Goal: Task Accomplishment & Management: Use online tool/utility

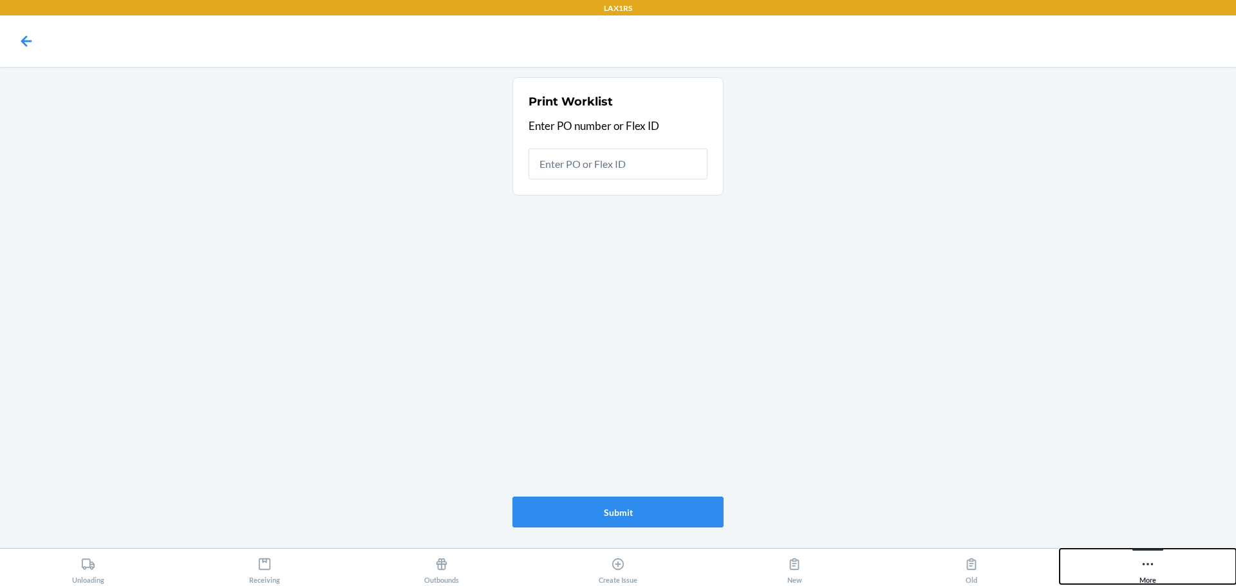
click at [1167, 570] on button "More" at bounding box center [1148, 566] width 176 height 35
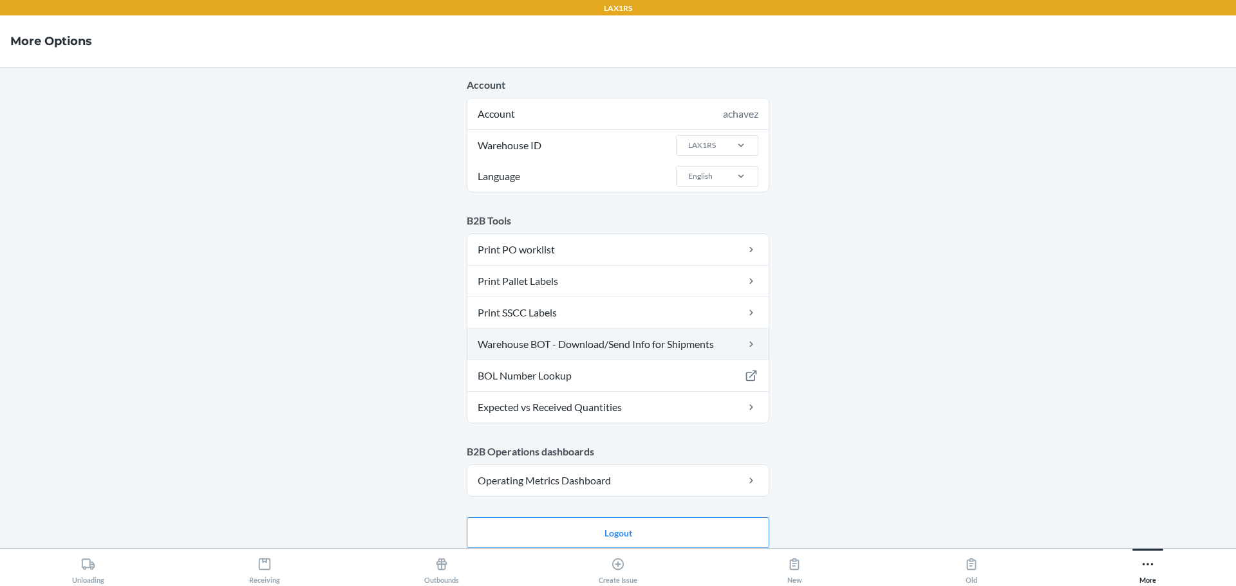
click at [623, 346] on link "Warehouse BOT - Download/Send Info for Shipments" at bounding box center [617, 344] width 301 height 31
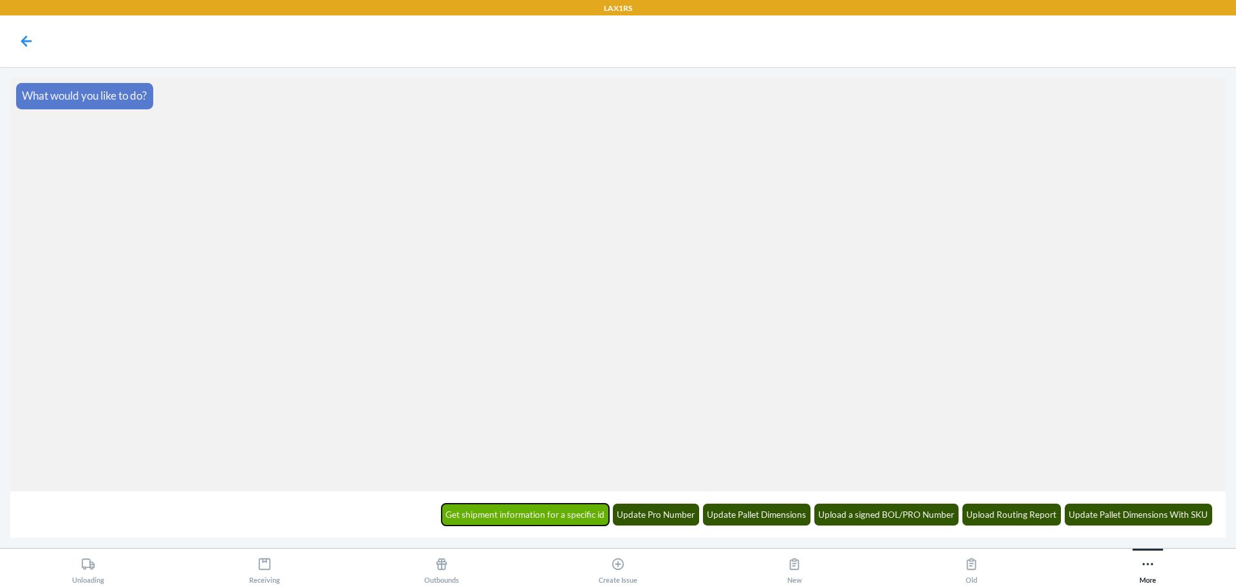
click at [572, 512] on button "Get shipment information for a specific id" at bounding box center [526, 515] width 168 height 22
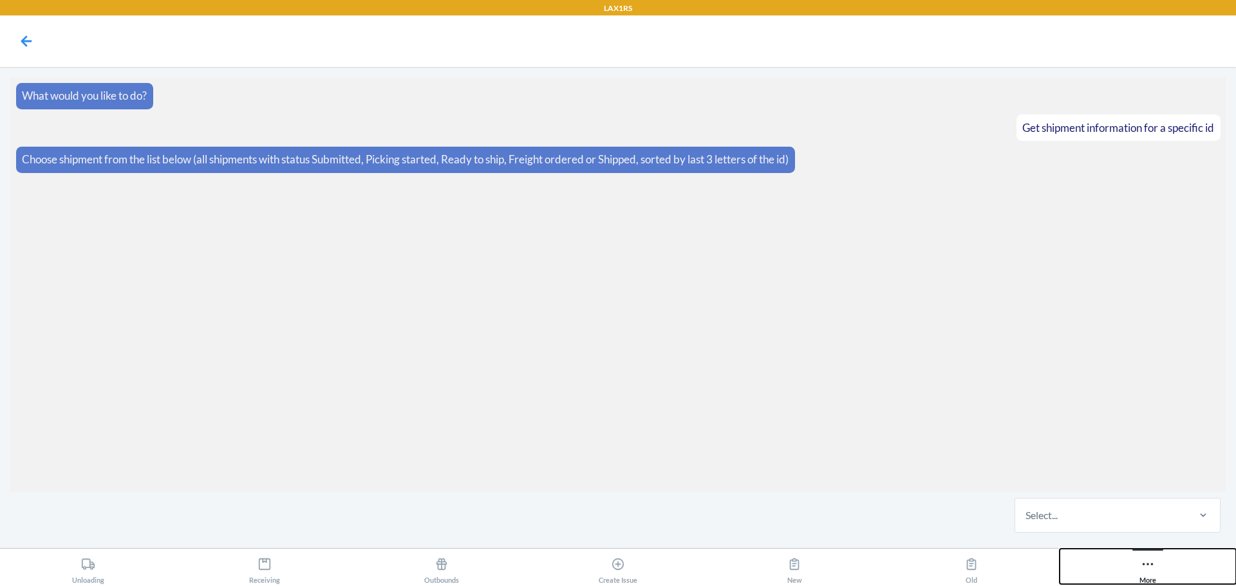
click at [1143, 570] on icon at bounding box center [1148, 565] width 14 height 14
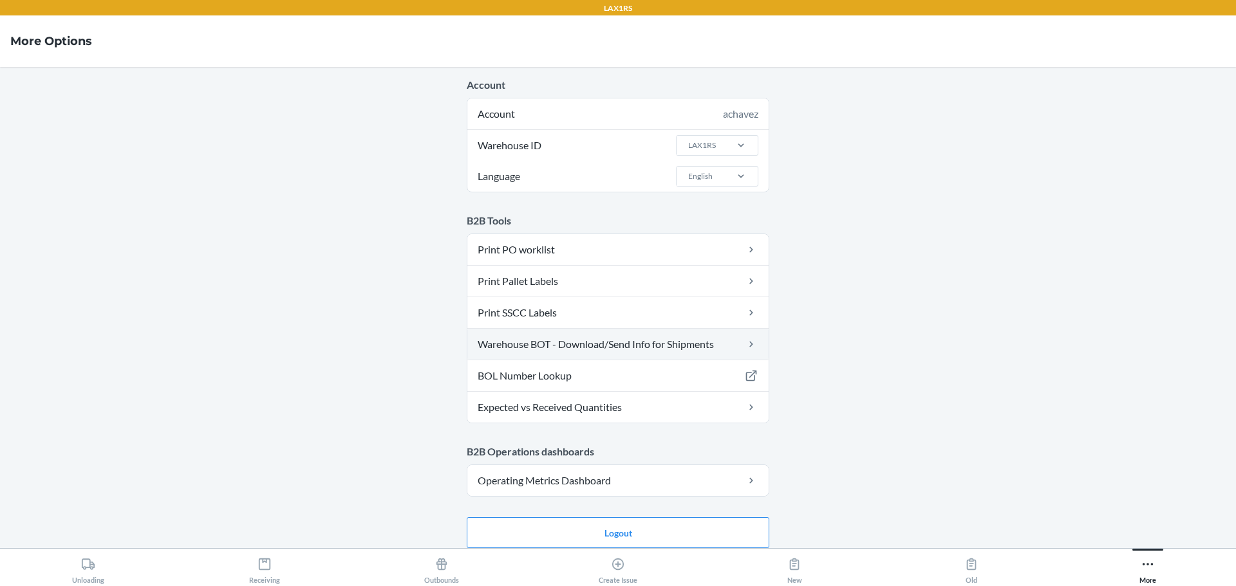
click at [599, 344] on link "Warehouse BOT - Download/Send Info for Shipments" at bounding box center [617, 344] width 301 height 31
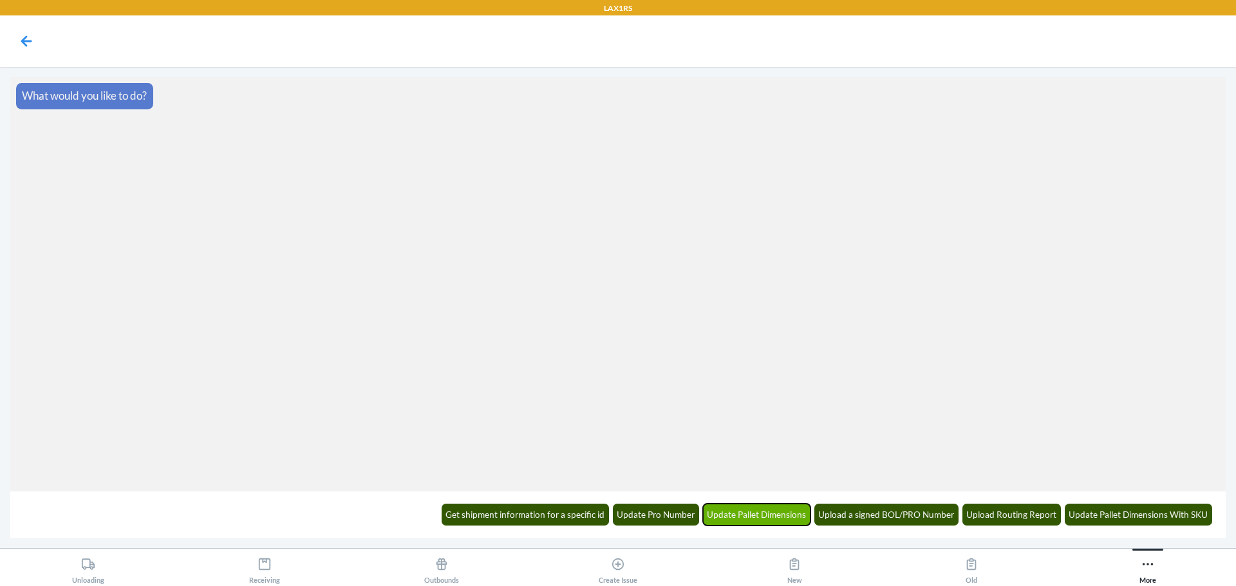
click at [783, 520] on button "Update Pallet Dimensions" at bounding box center [757, 515] width 108 height 22
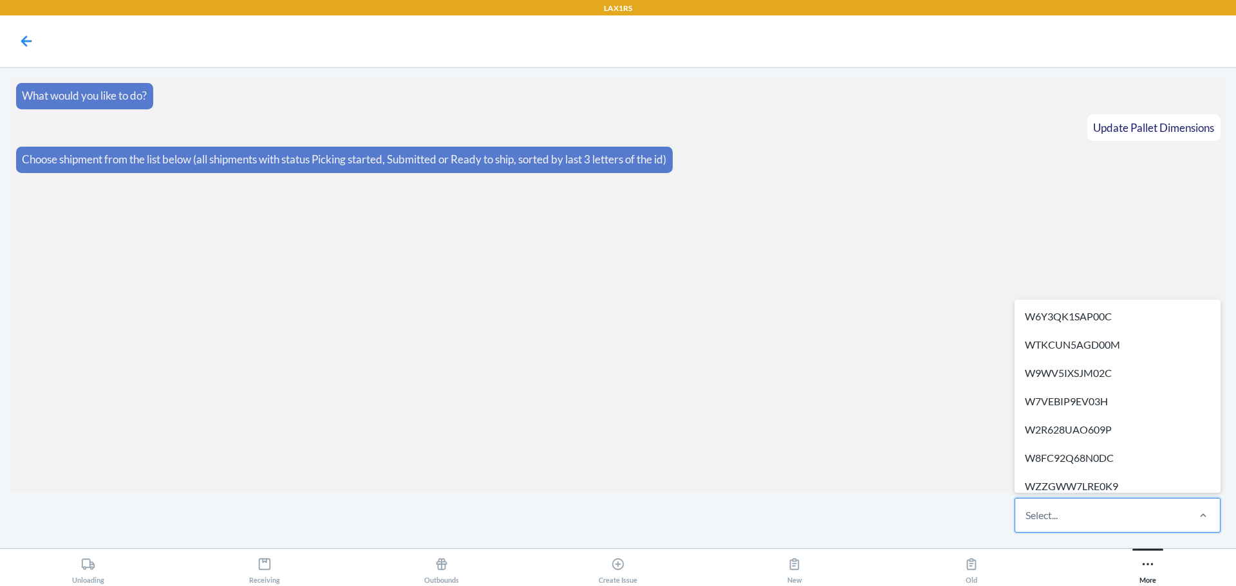
click at [1036, 508] on div "Select..." at bounding box center [1042, 515] width 32 height 15
click at [1027, 508] on input "option W6Y3QK1SAP00C focused, 1 of 295. 295 results available. Use Up and Down …" at bounding box center [1026, 515] width 1 height 15
type input "f"
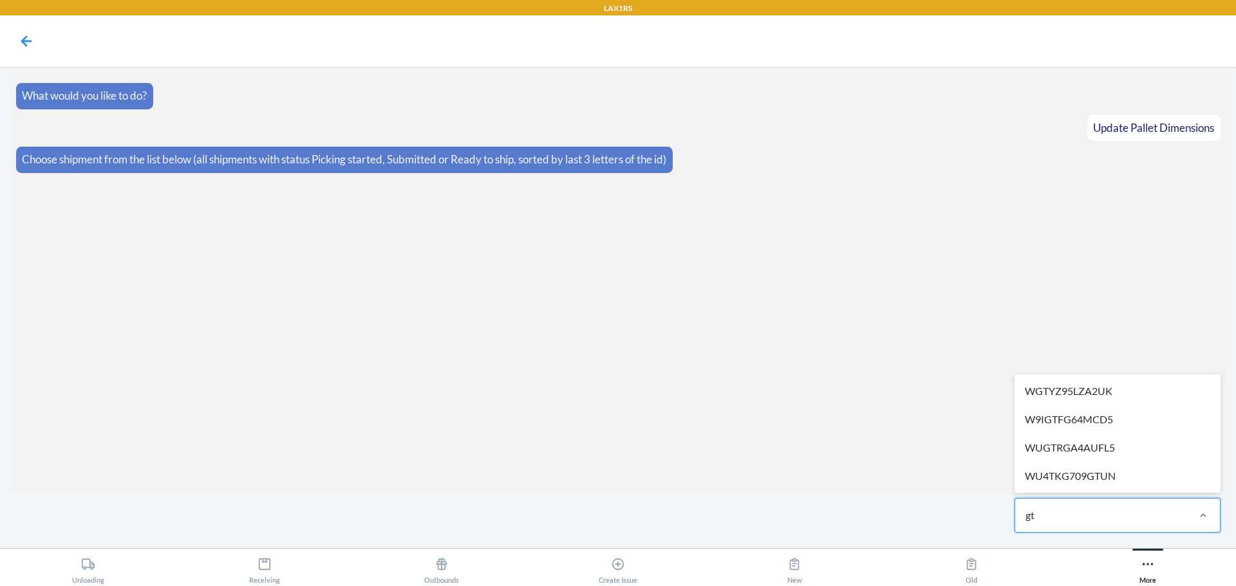
type input "gtu"
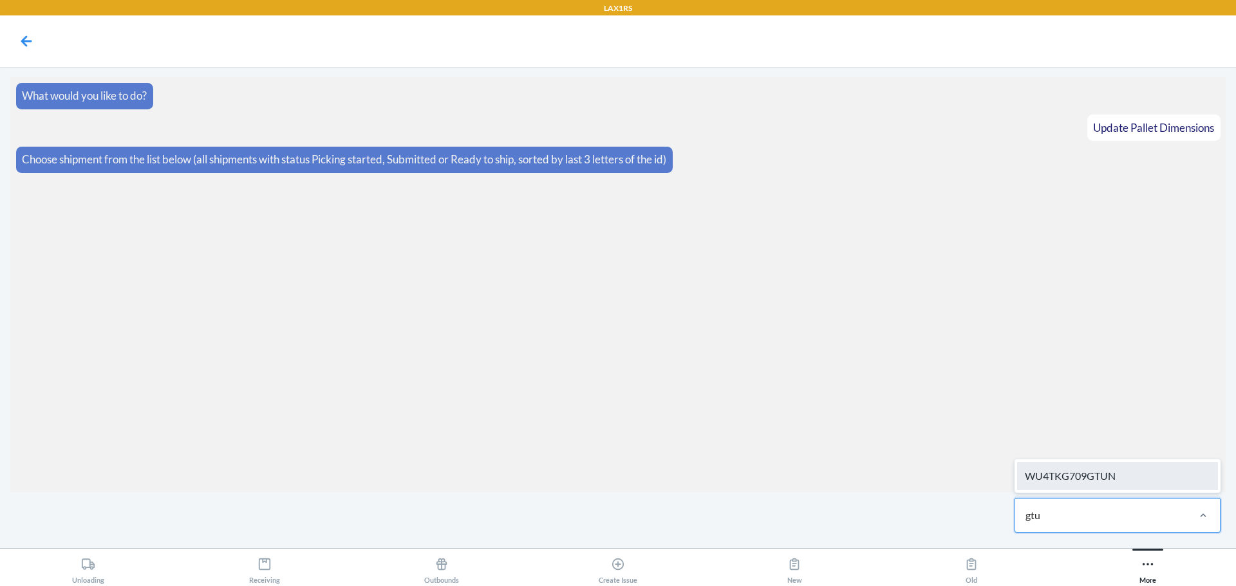
click at [1164, 480] on div "WU4TKG709GTUN" at bounding box center [1117, 476] width 201 height 28
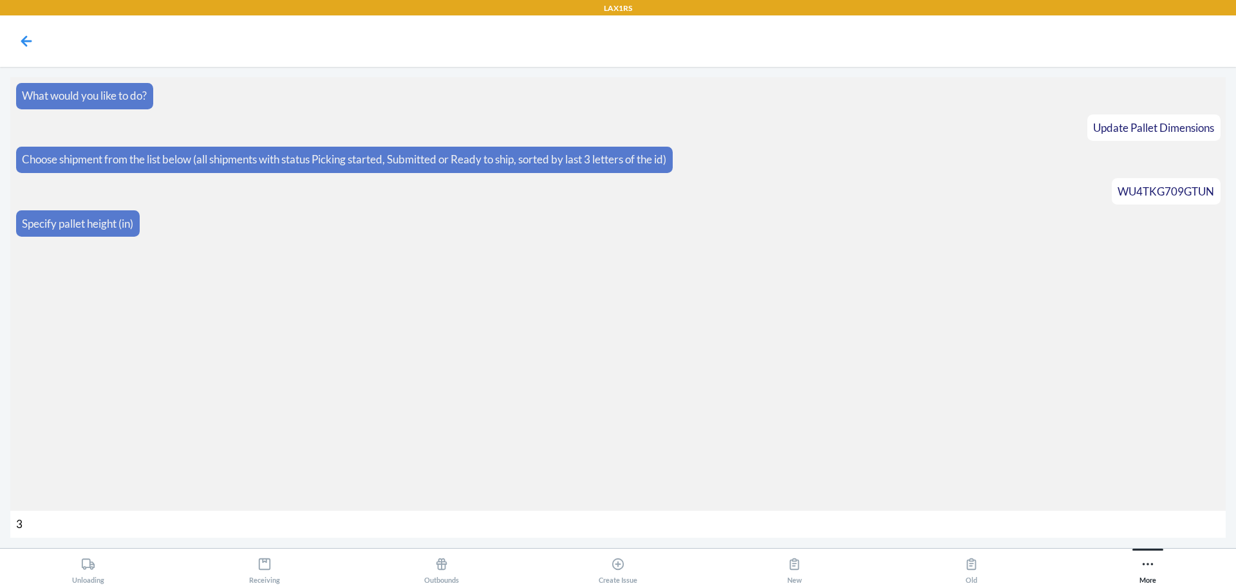
type input "33"
type input "1090"
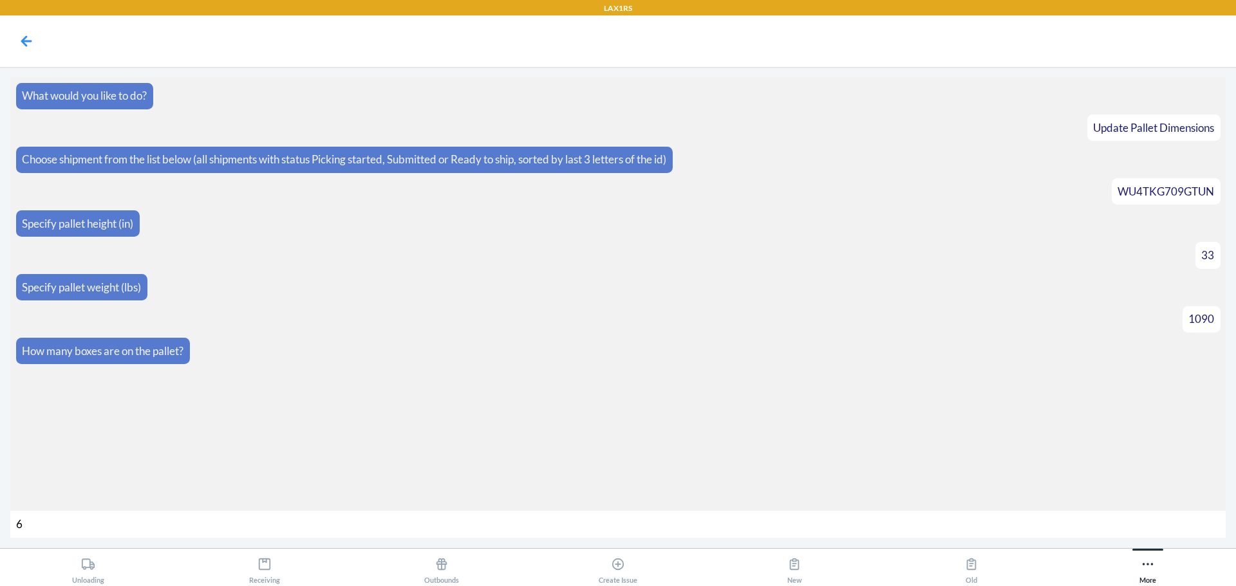
type input "67"
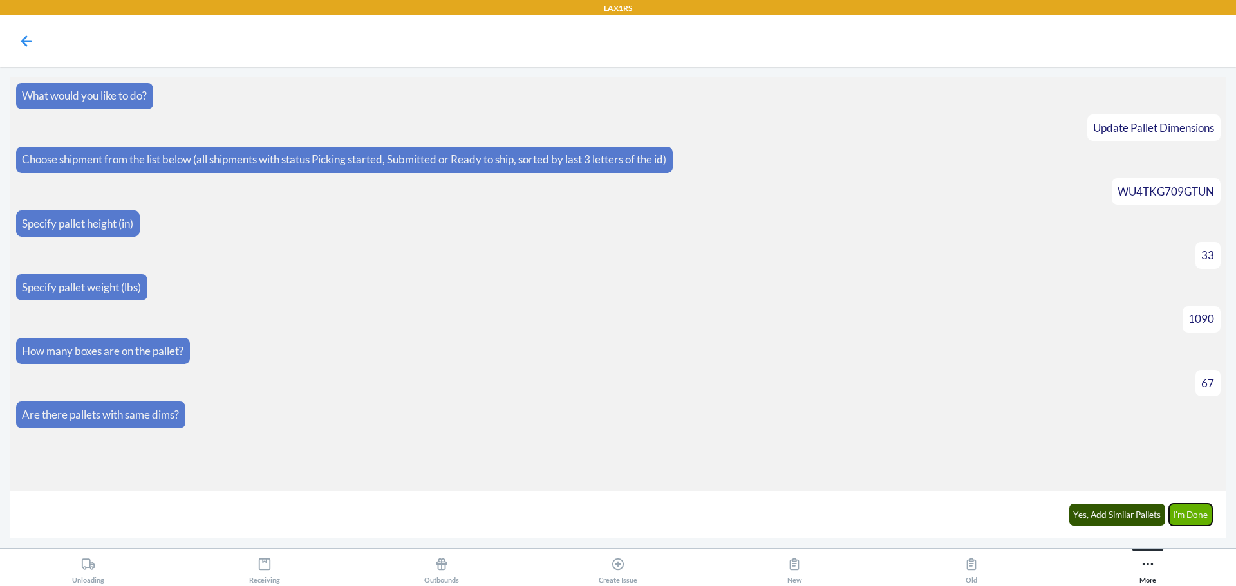
click at [1186, 520] on button "I'm Done" at bounding box center [1191, 515] width 44 height 22
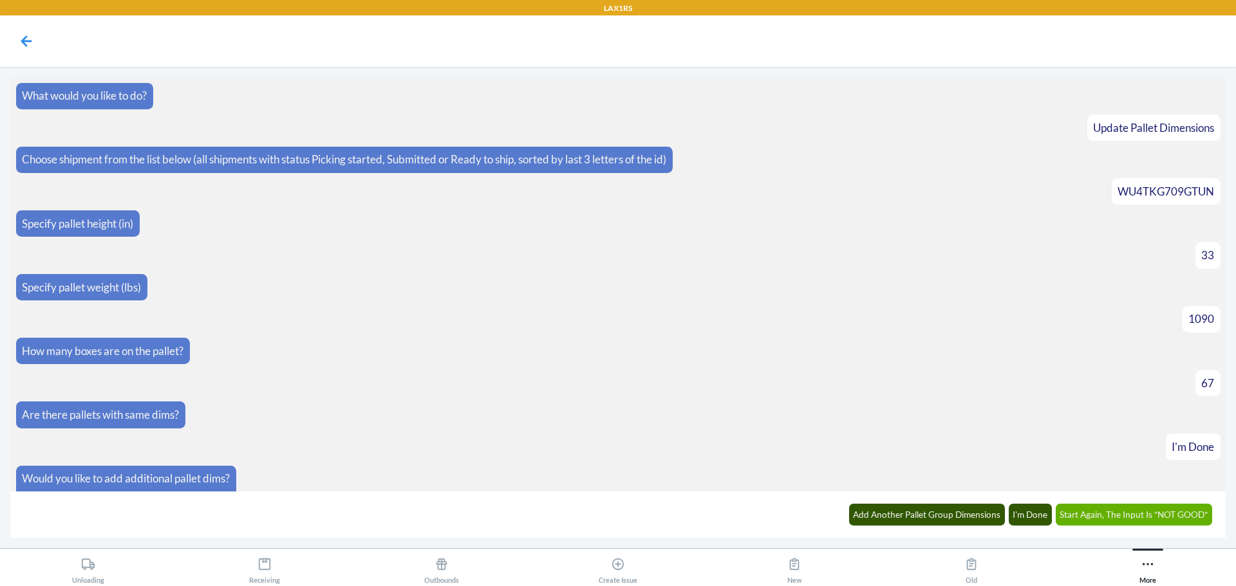
scroll to position [88, 0]
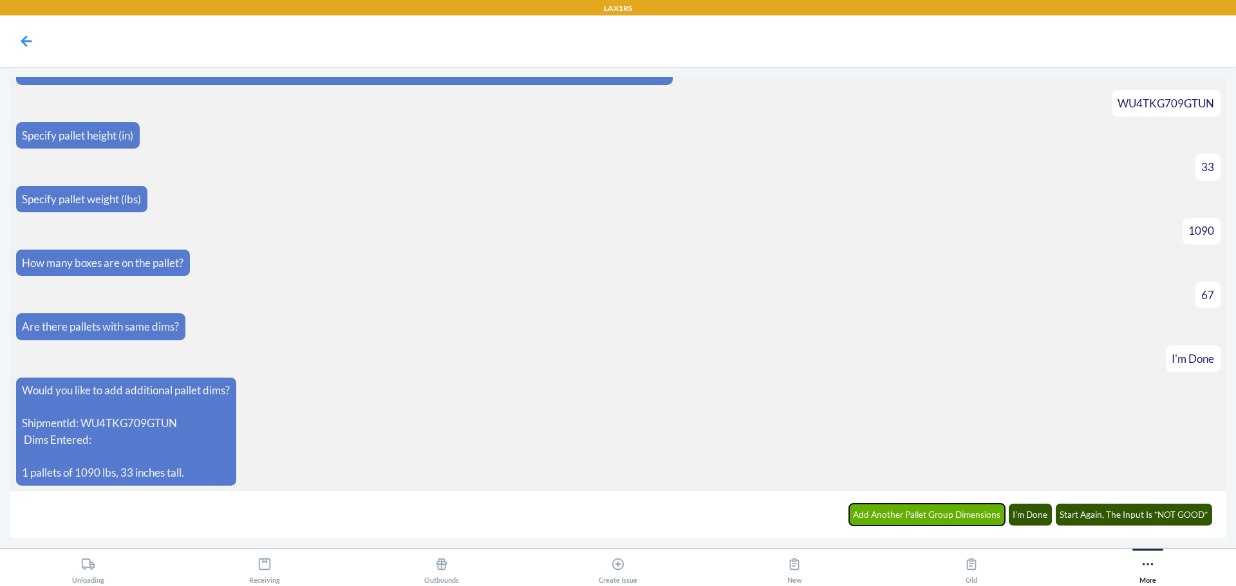
click at [962, 518] on button "Add Another Pallet Group Dimensions" at bounding box center [927, 515] width 156 height 22
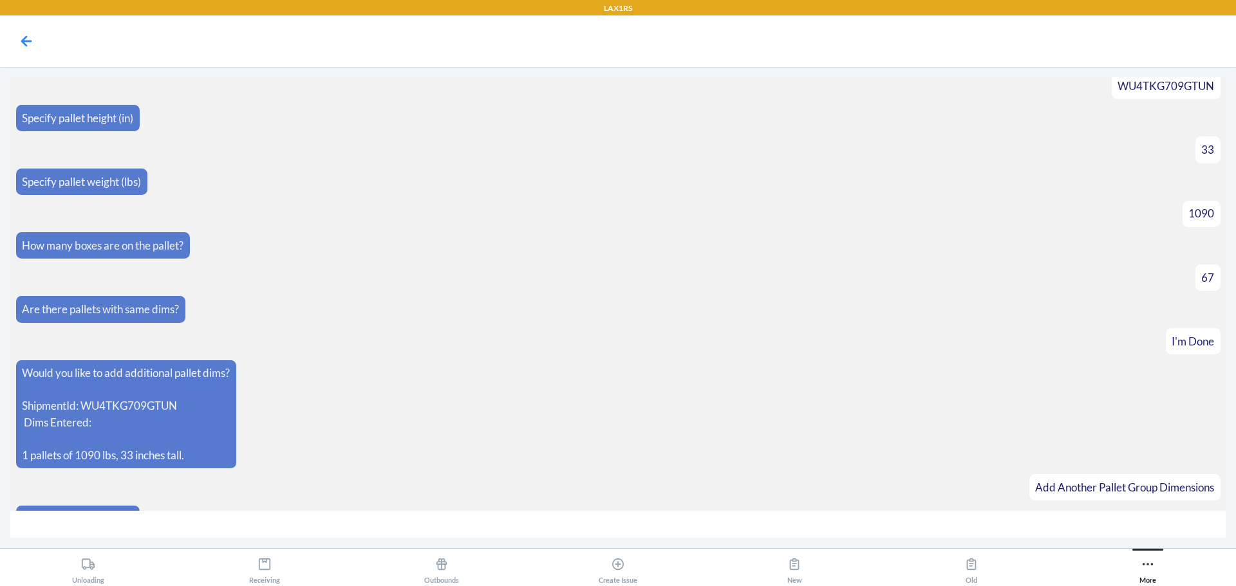
scroll to position [133, 0]
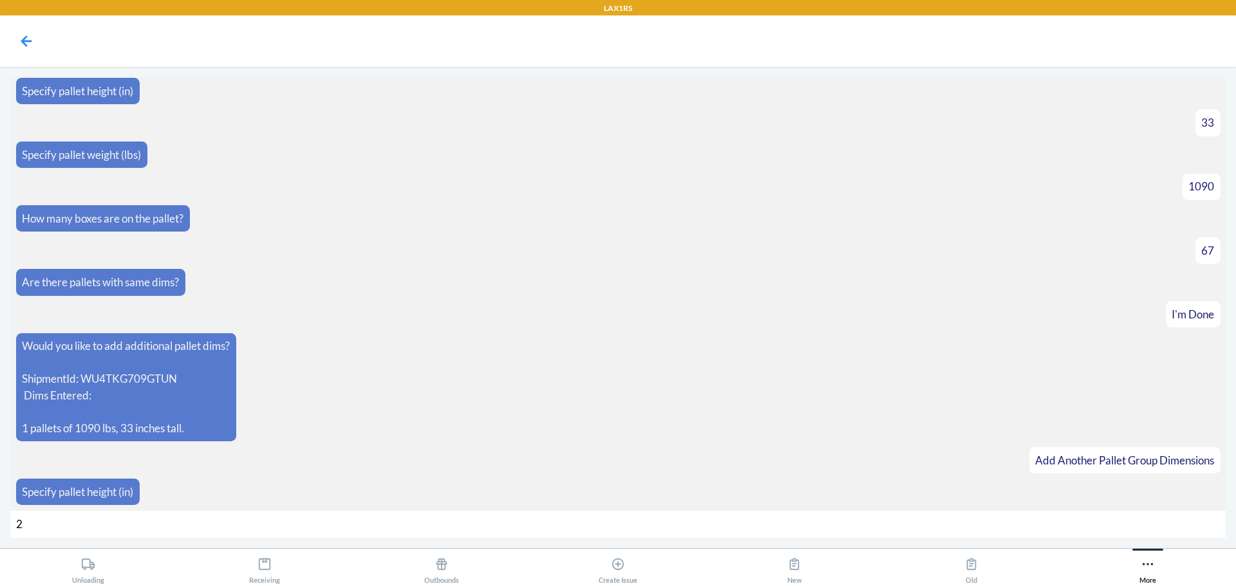
type input "27"
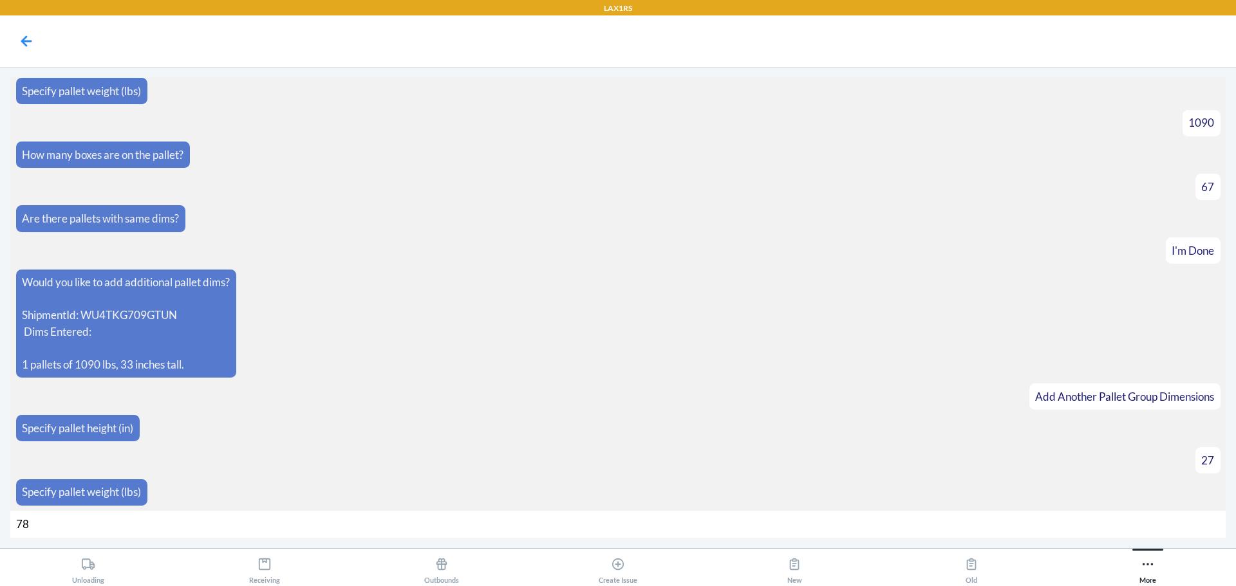
type input "780"
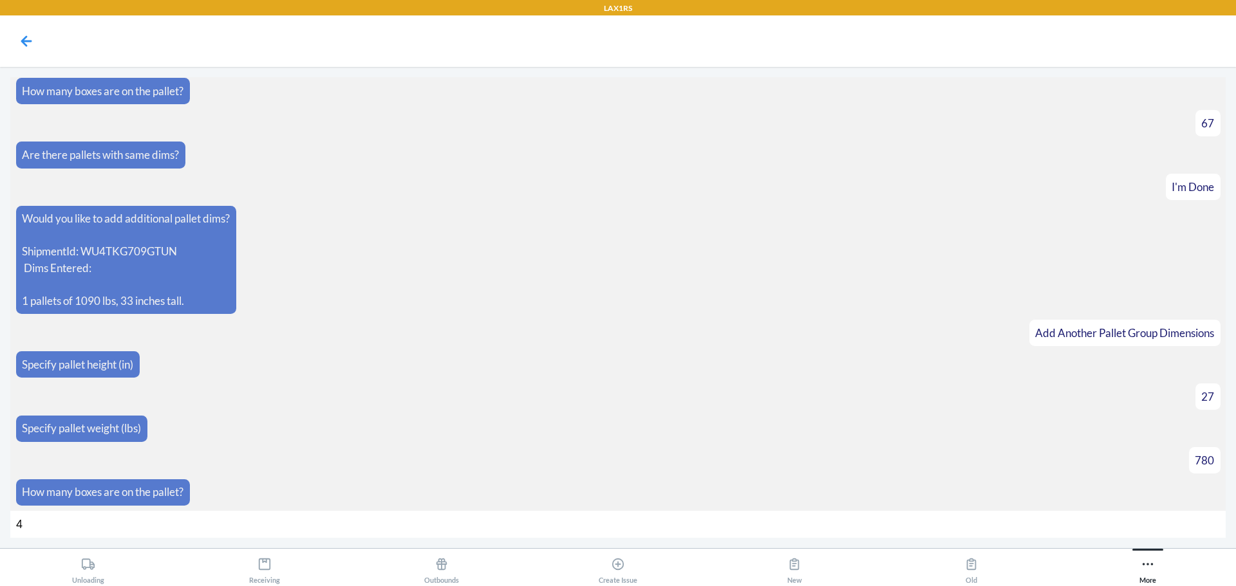
type input "43"
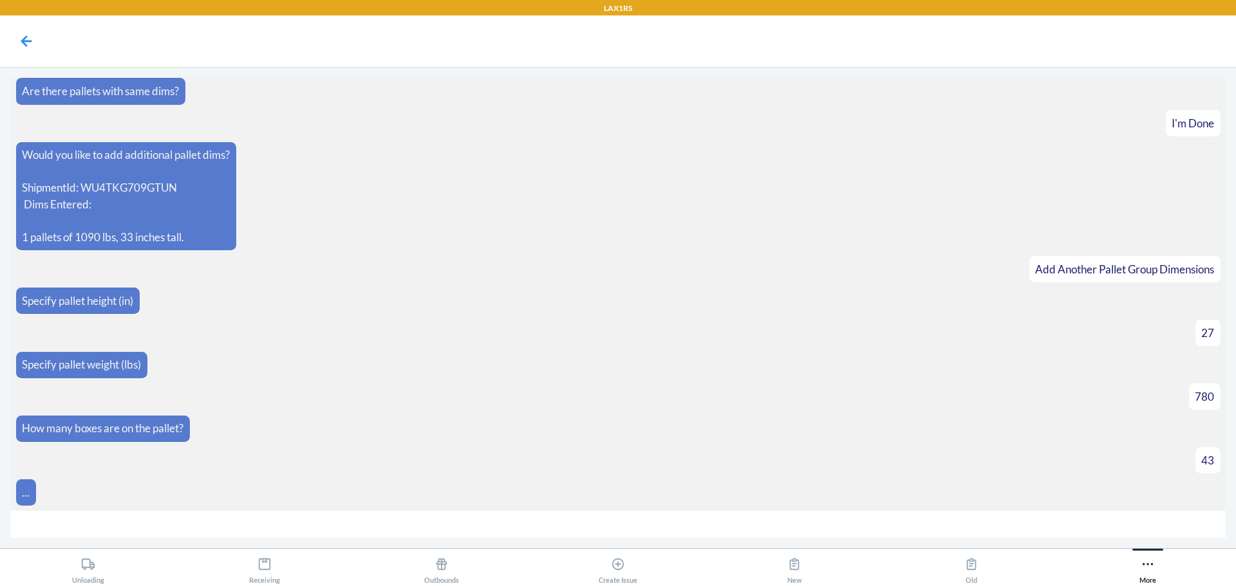
scroll to position [343, 0]
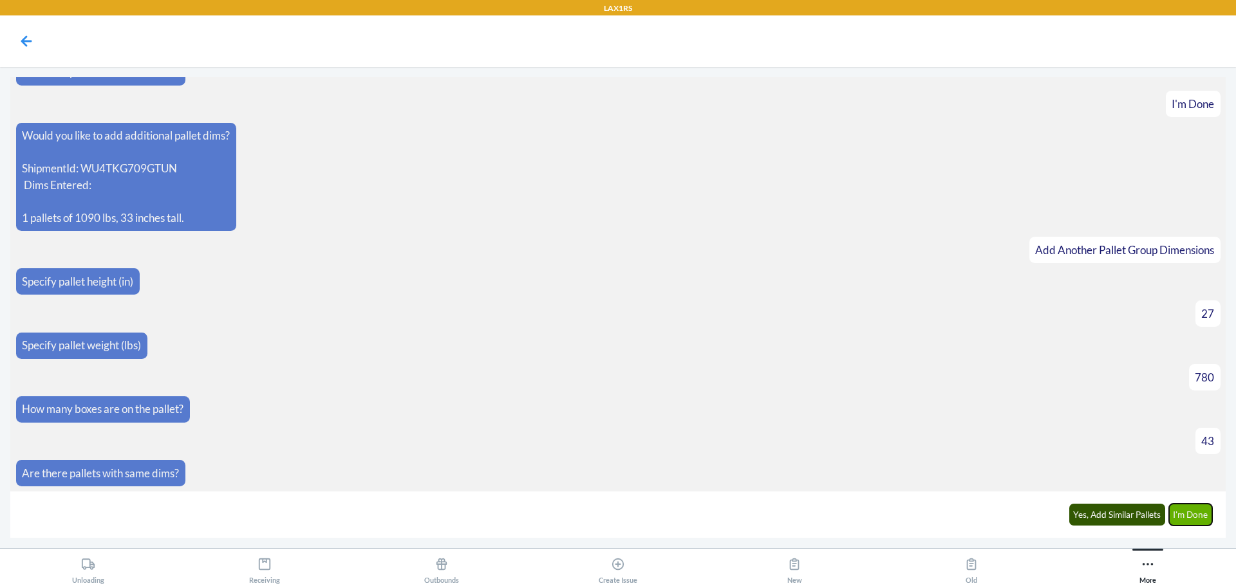
click at [1184, 520] on button "I'm Done" at bounding box center [1191, 515] width 44 height 22
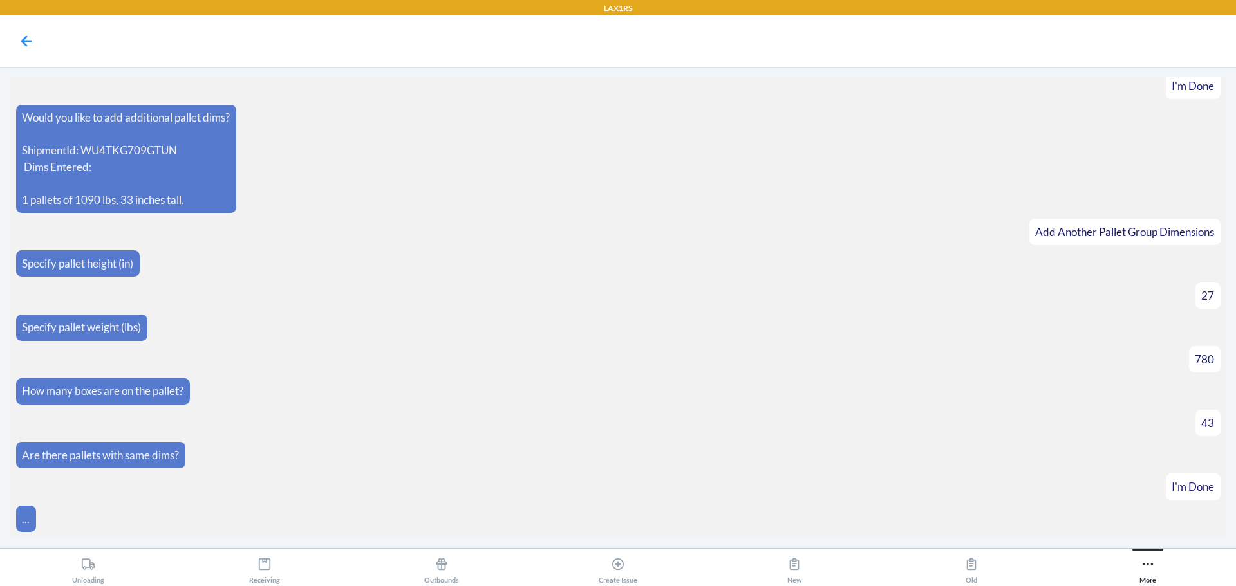
scroll to position [522, 0]
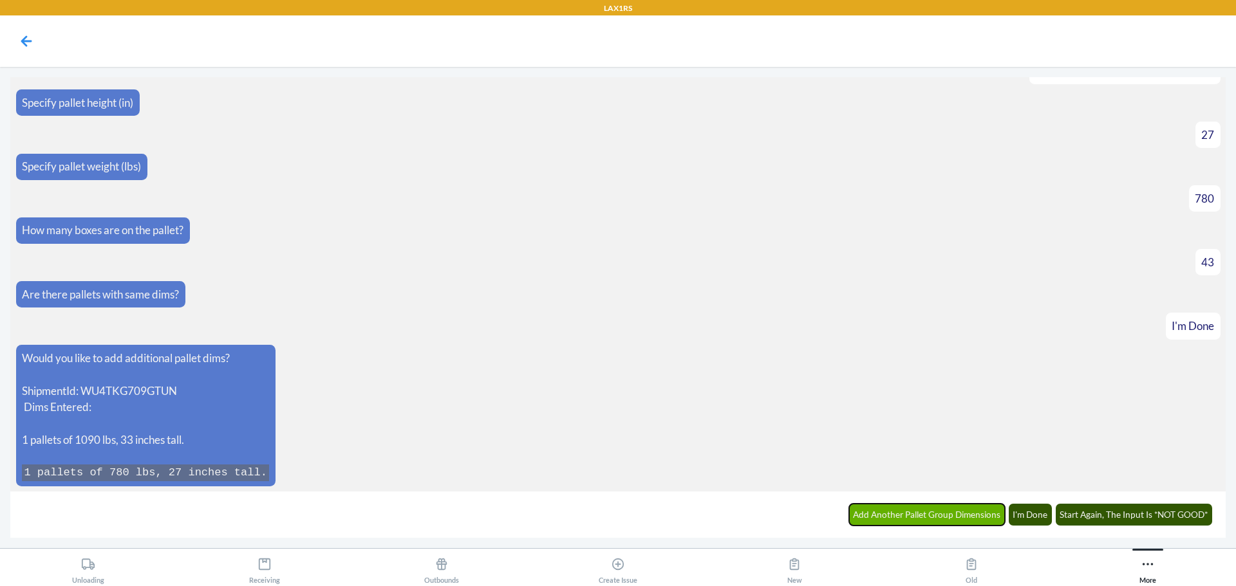
click at [930, 518] on button "Add Another Pallet Group Dimensions" at bounding box center [927, 515] width 156 height 22
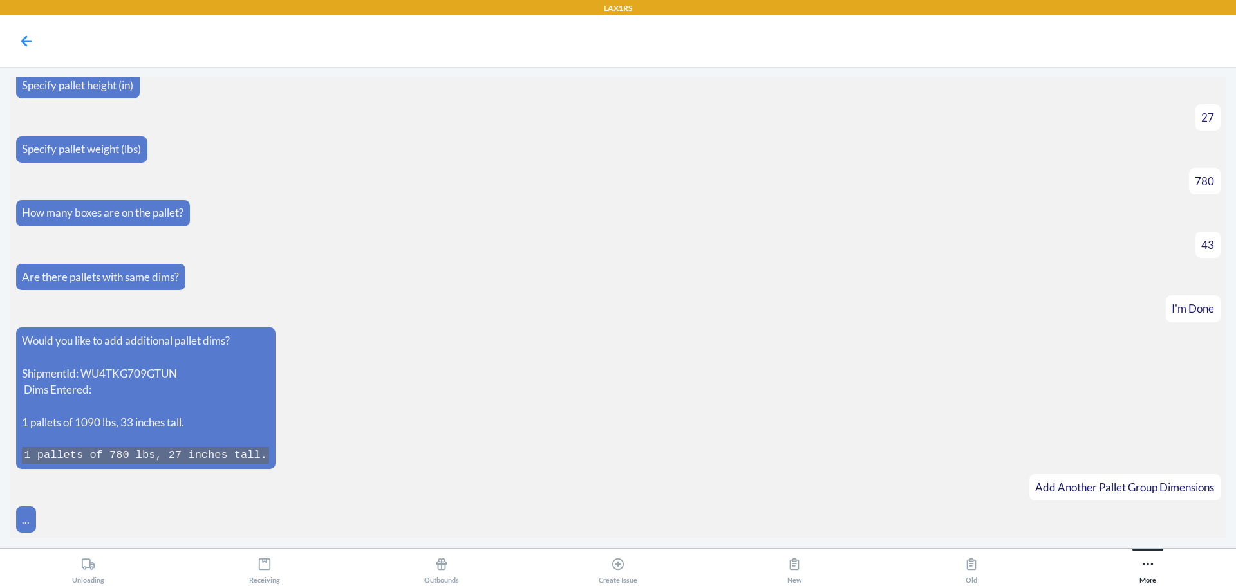
scroll to position [567, 0]
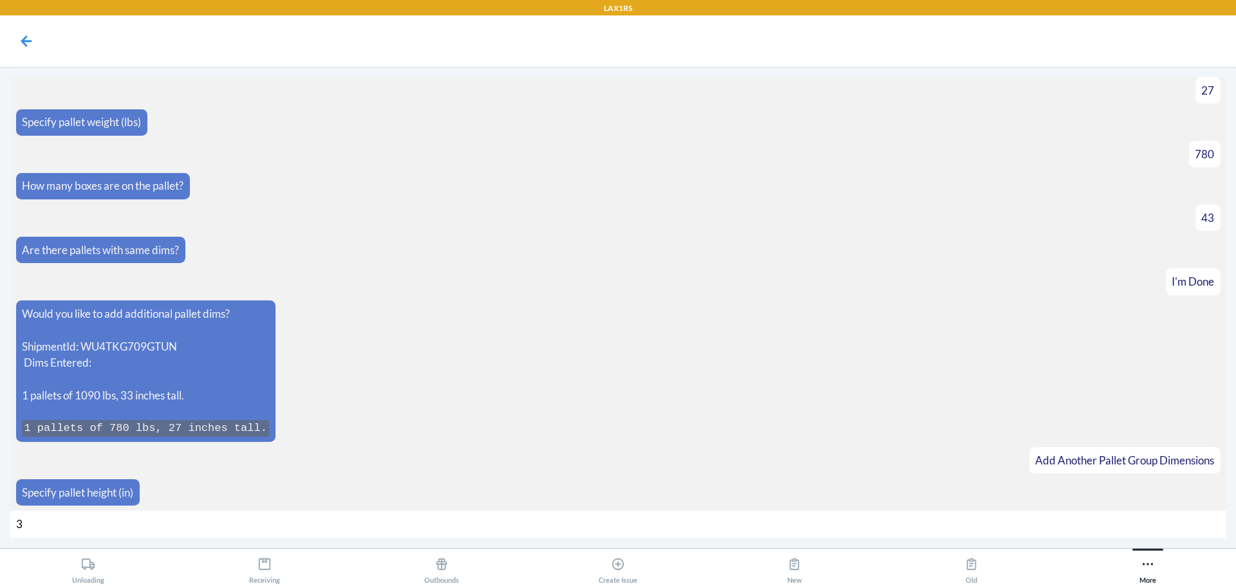
type input "38"
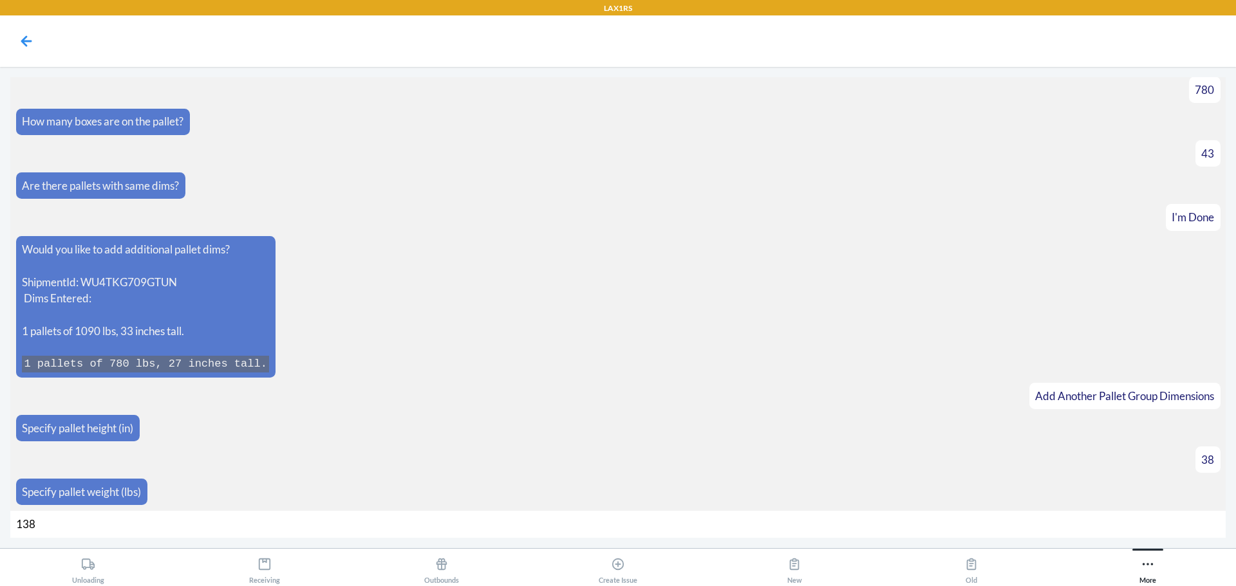
type input "1388"
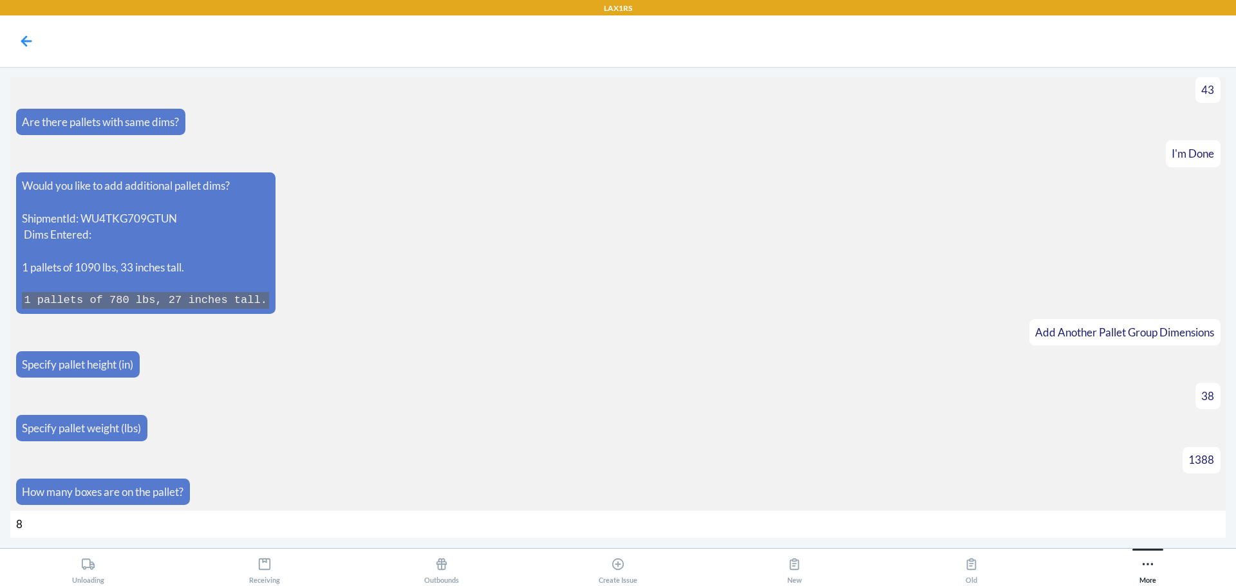
type input "86"
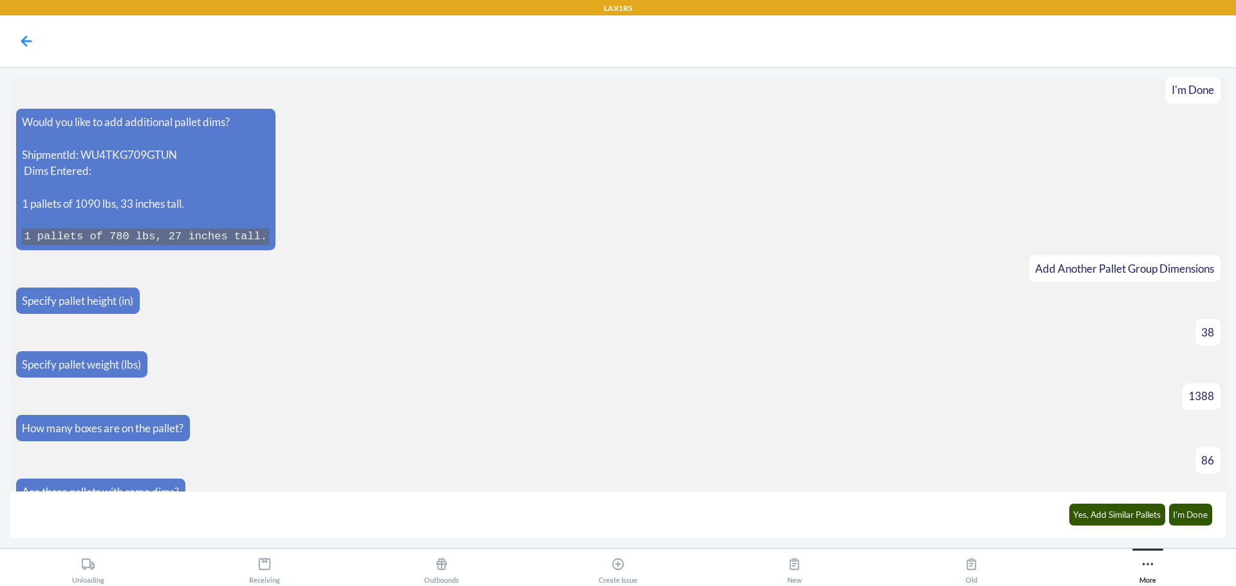
scroll to position [778, 0]
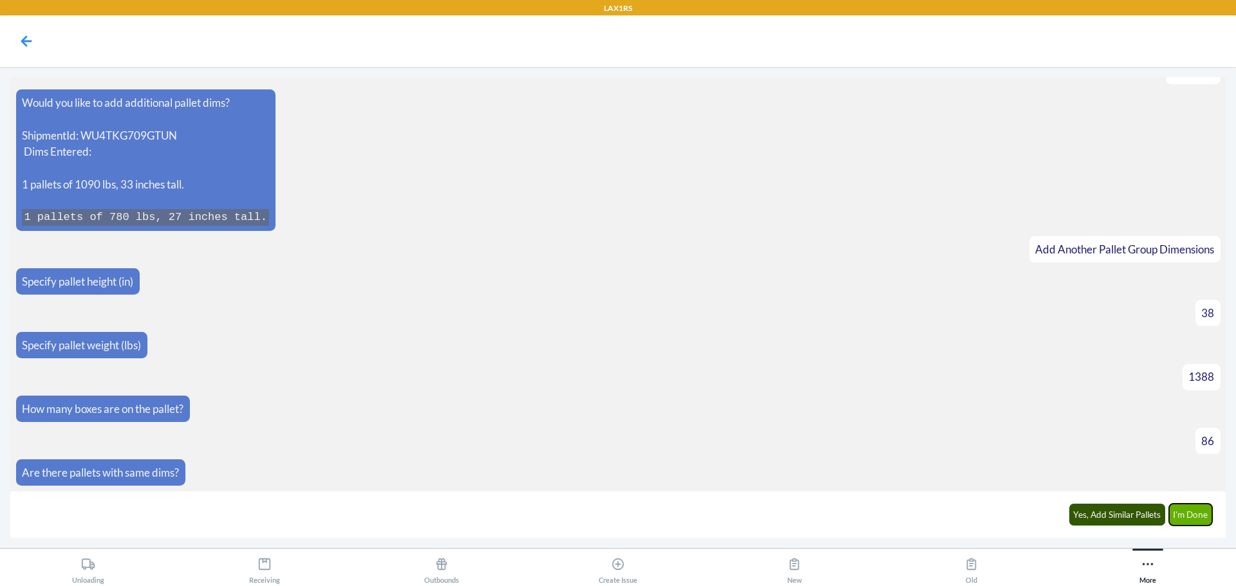
click at [1191, 516] on button "I'm Done" at bounding box center [1191, 515] width 44 height 22
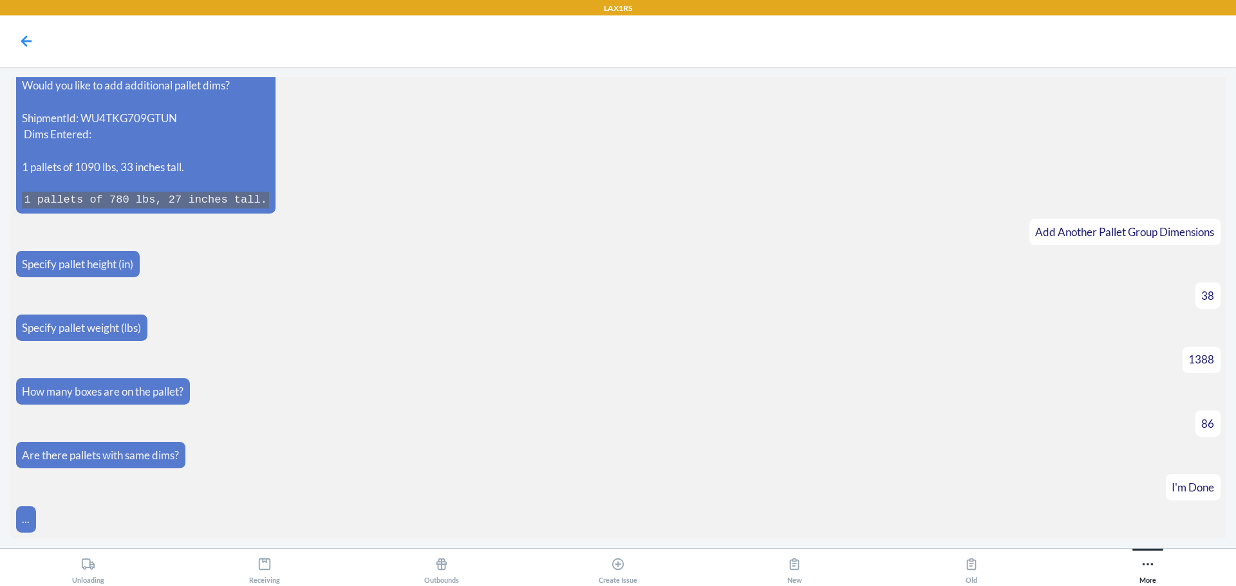
scroll to position [1022, 0]
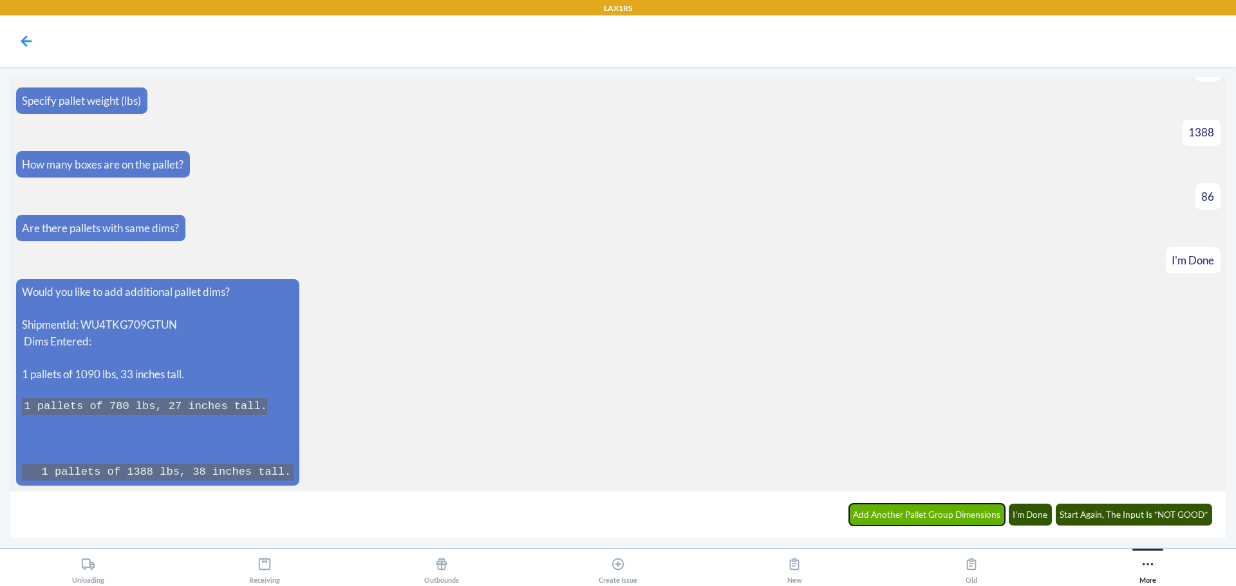
click at [956, 520] on button "Add Another Pallet Group Dimensions" at bounding box center [927, 515] width 156 height 22
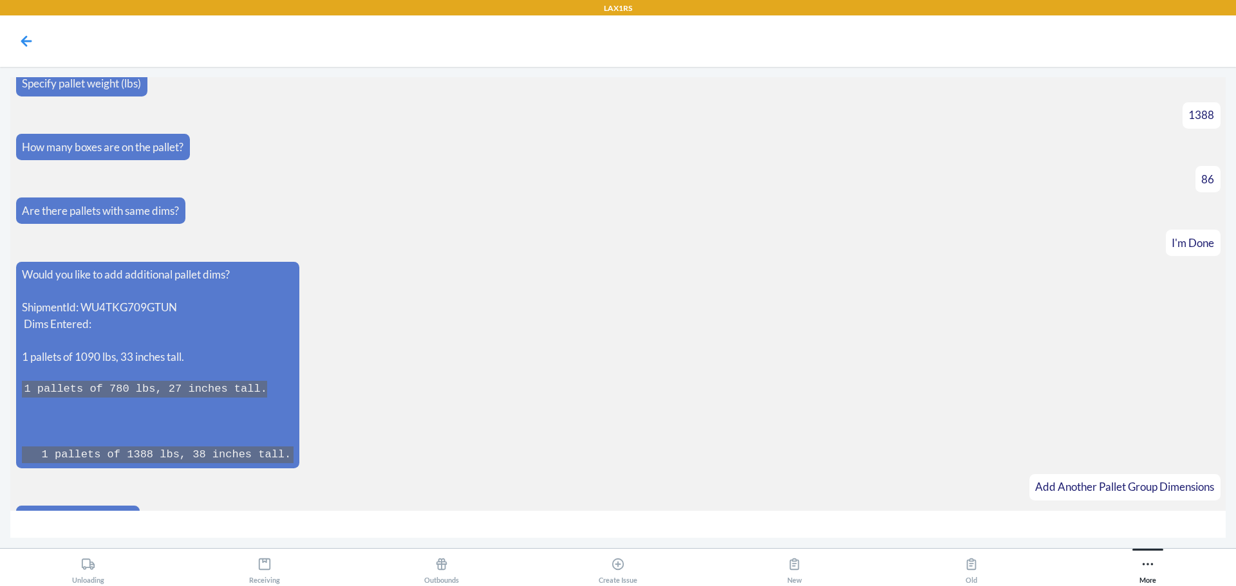
scroll to position [1067, 0]
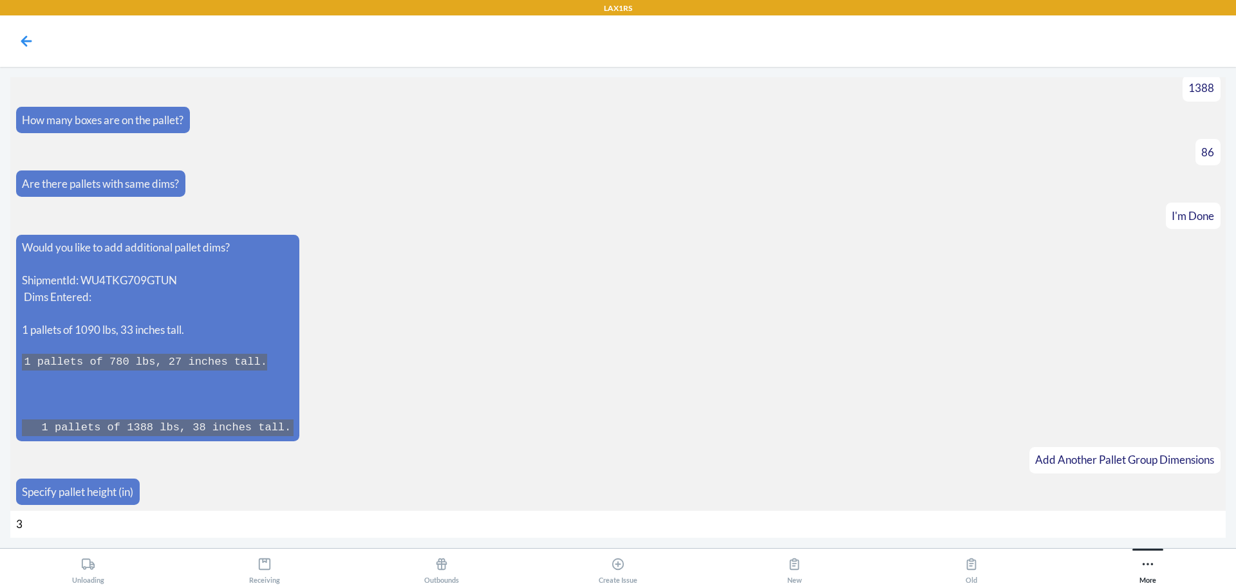
type input "38"
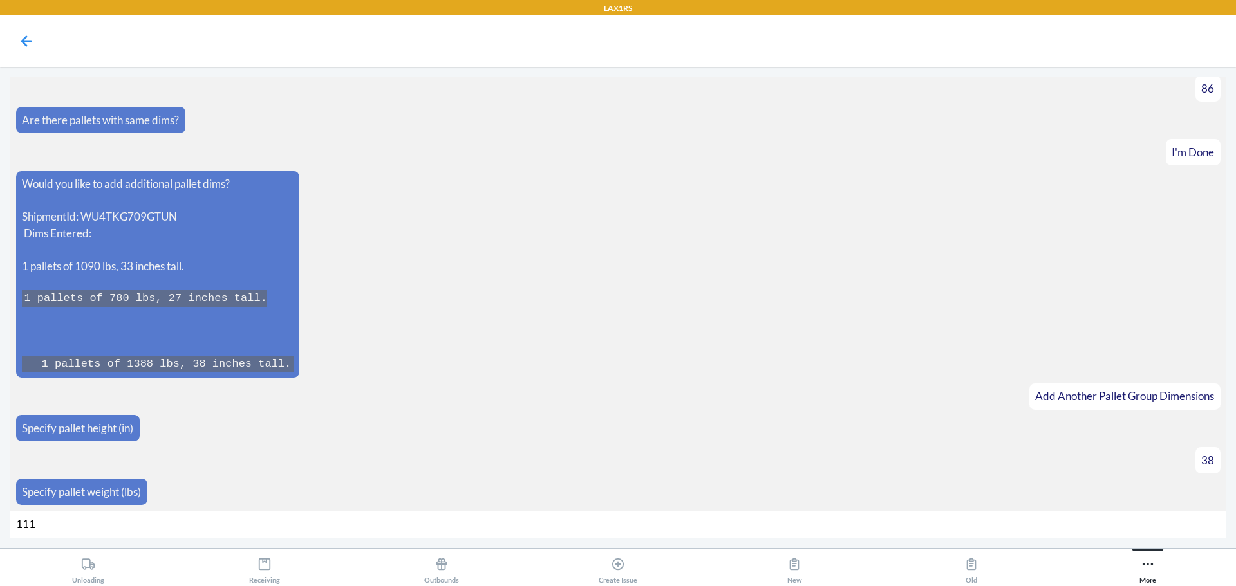
type input "1116"
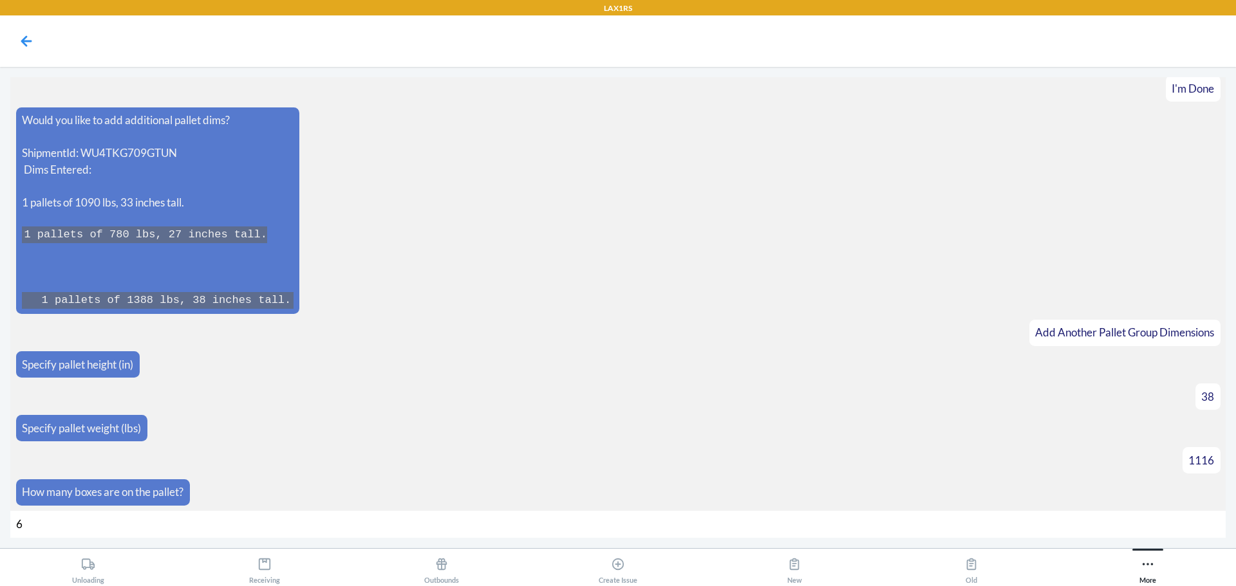
type input "69"
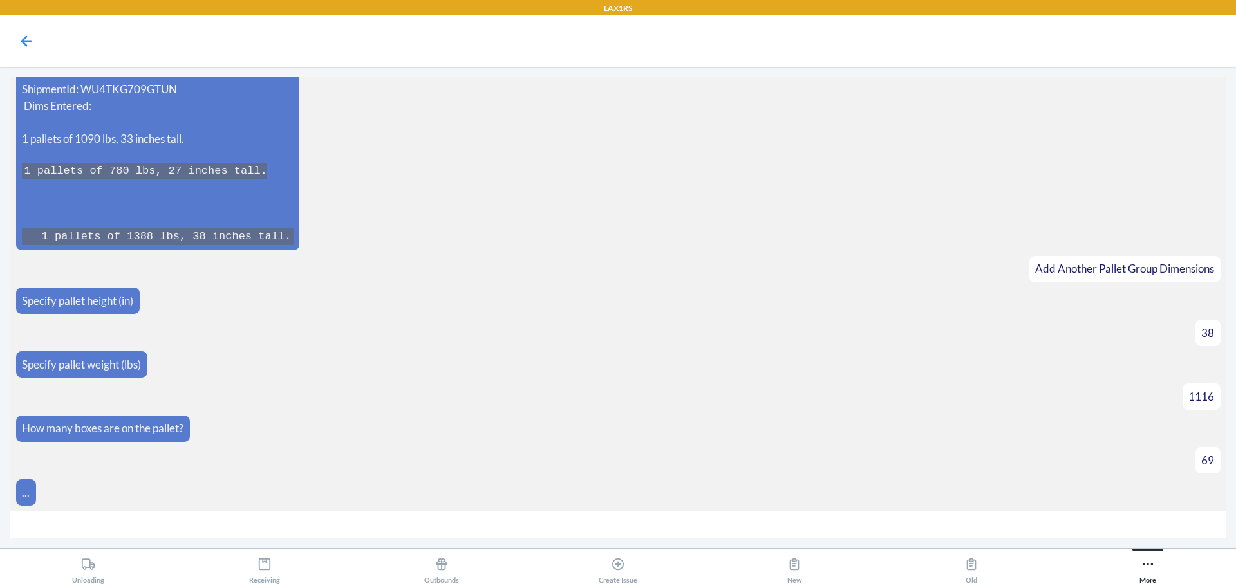
scroll to position [1277, 0]
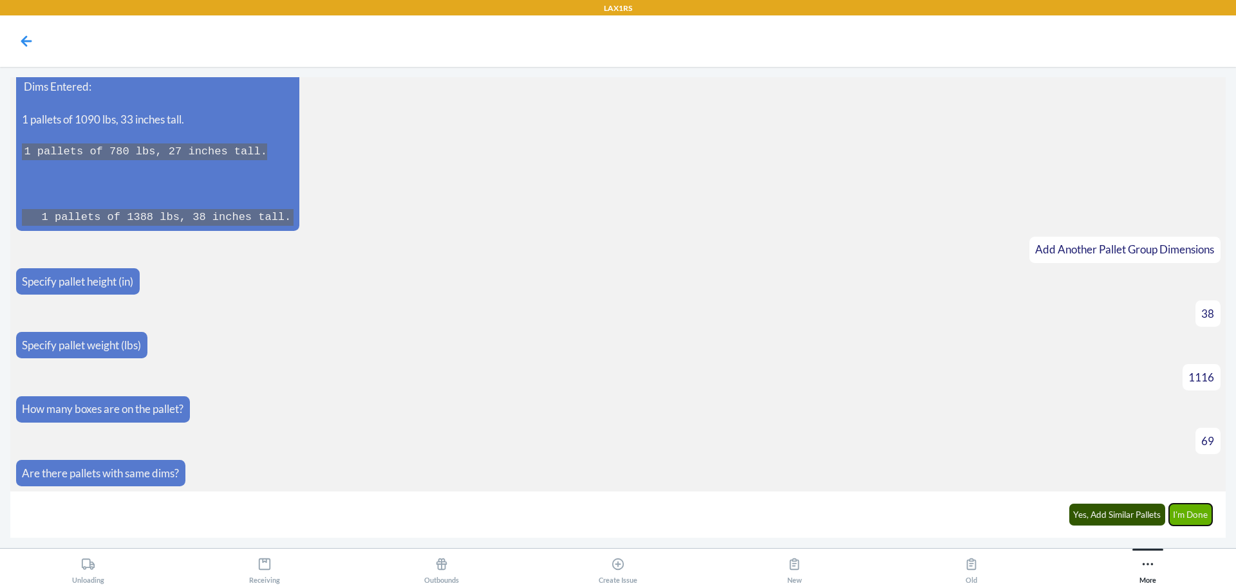
click at [1205, 518] on button "I'm Done" at bounding box center [1191, 515] width 44 height 22
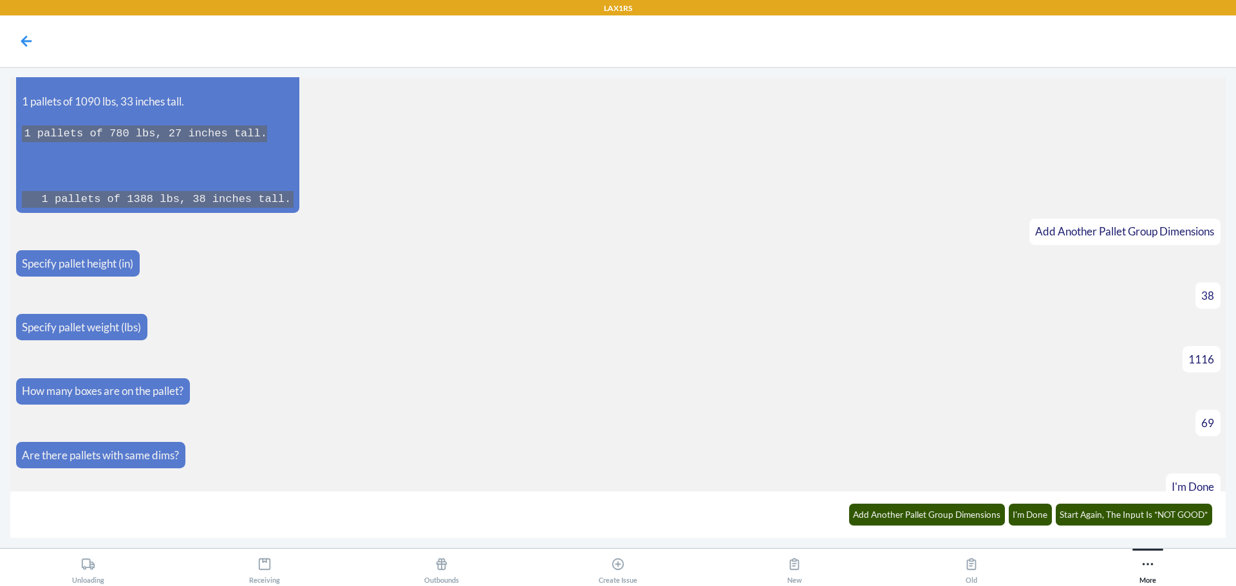
scroll to position [1588, 0]
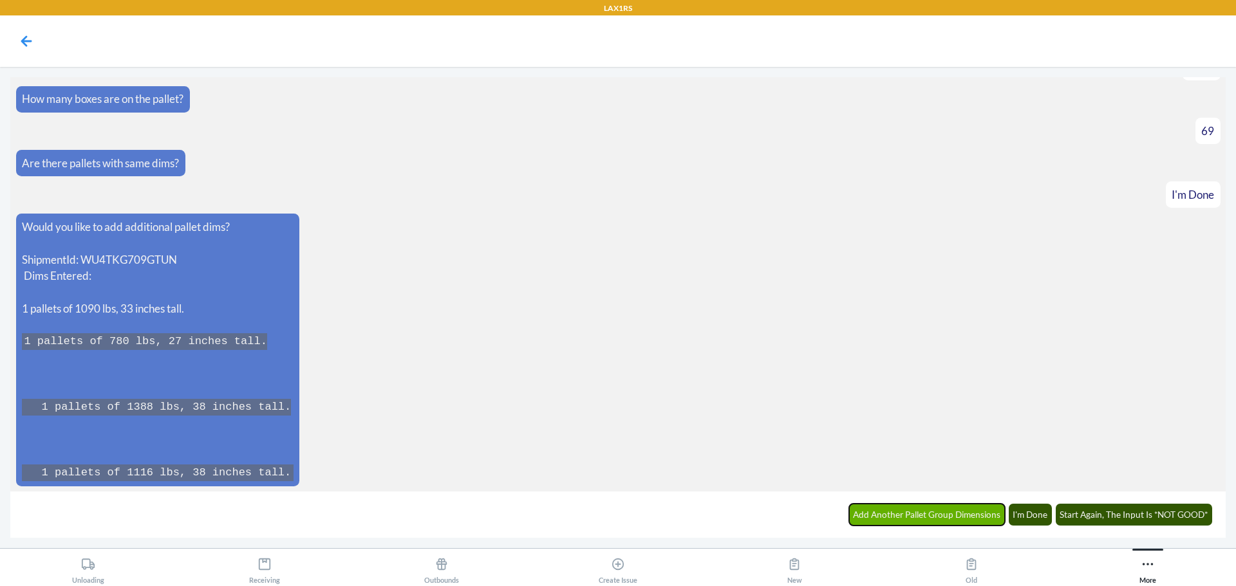
click at [988, 517] on button "Add Another Pallet Group Dimensions" at bounding box center [927, 515] width 156 height 22
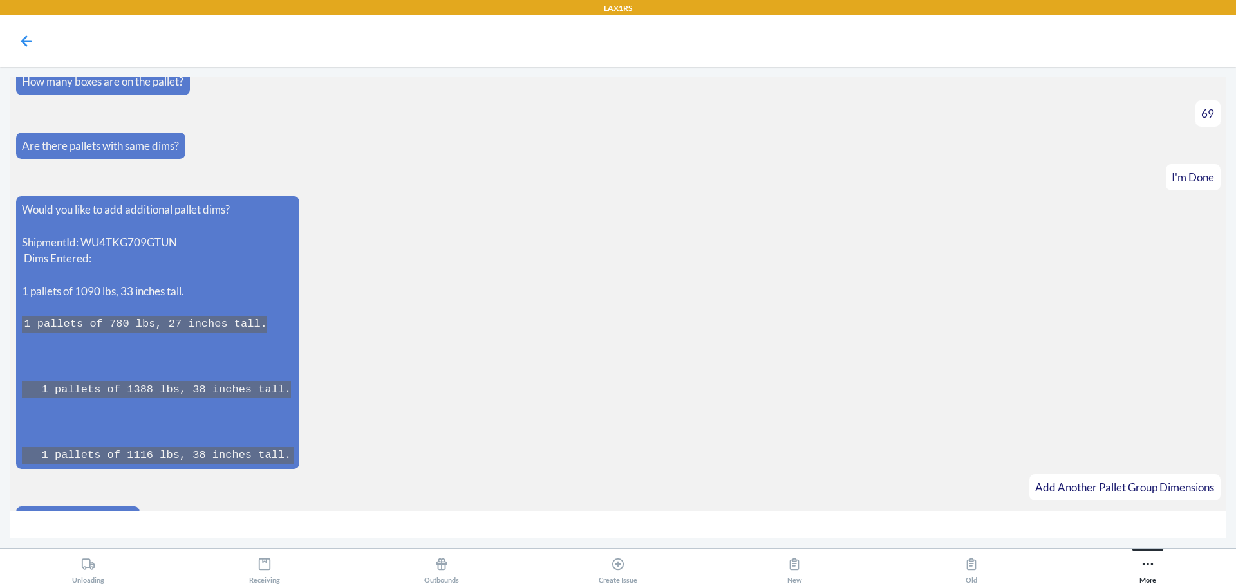
scroll to position [1632, 0]
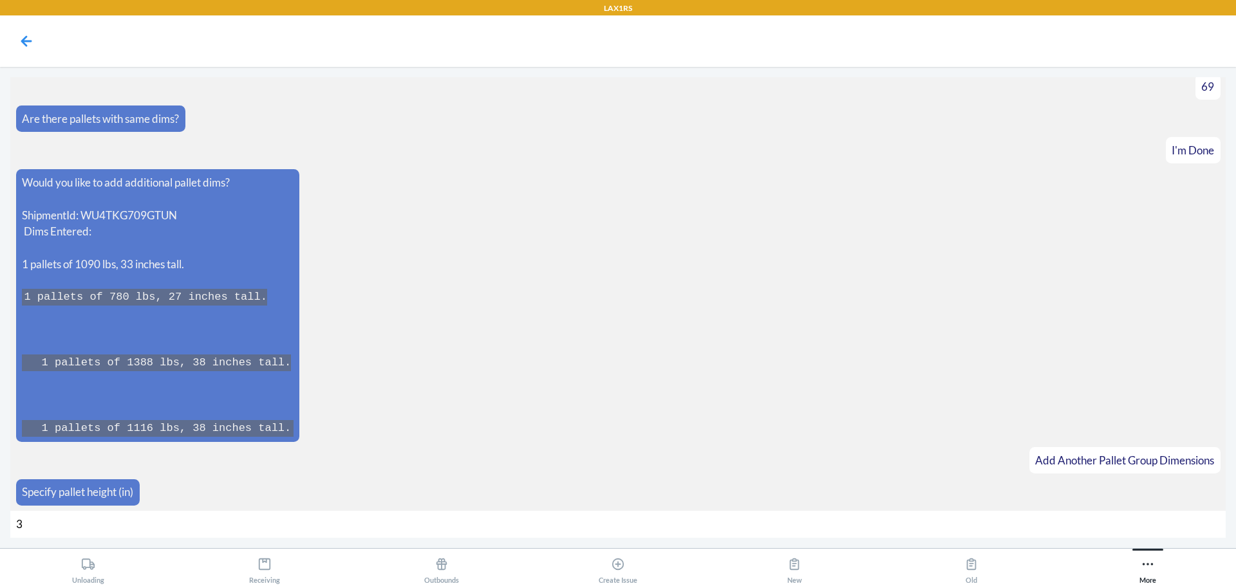
type input "33"
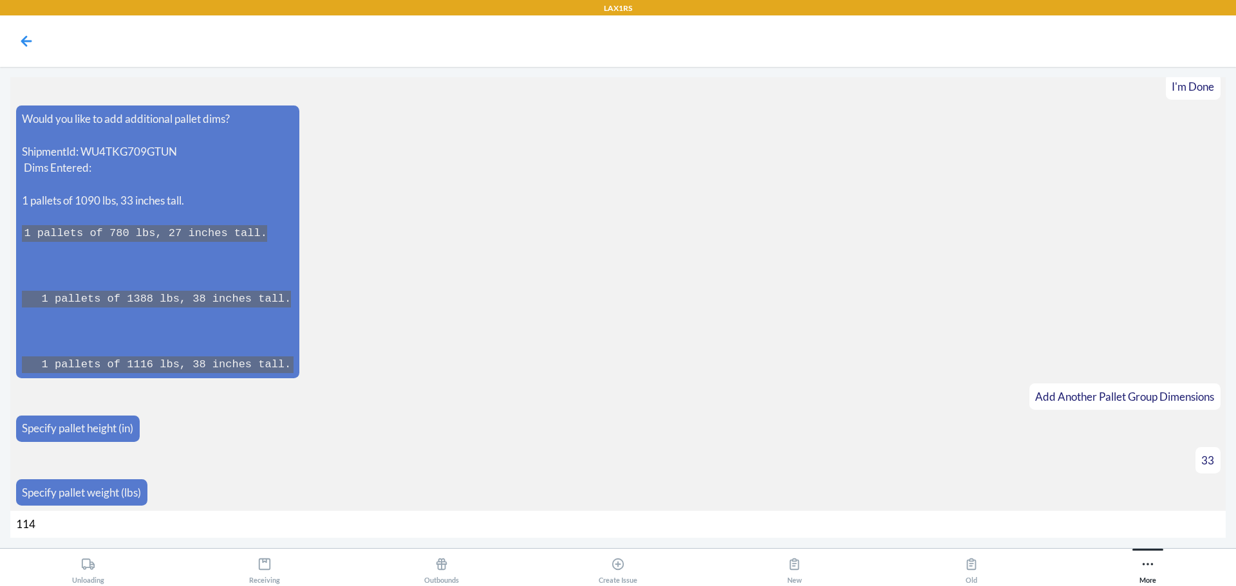
type input "1148"
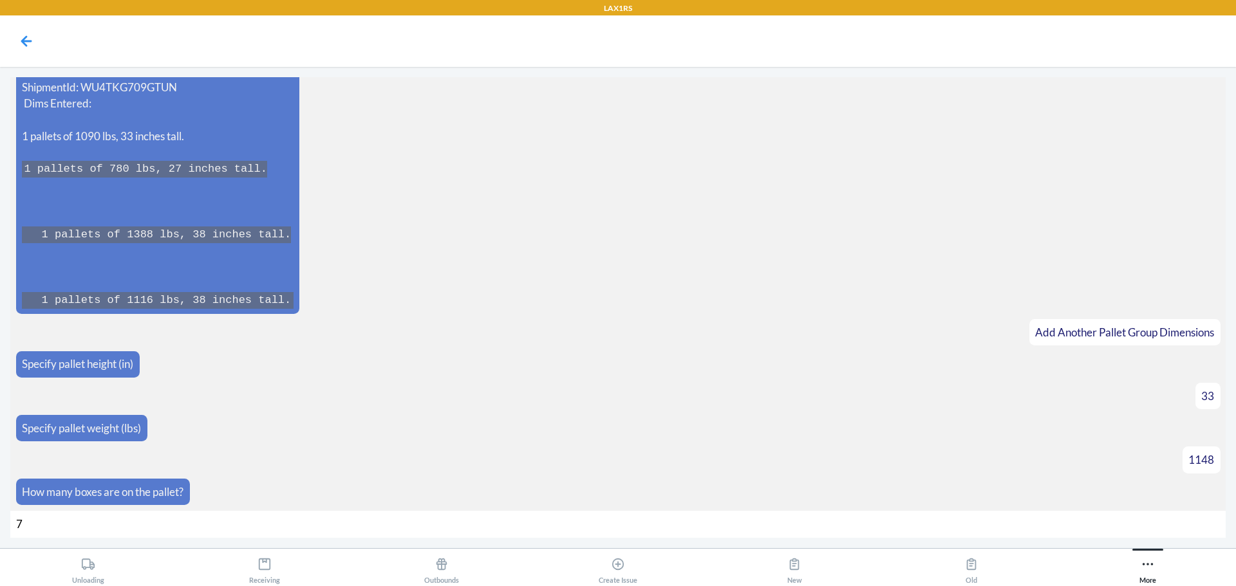
type input "72"
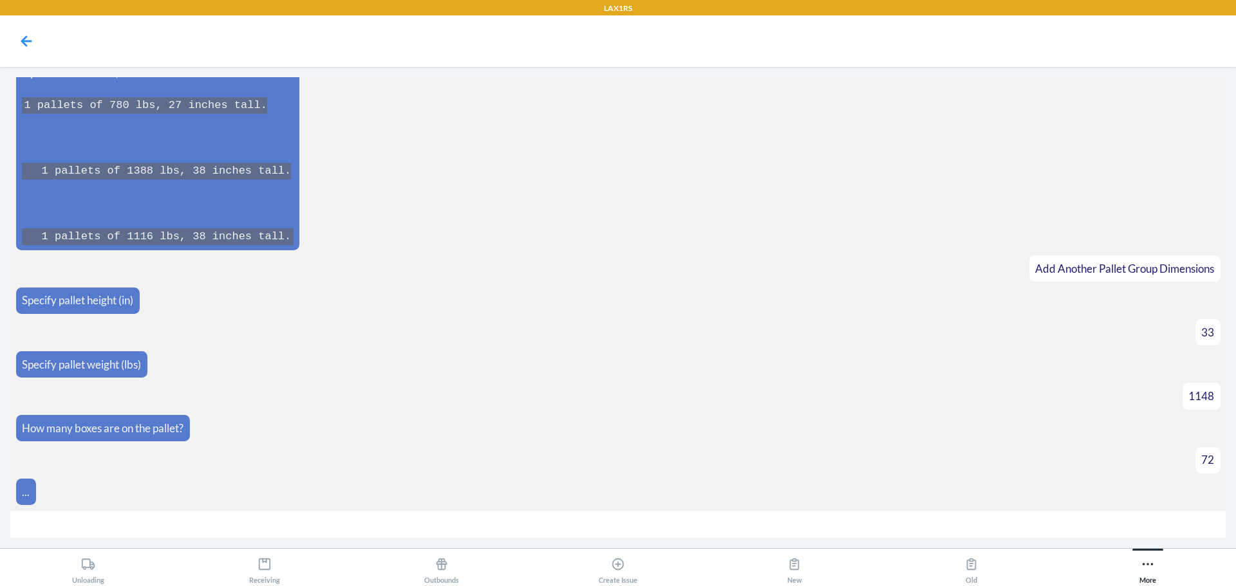
scroll to position [1843, 0]
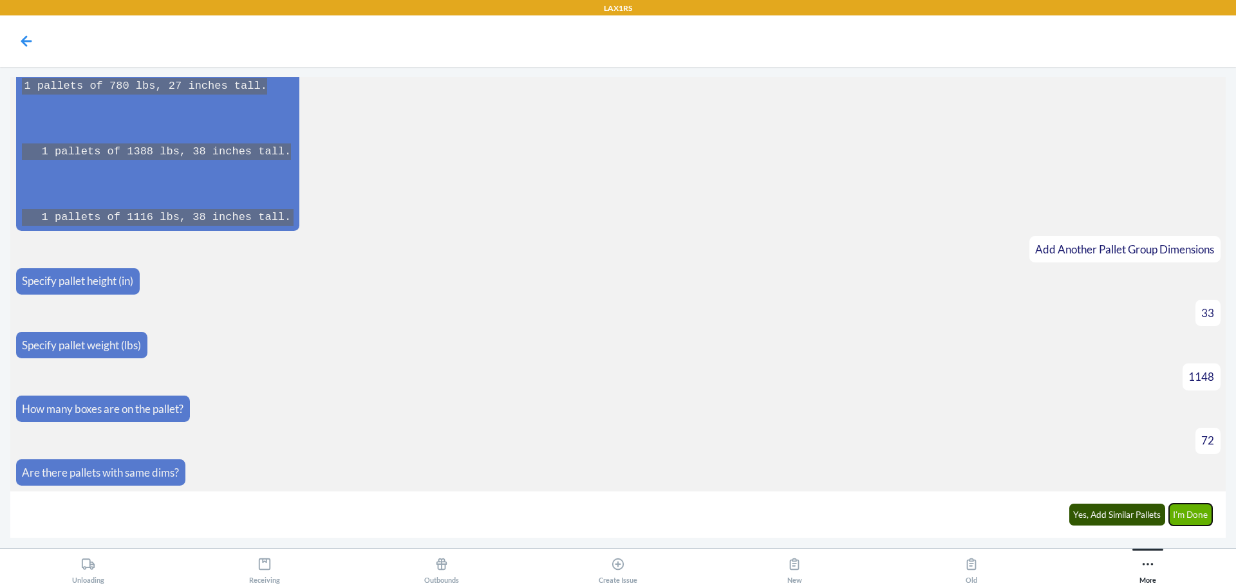
click at [1186, 518] on button "I'm Done" at bounding box center [1191, 515] width 44 height 22
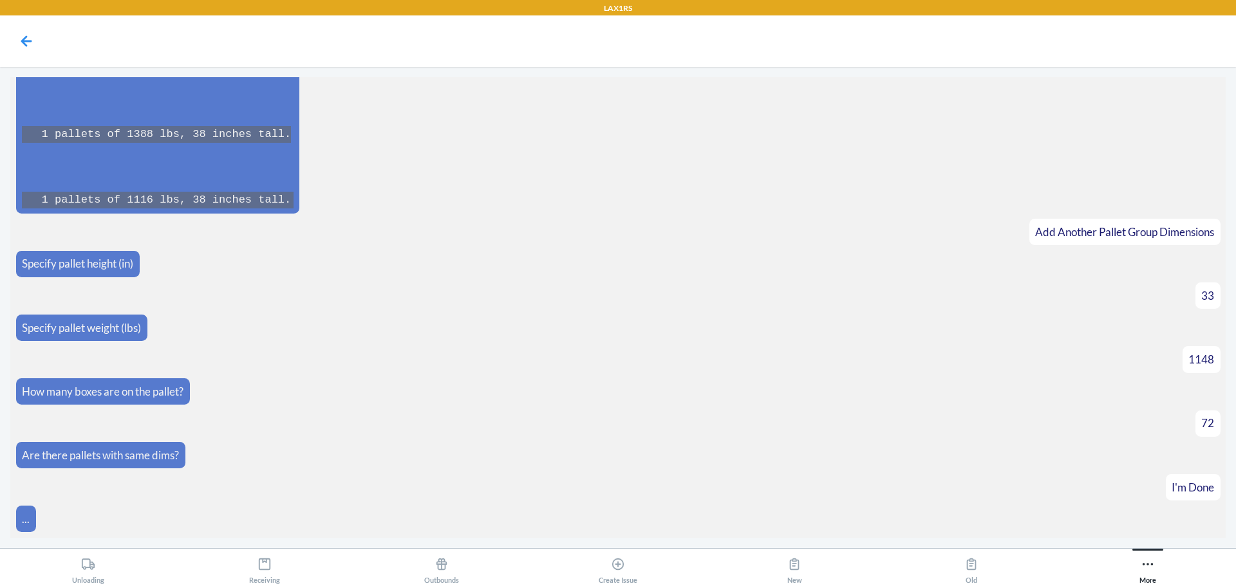
scroll to position [2218, 0]
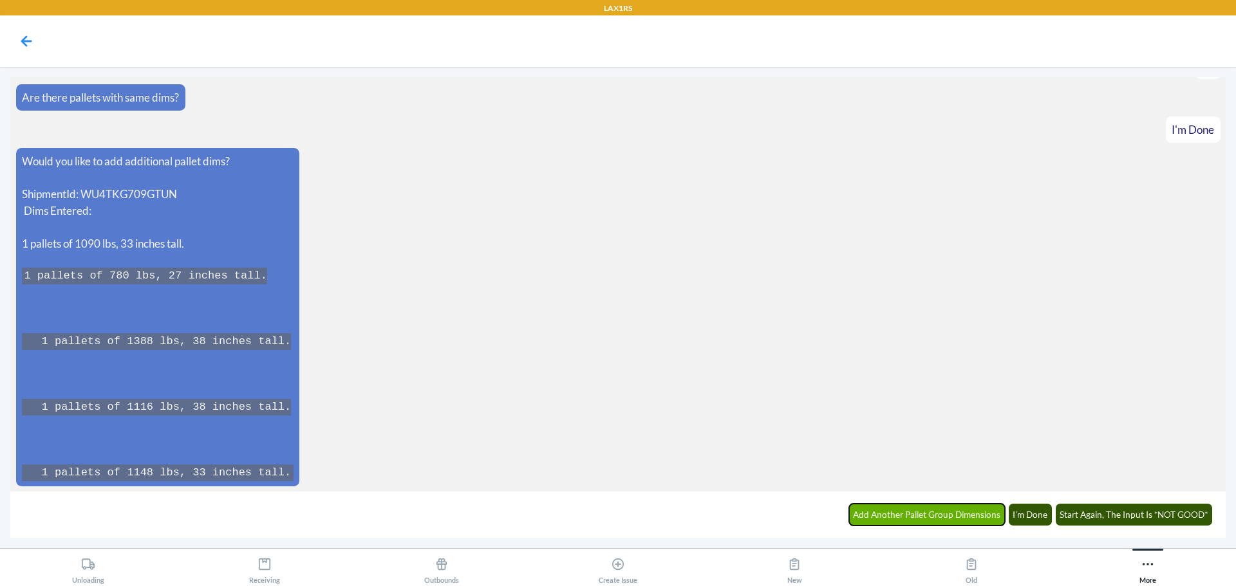
click at [973, 509] on button "Add Another Pallet Group Dimensions" at bounding box center [927, 515] width 156 height 22
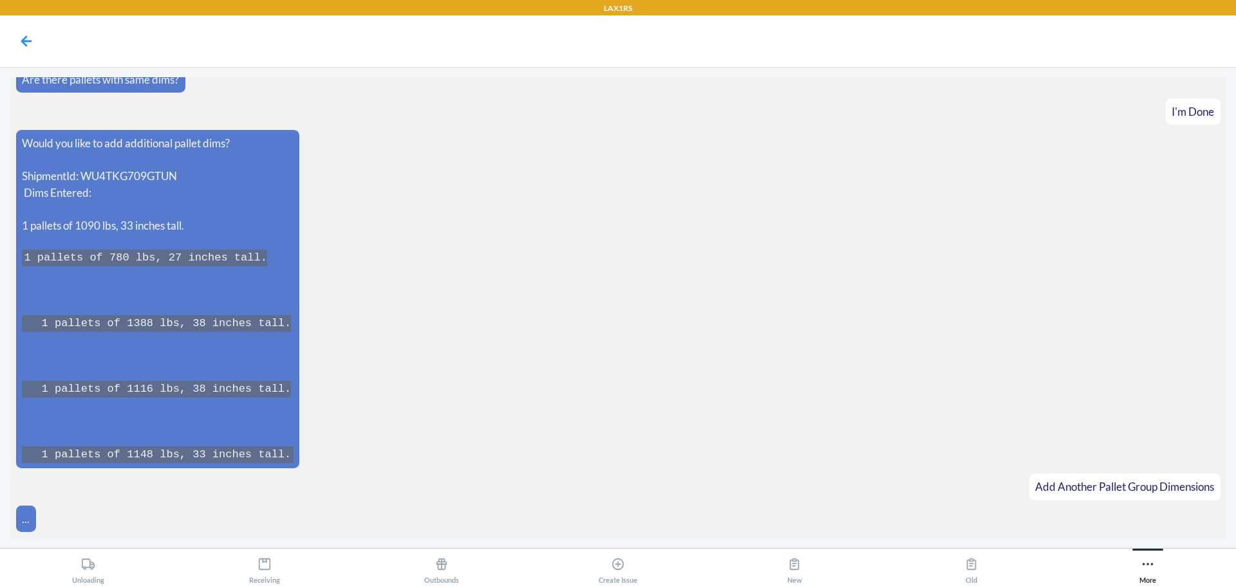
scroll to position [2264, 0]
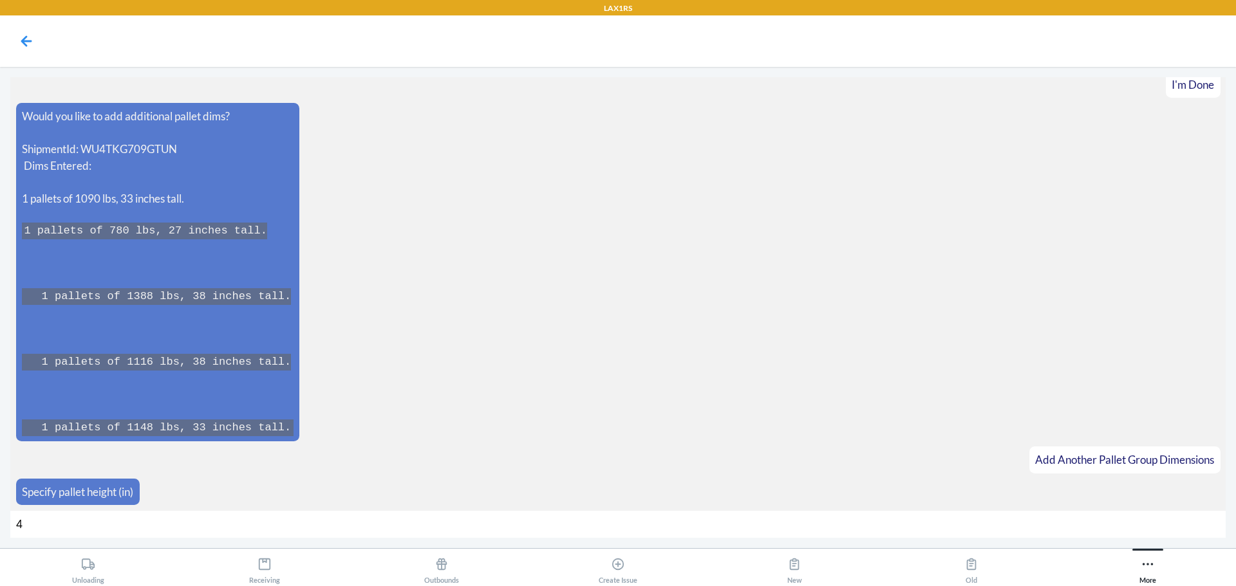
type input "44"
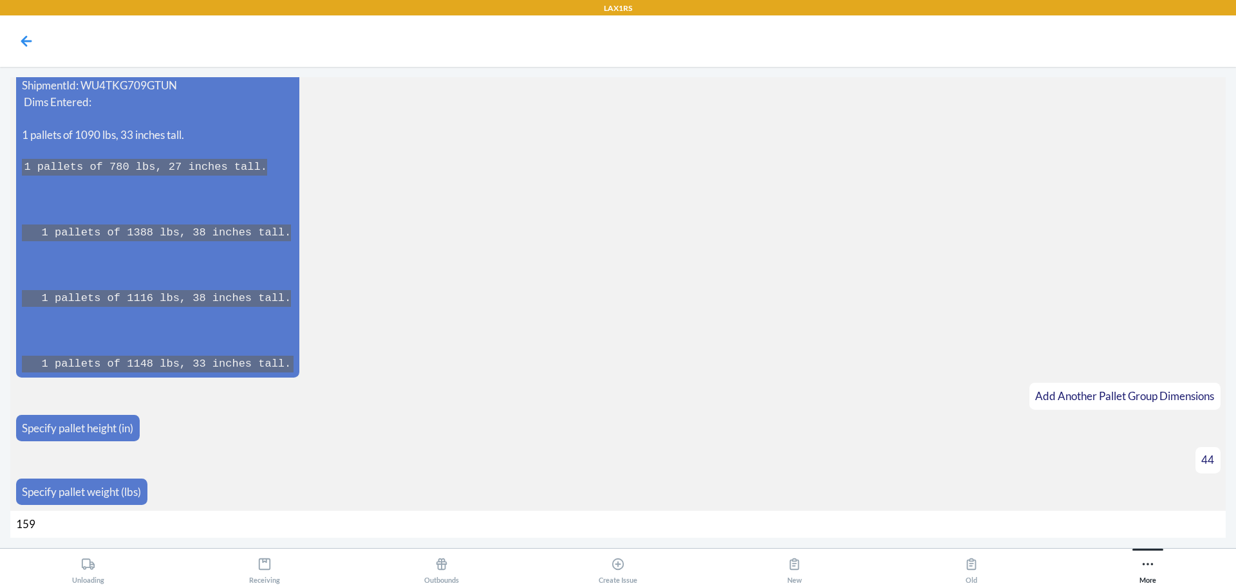
type input "1596"
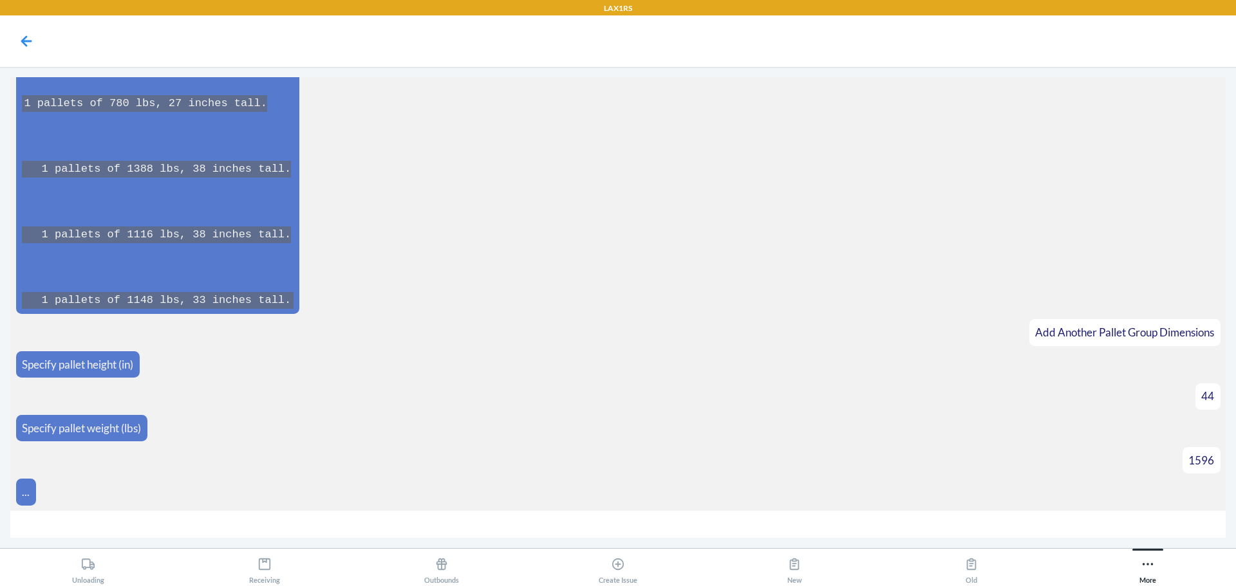
scroll to position [2408, 0]
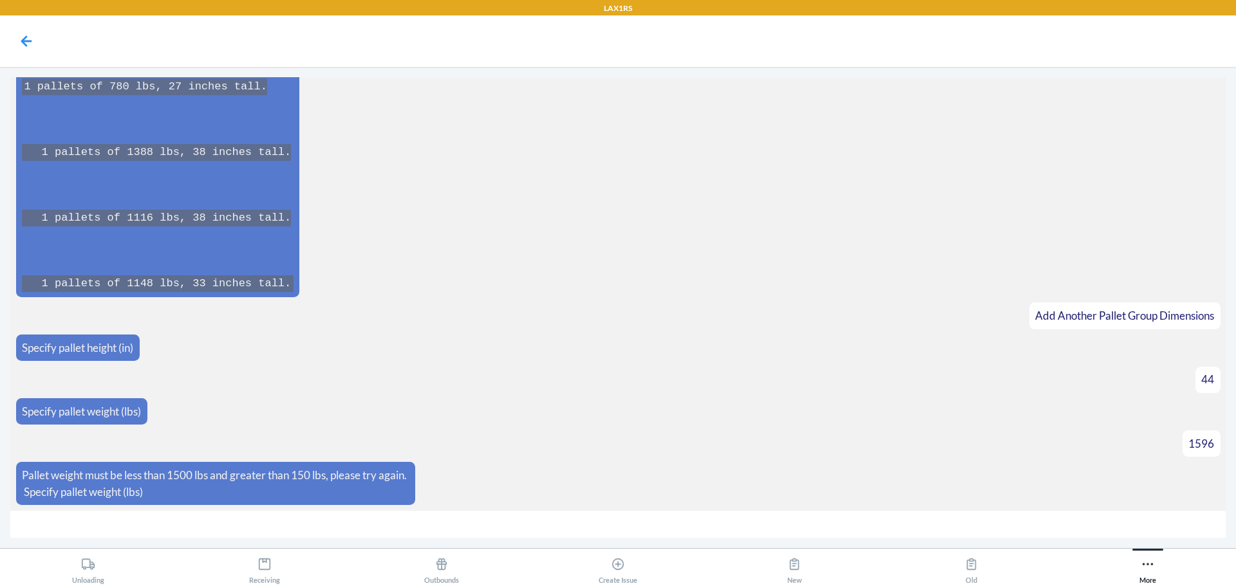
type input "3"
type input "1500"
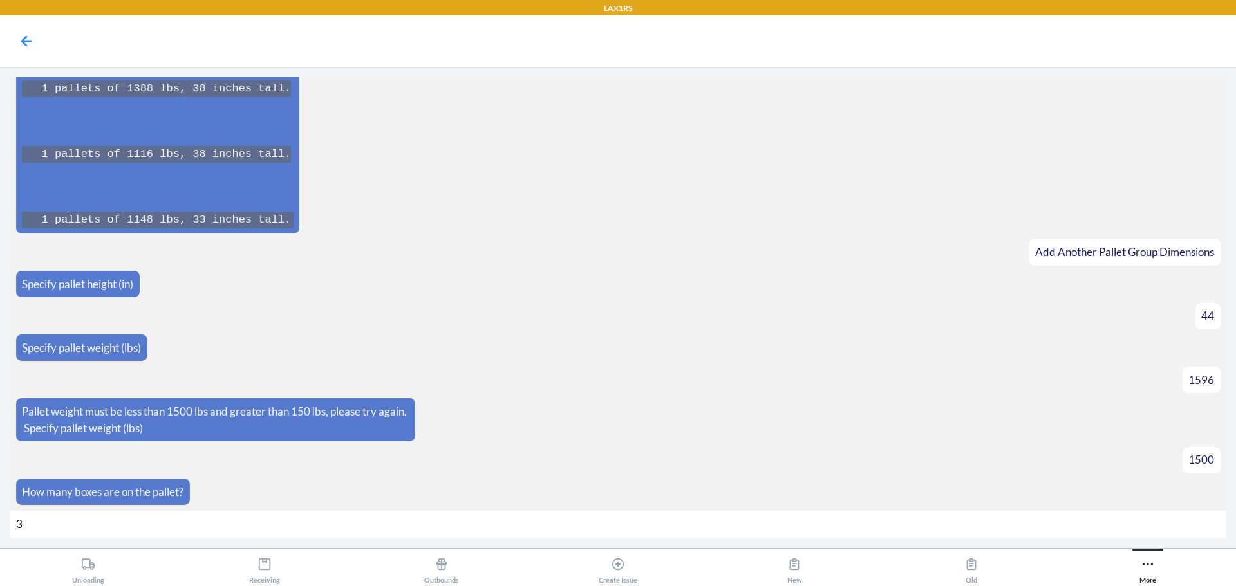
type input "35"
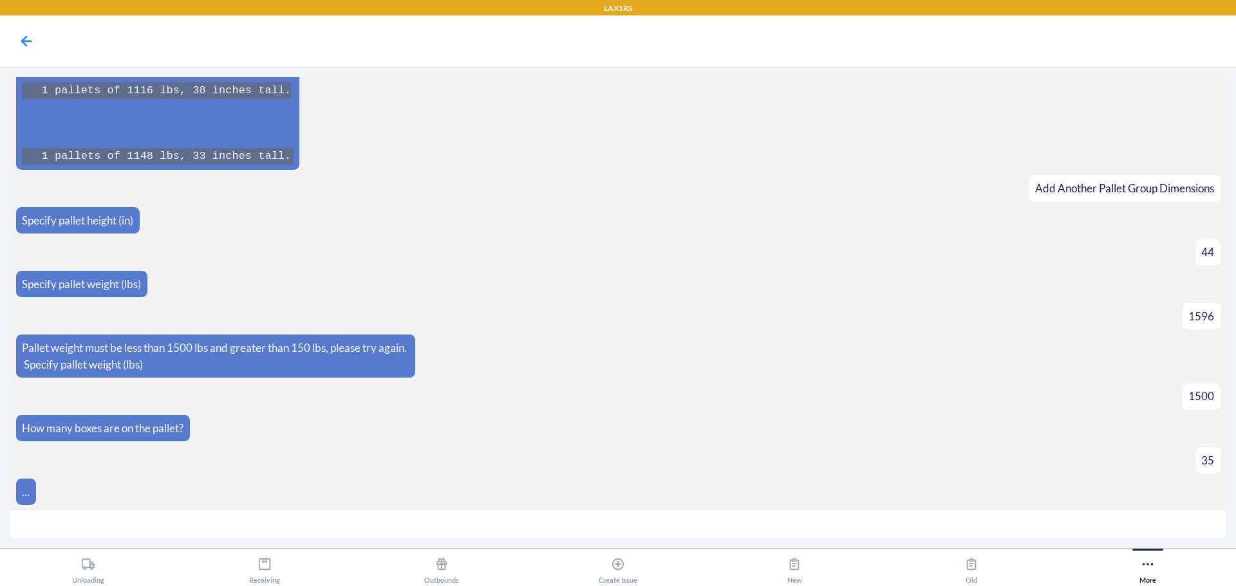
scroll to position [2555, 0]
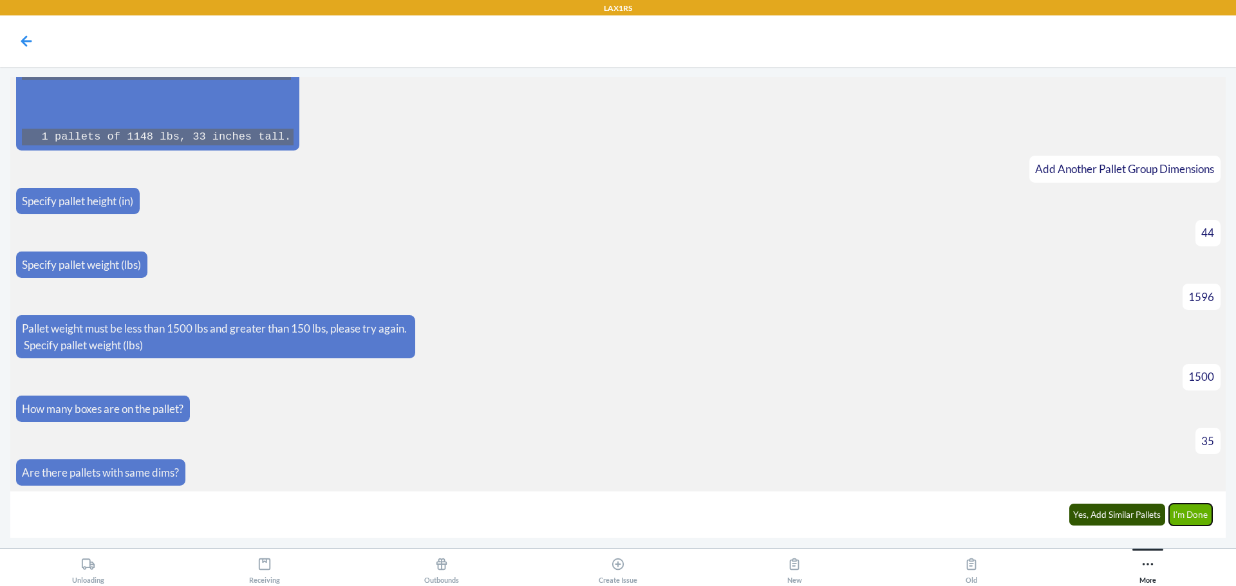
click at [1179, 512] on button "I'm Done" at bounding box center [1191, 515] width 44 height 22
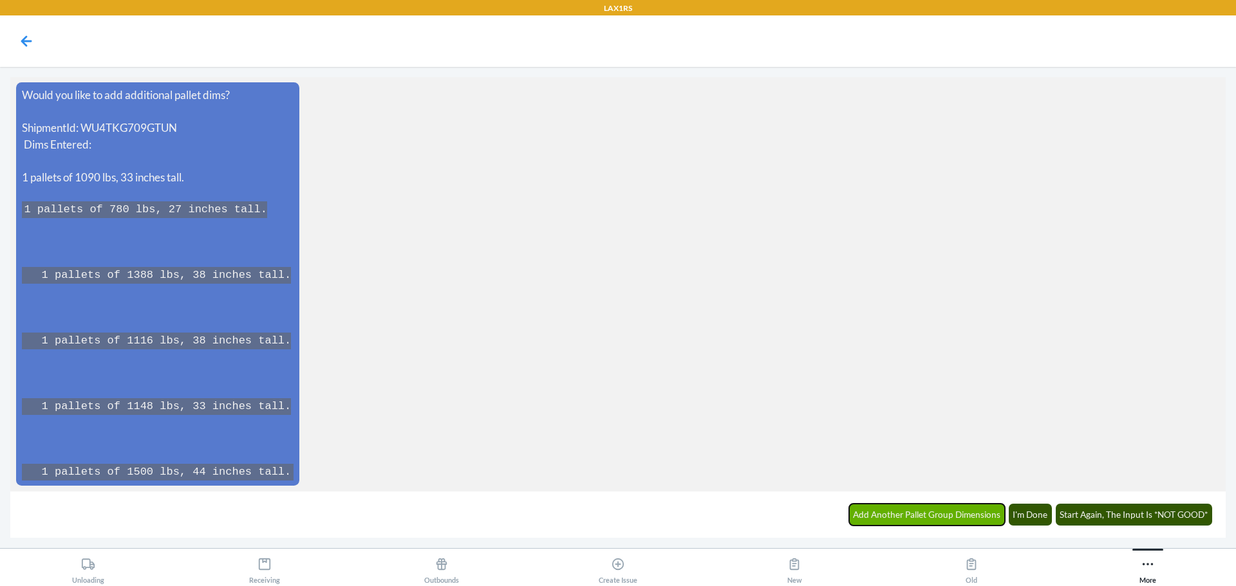
click at [947, 519] on button "Add Another Pallet Group Dimensions" at bounding box center [927, 515] width 156 height 22
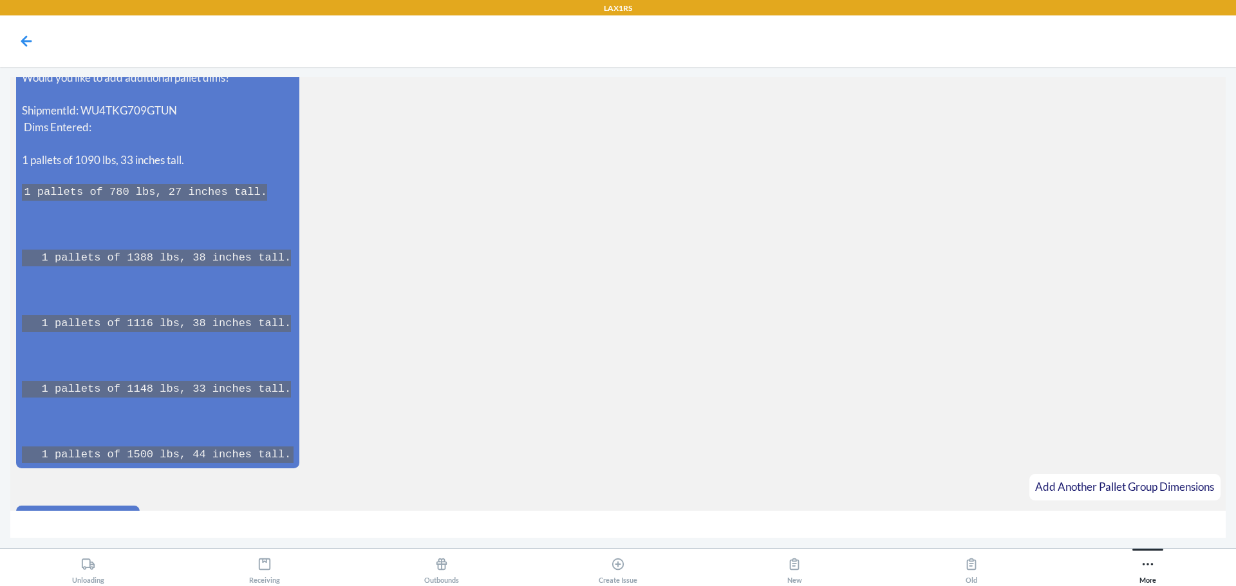
scroll to position [3041, 0]
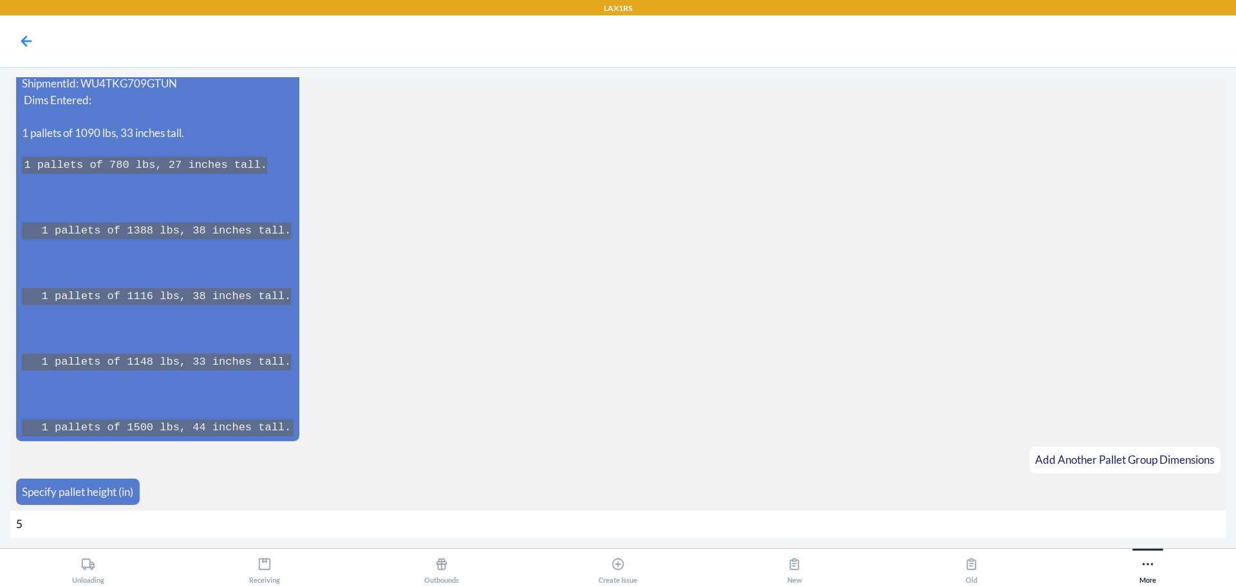
type input "51"
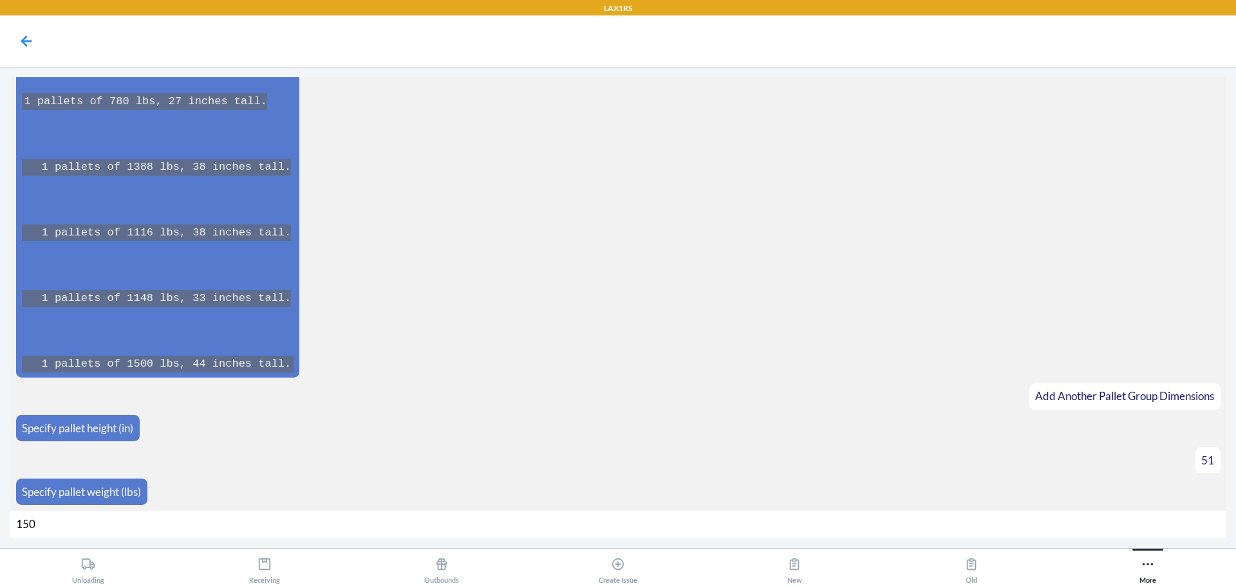
type input "1500"
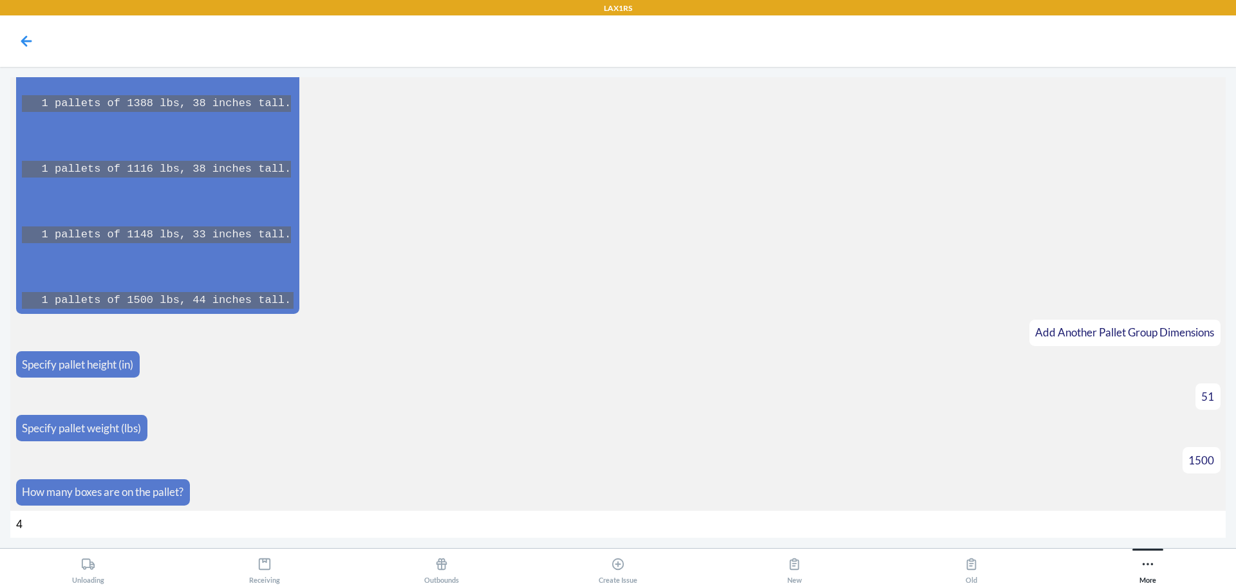
type input "42"
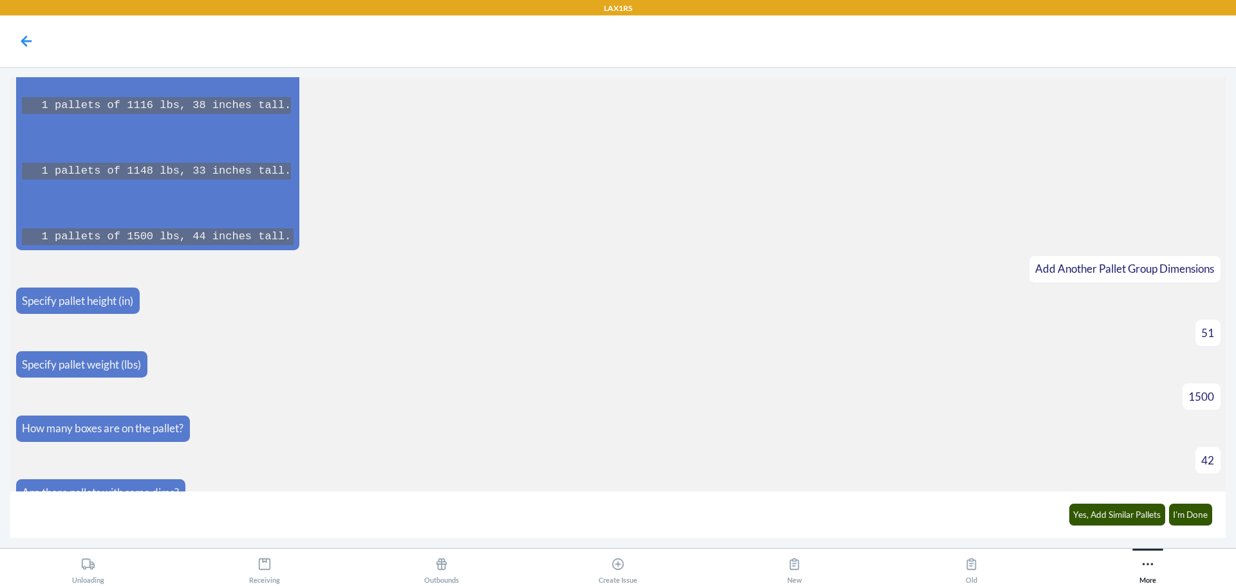
scroll to position [3251, 0]
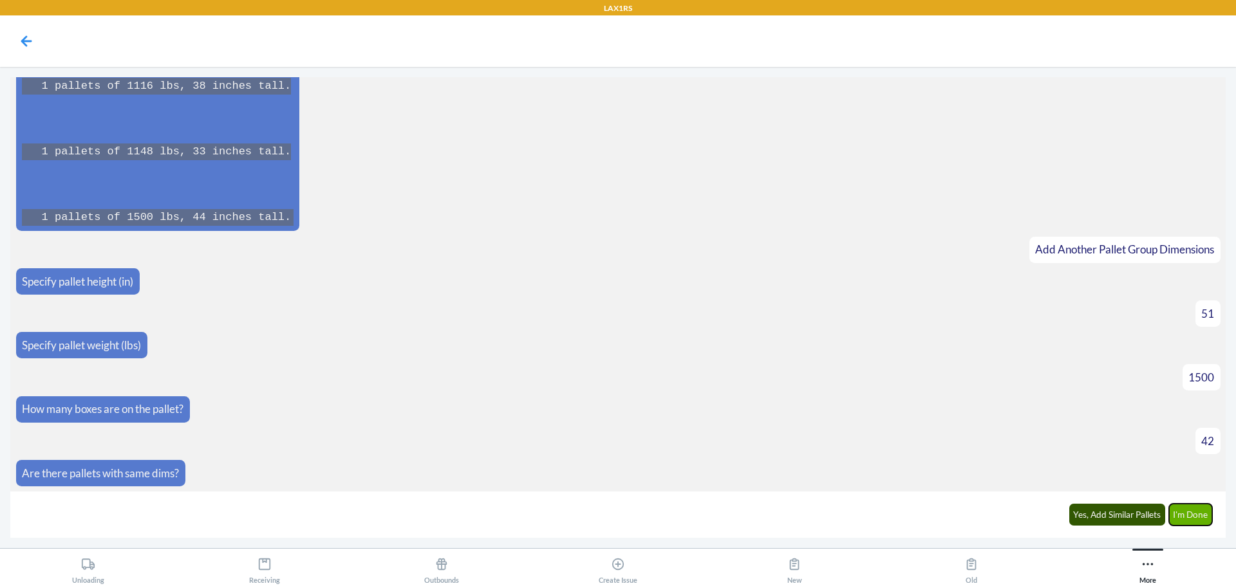
click at [1197, 518] on button "I'm Done" at bounding box center [1191, 515] width 44 height 22
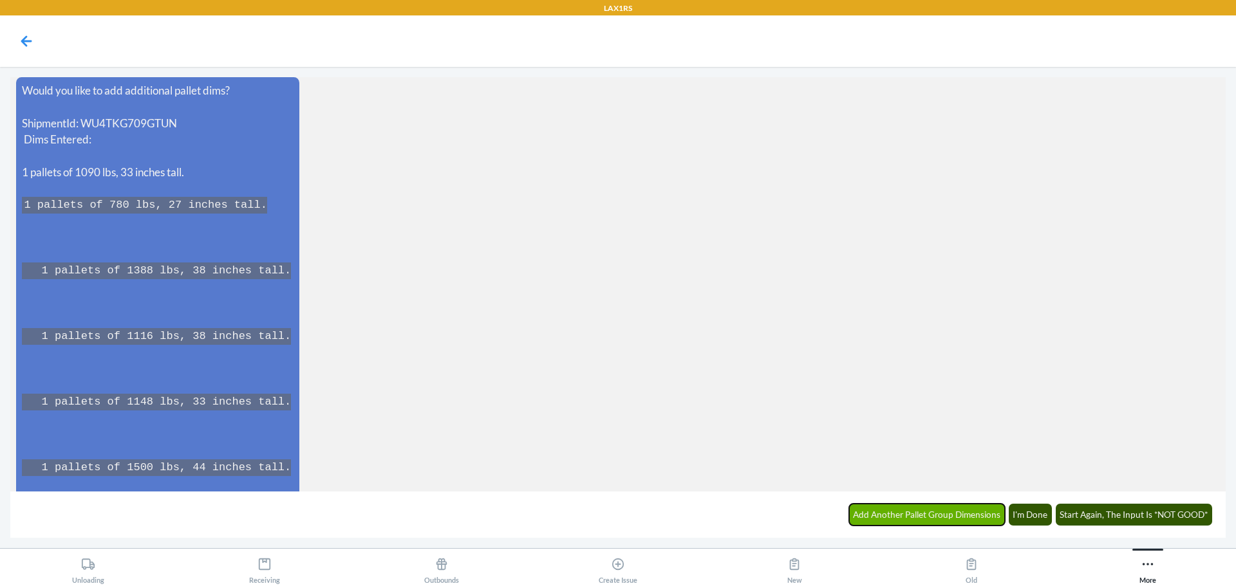
click at [951, 510] on button "Add Another Pallet Group Dimensions" at bounding box center [927, 515] width 156 height 22
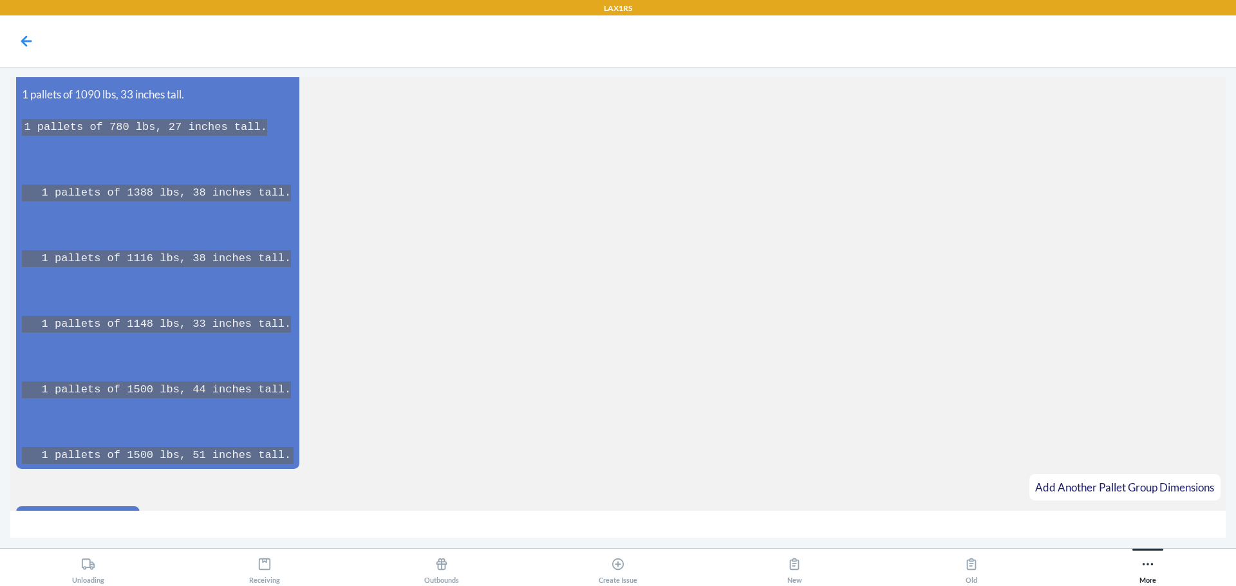
scroll to position [3803, 0]
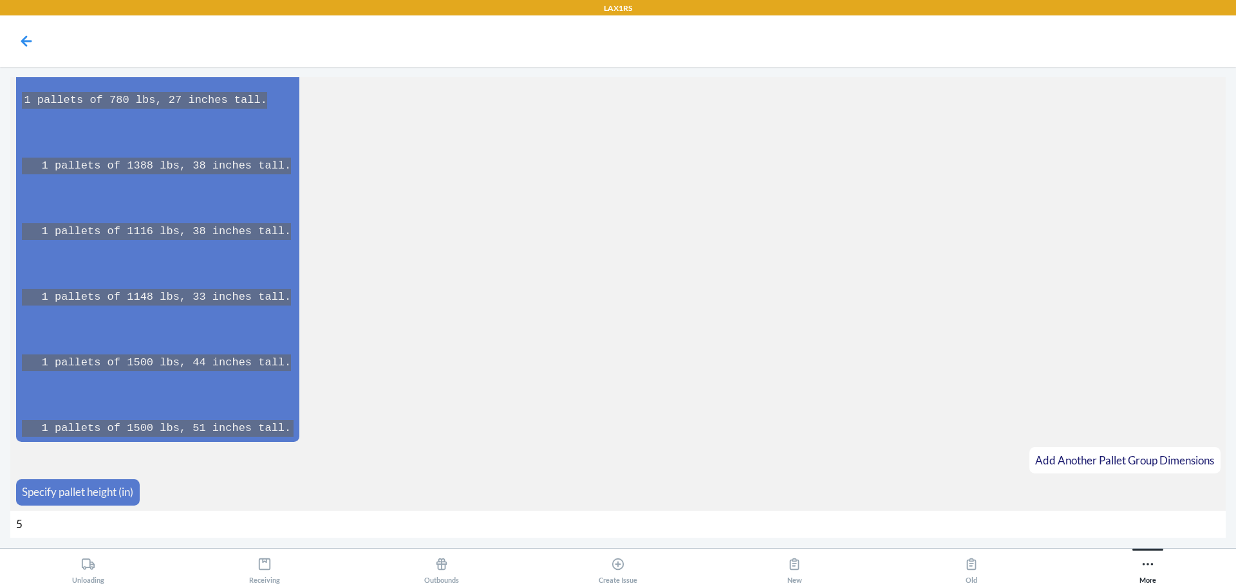
type input "51"
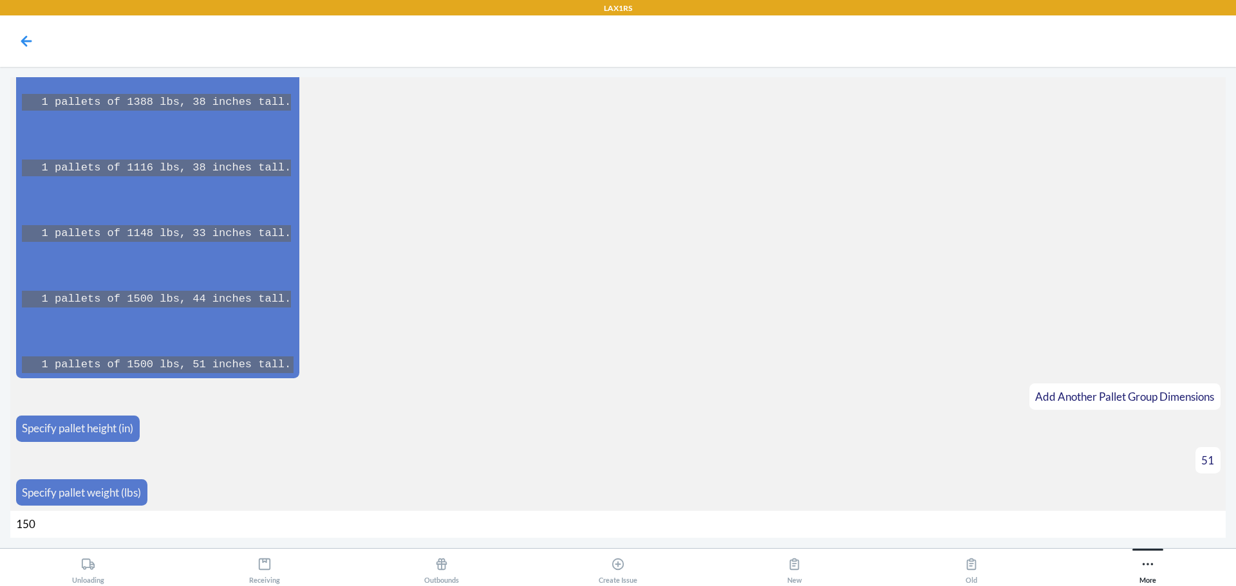
type input "1500"
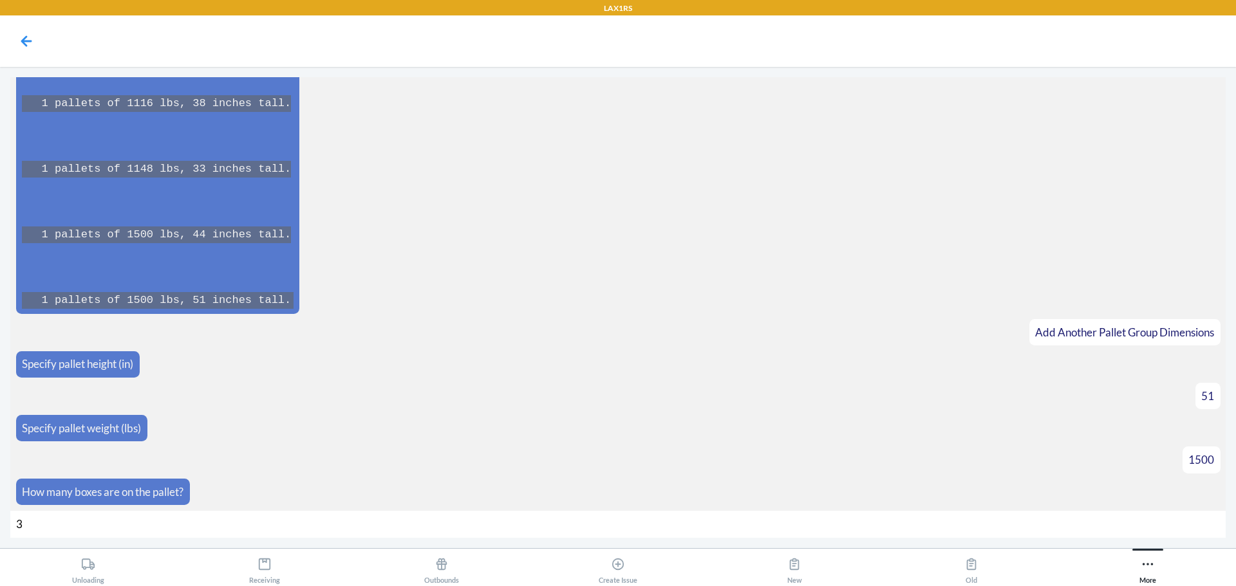
type input "38"
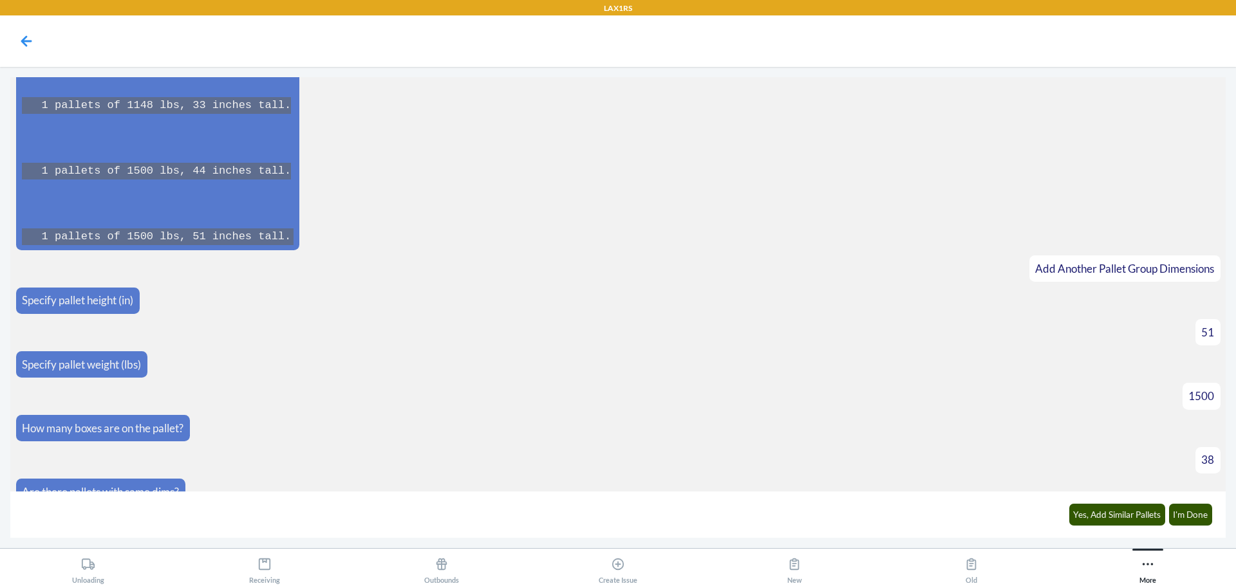
scroll to position [4014, 0]
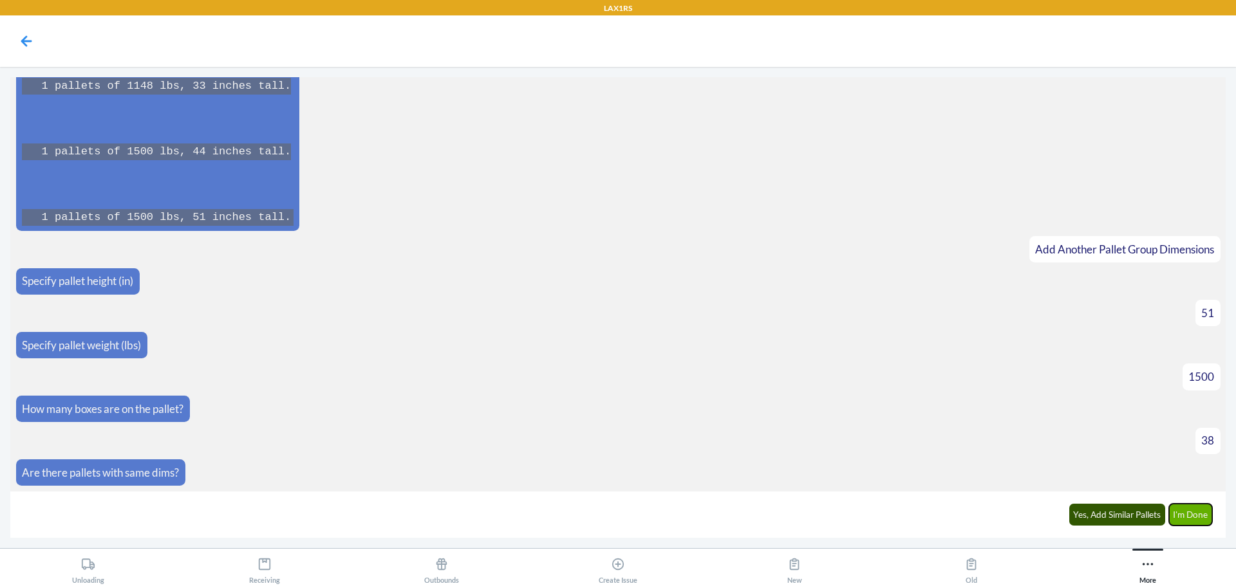
click at [1184, 511] on button "I'm Done" at bounding box center [1191, 515] width 44 height 22
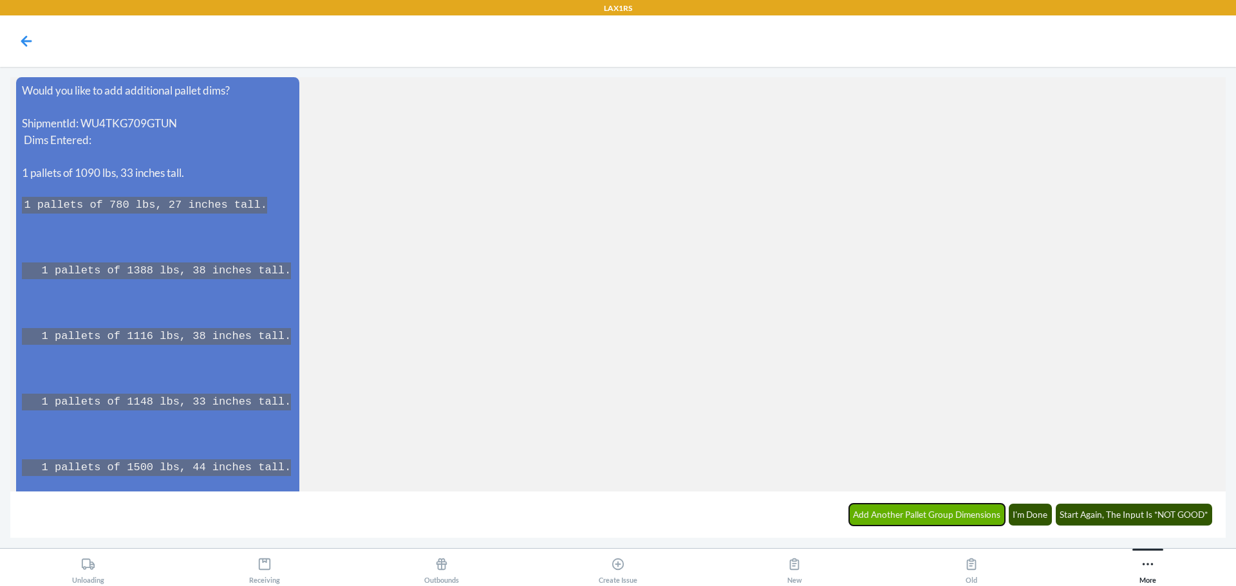
click at [964, 516] on button "Add Another Pallet Group Dimensions" at bounding box center [927, 515] width 156 height 22
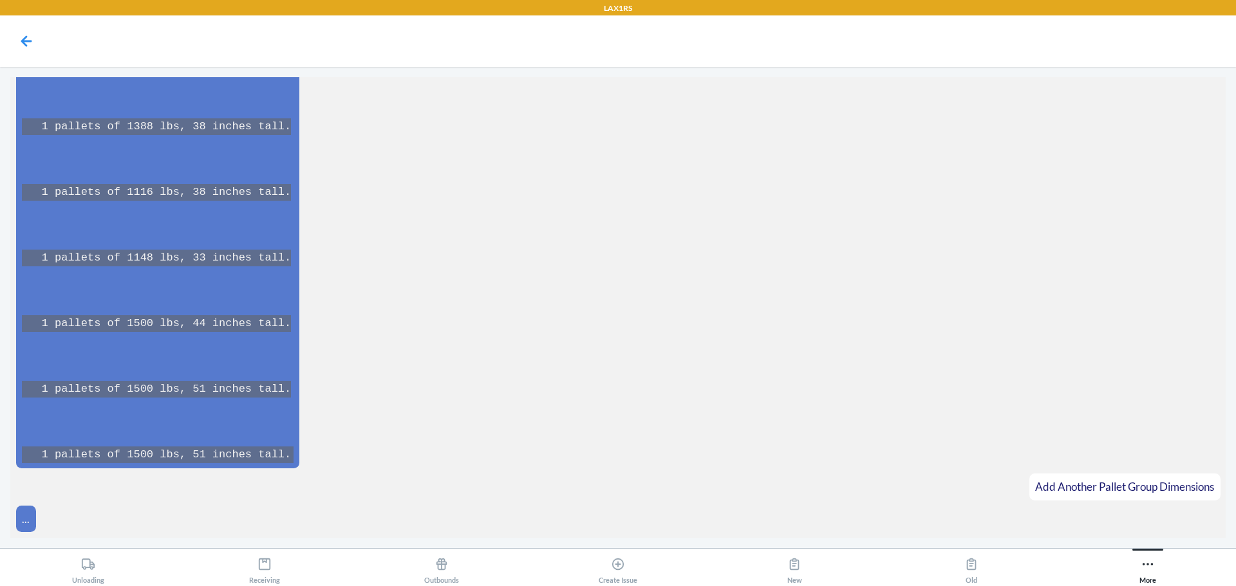
scroll to position [4631, 0]
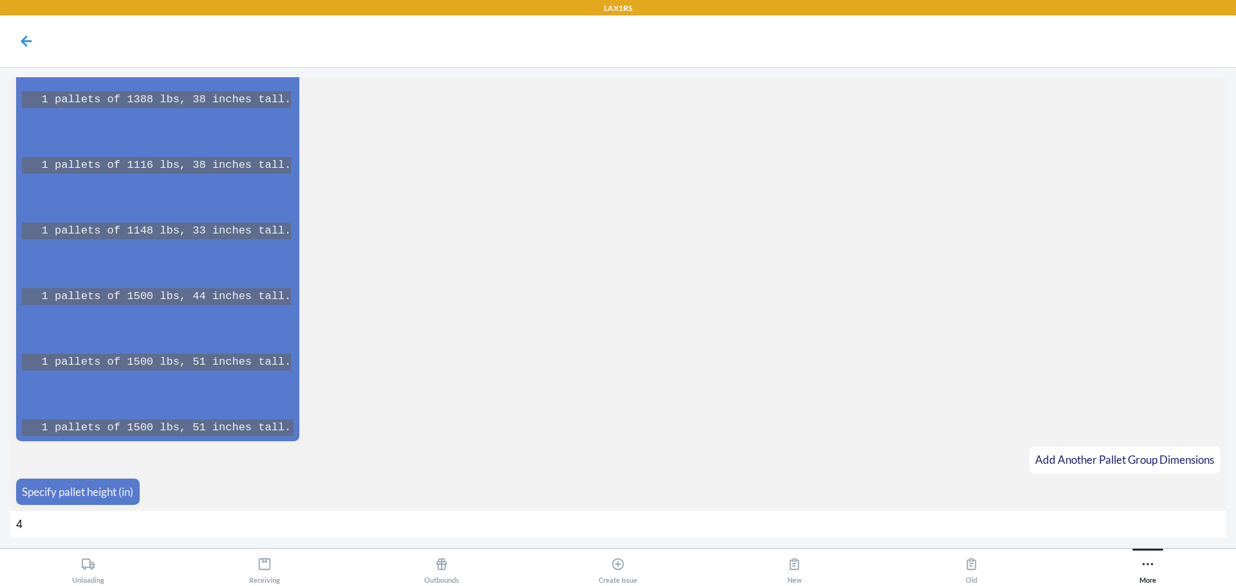
type input "47"
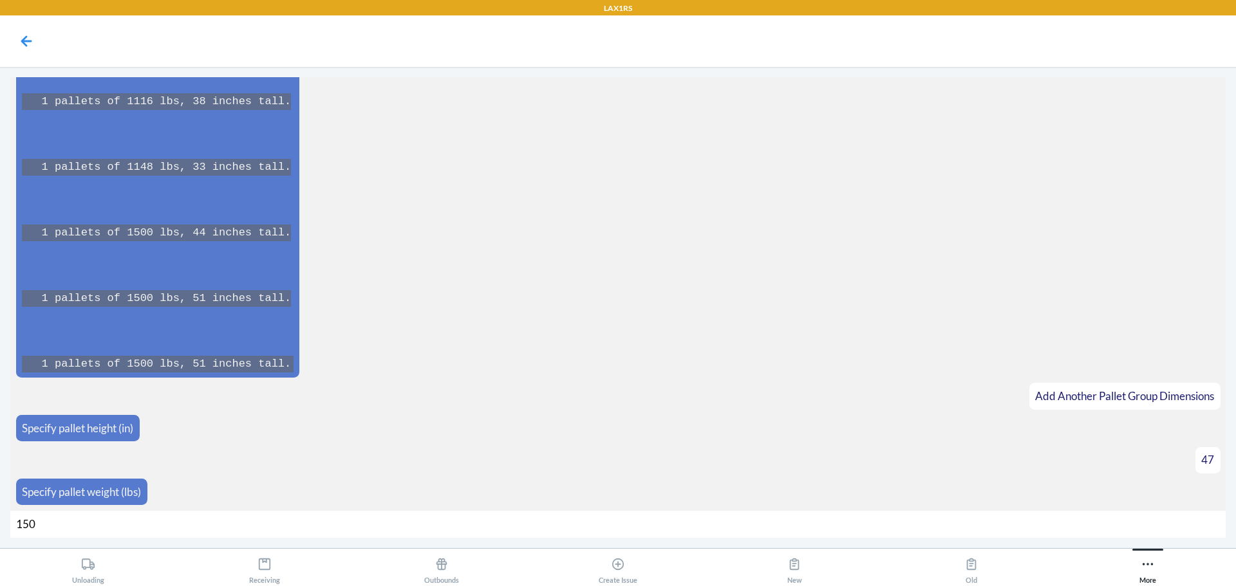
type input "1500"
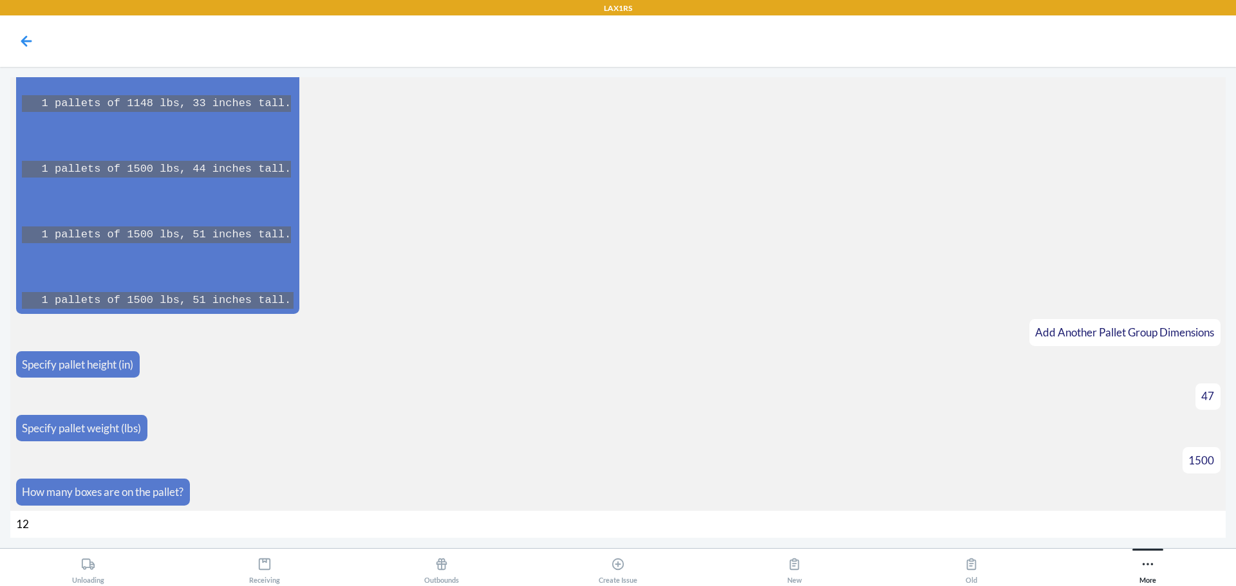
type input "129"
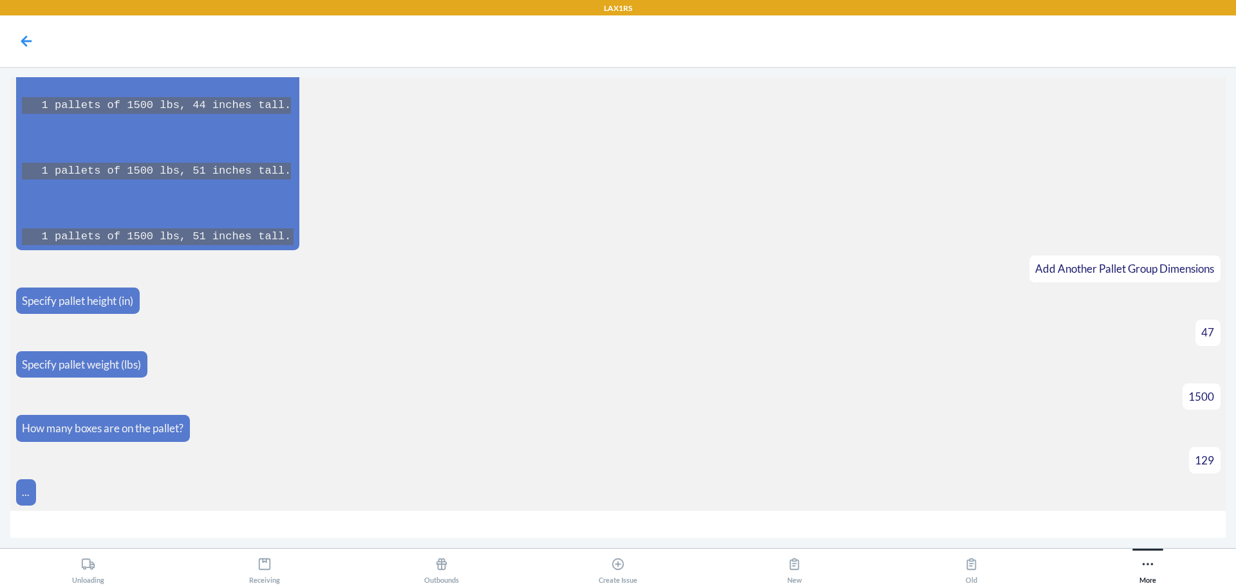
scroll to position [4842, 0]
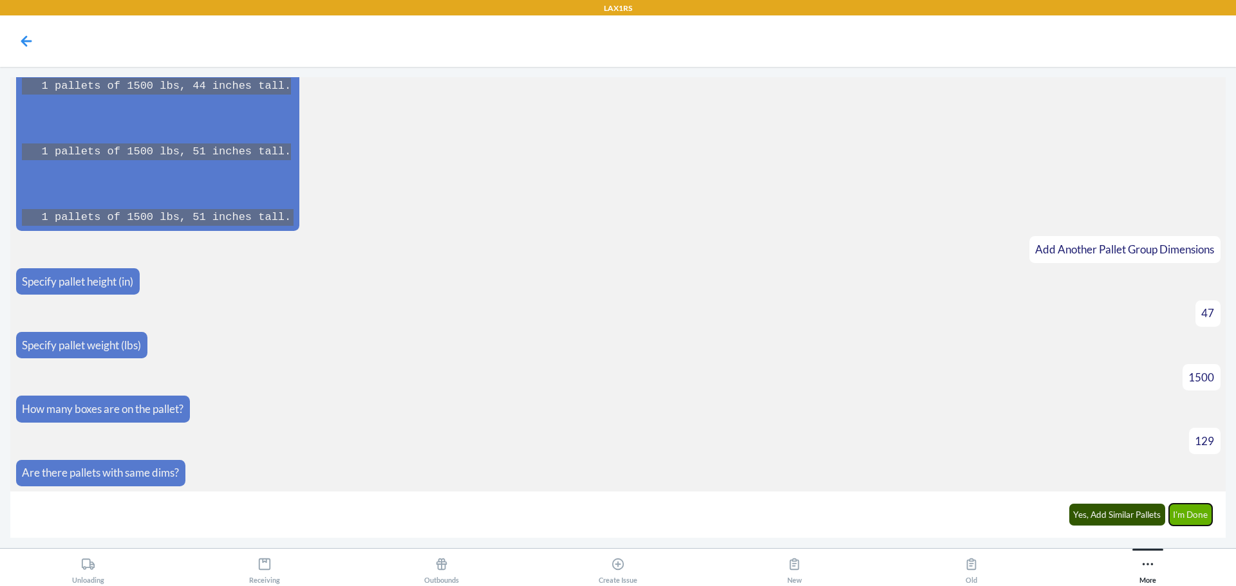
click at [1186, 521] on button "I'm Done" at bounding box center [1191, 515] width 44 height 22
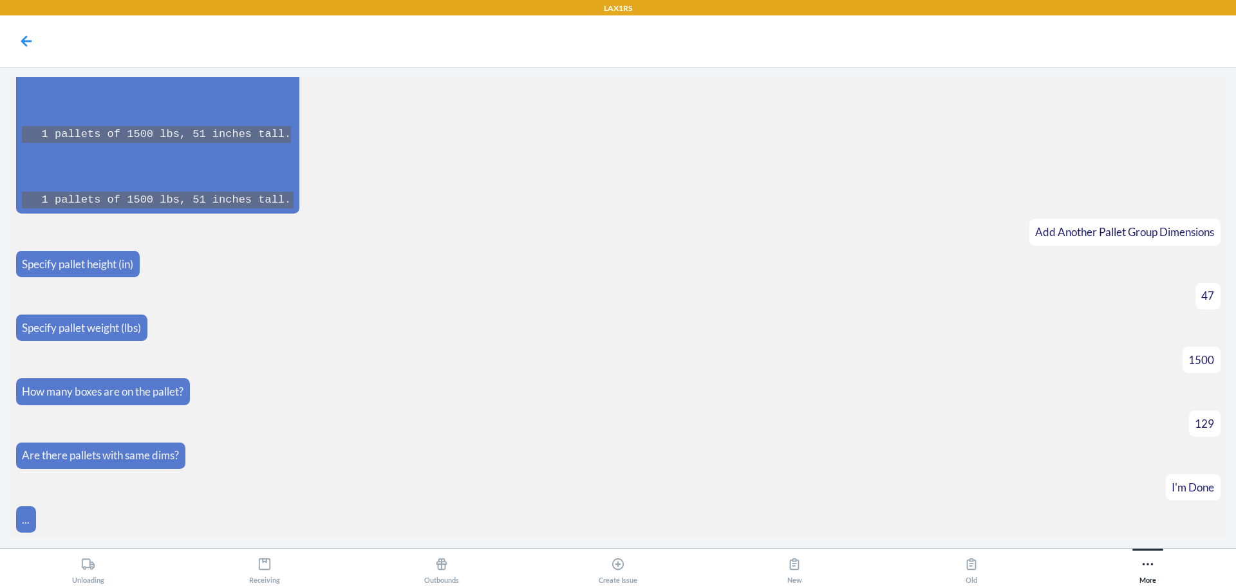
scroll to position [5289, 0]
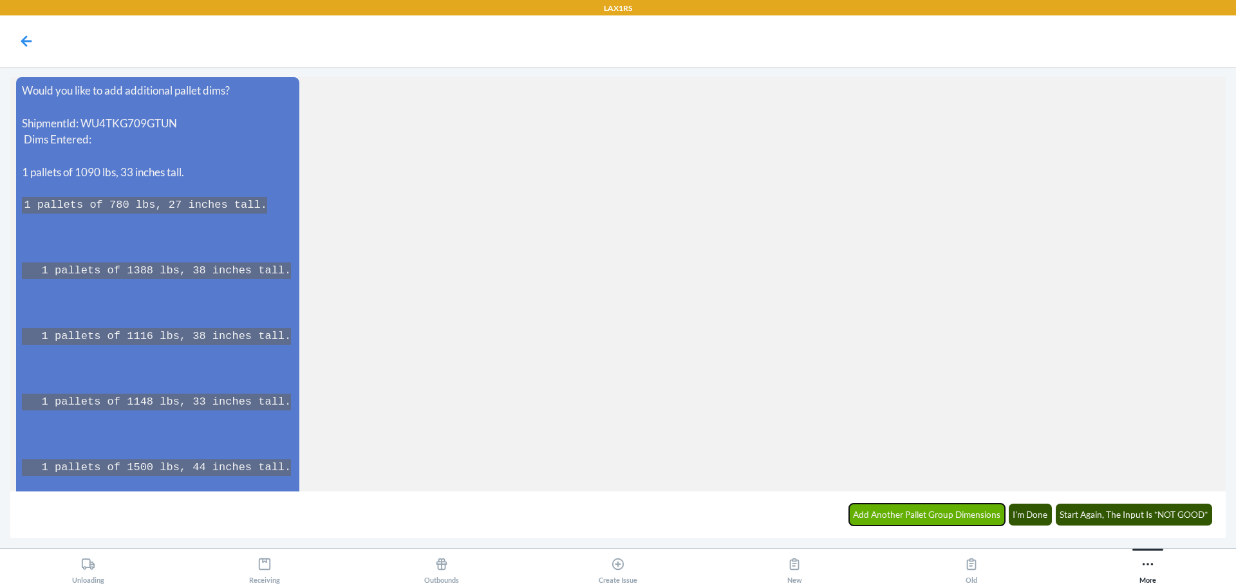
click at [953, 518] on button "Add Another Pallet Group Dimensions" at bounding box center [927, 515] width 156 height 22
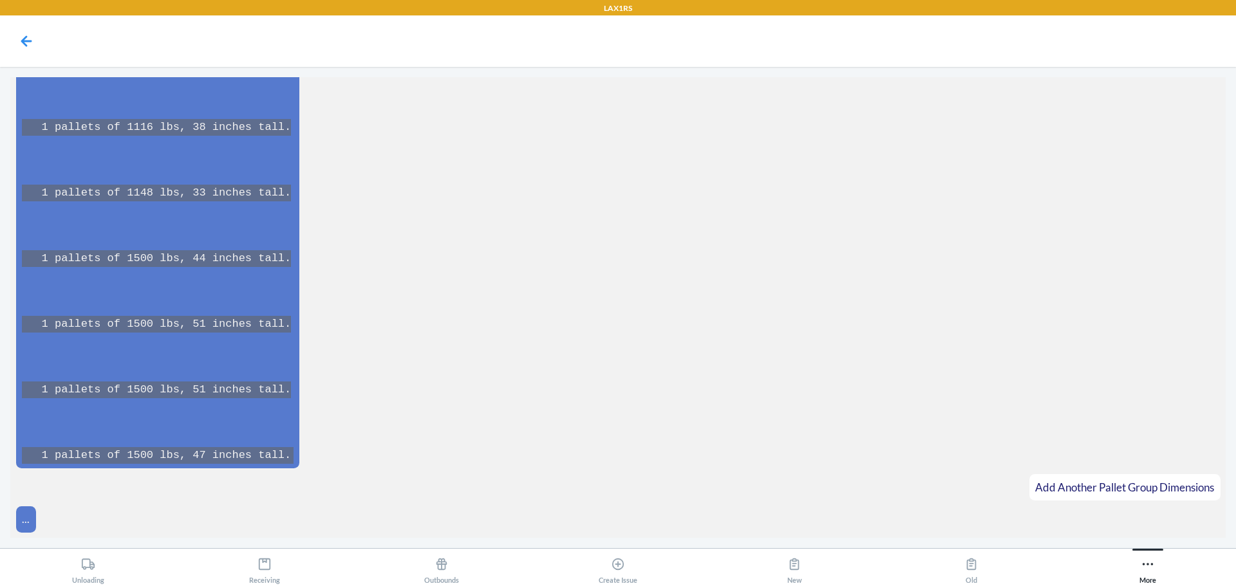
scroll to position [5525, 0]
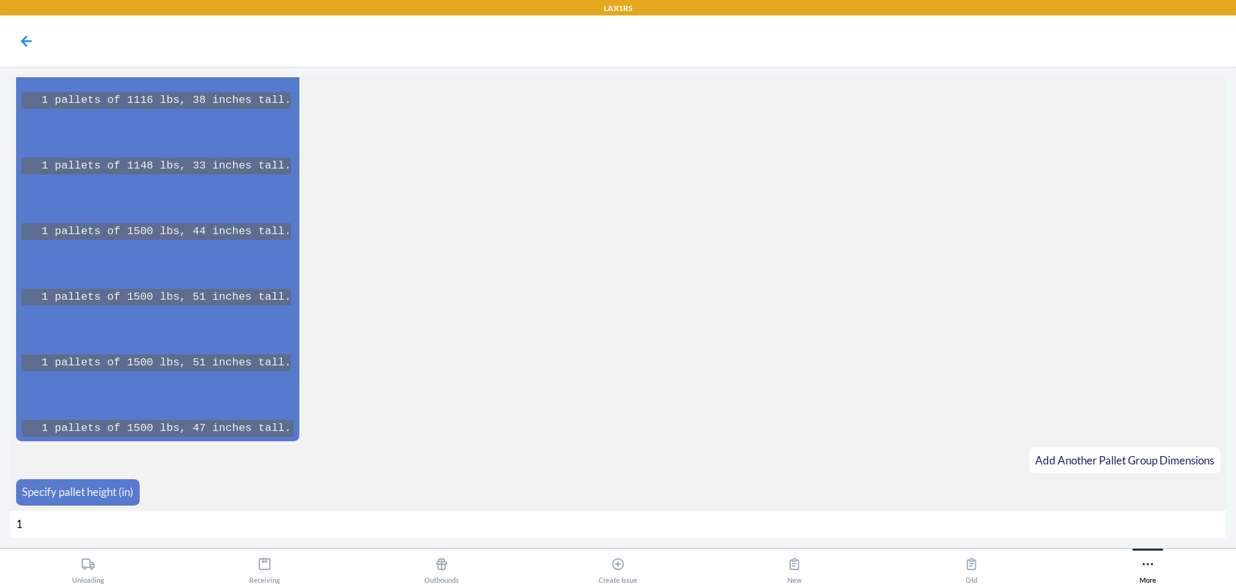
type input "16"
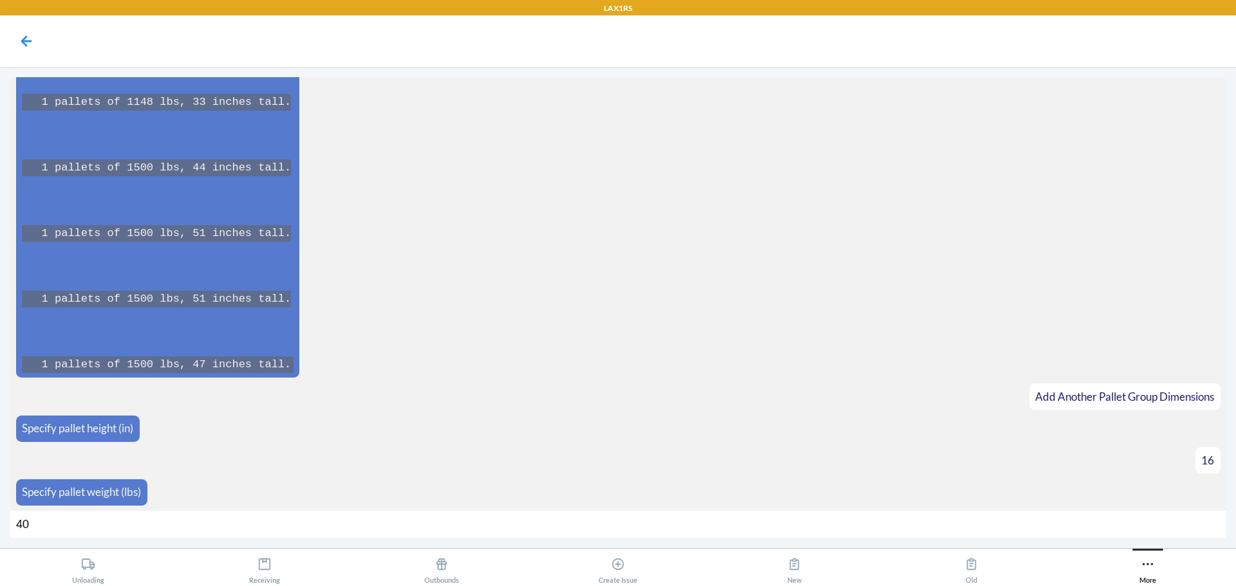
type input "404"
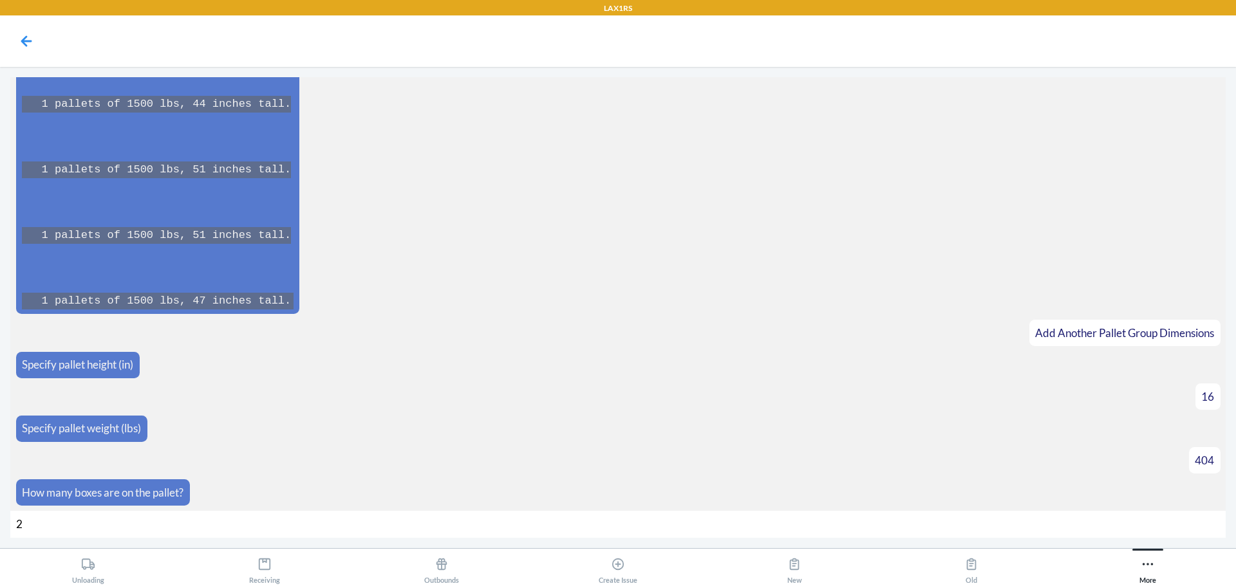
type input "24"
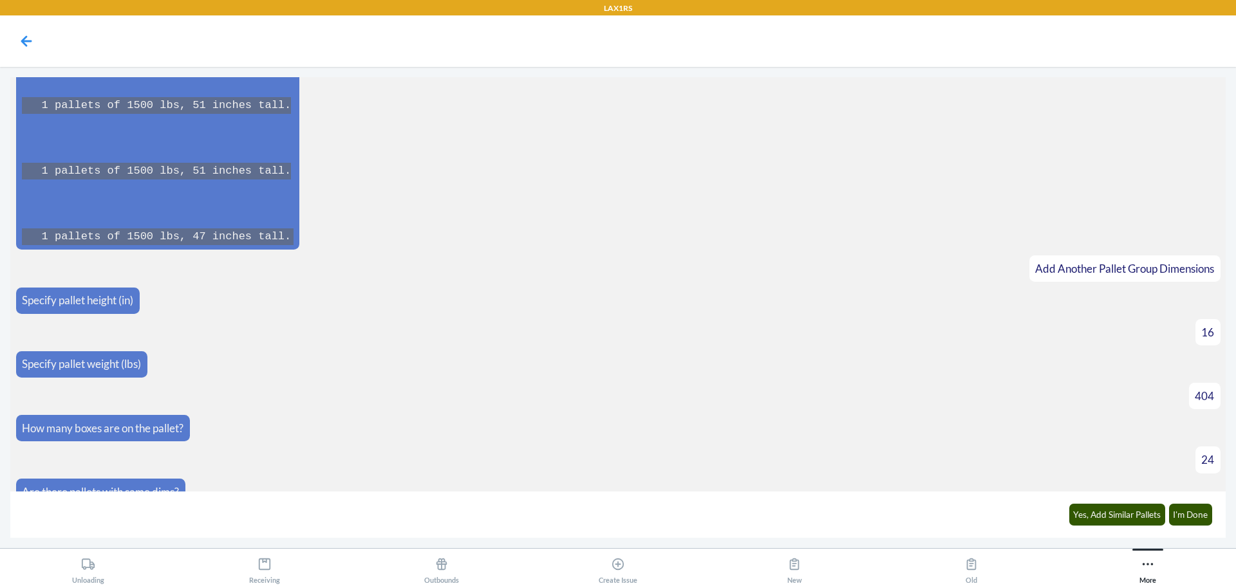
scroll to position [5736, 0]
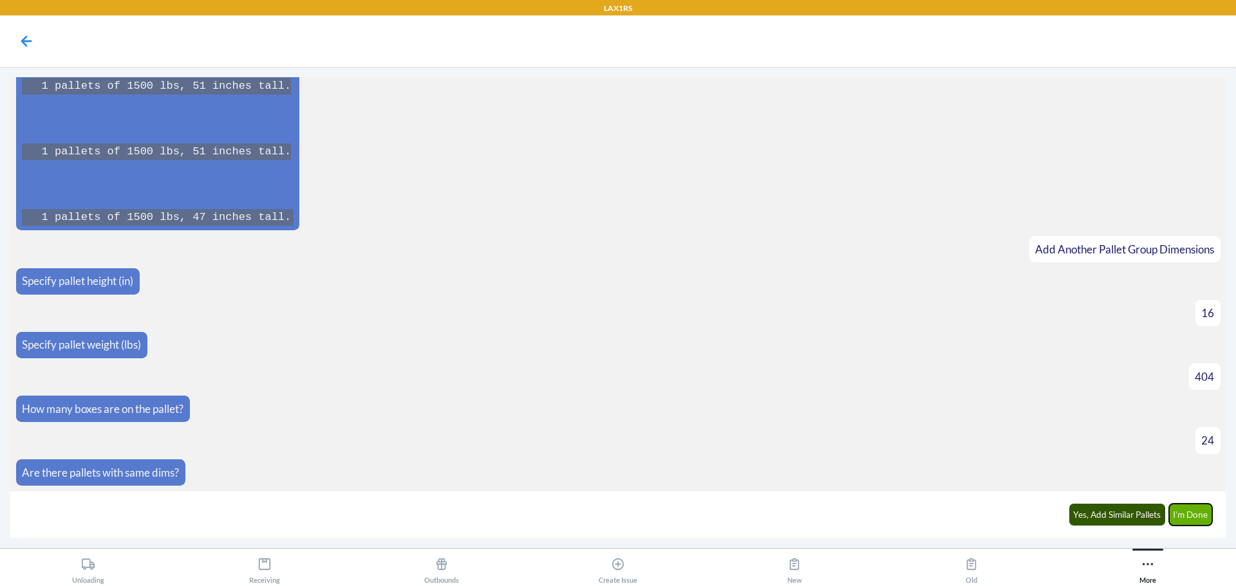
click at [1176, 511] on button "I'm Done" at bounding box center [1191, 515] width 44 height 22
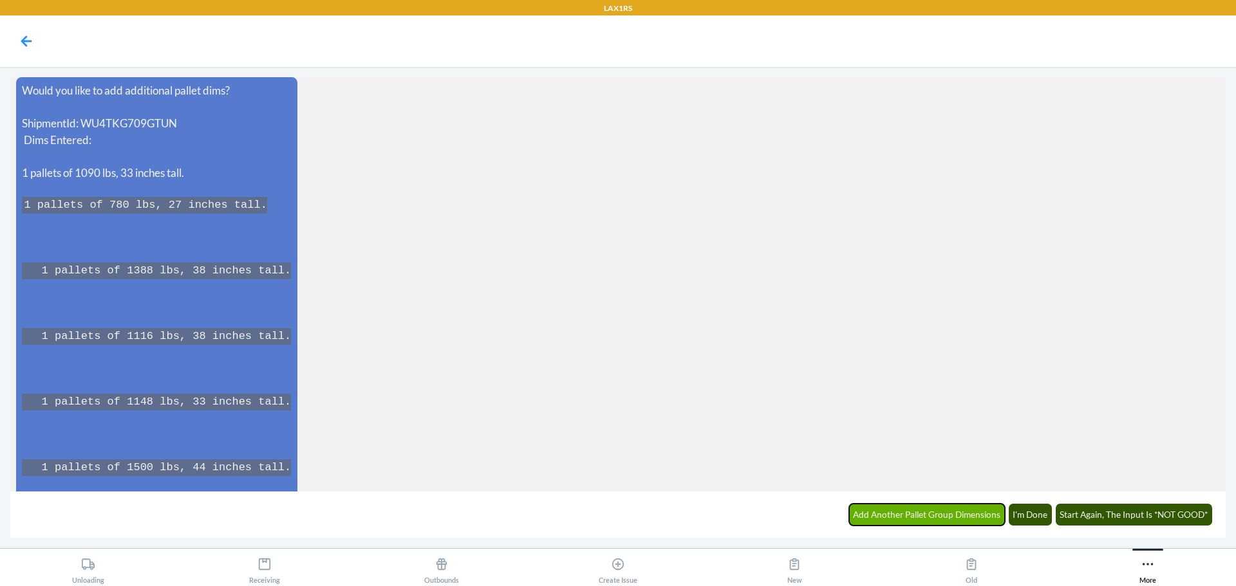
click at [985, 516] on button "Add Another Pallet Group Dimensions" at bounding box center [927, 515] width 156 height 22
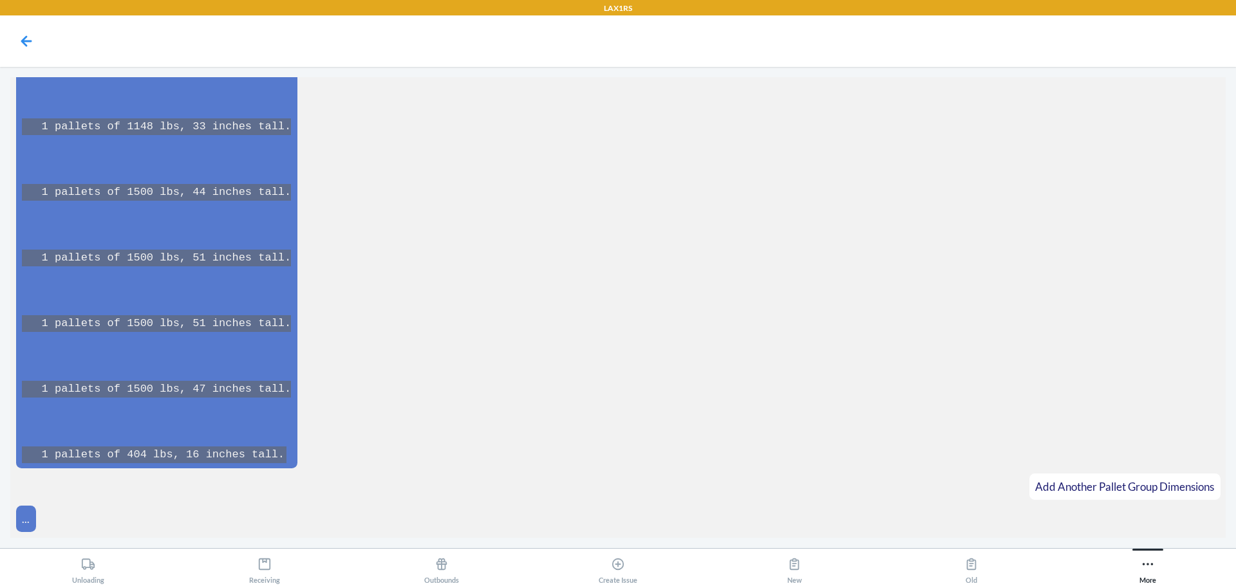
scroll to position [6485, 0]
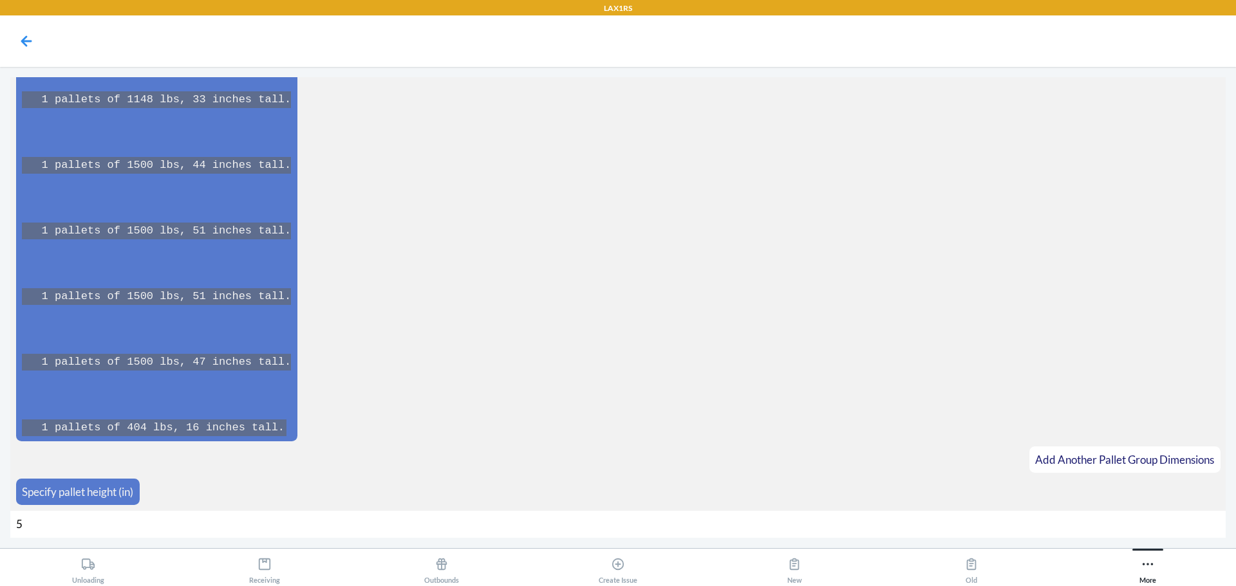
type input "56"
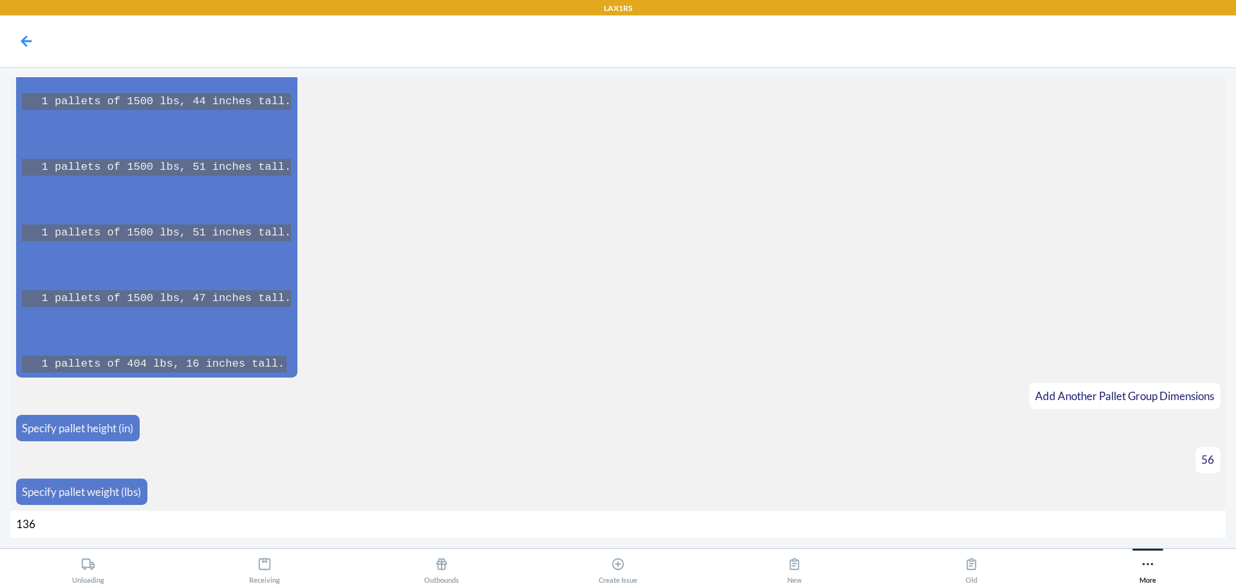
type input "1360"
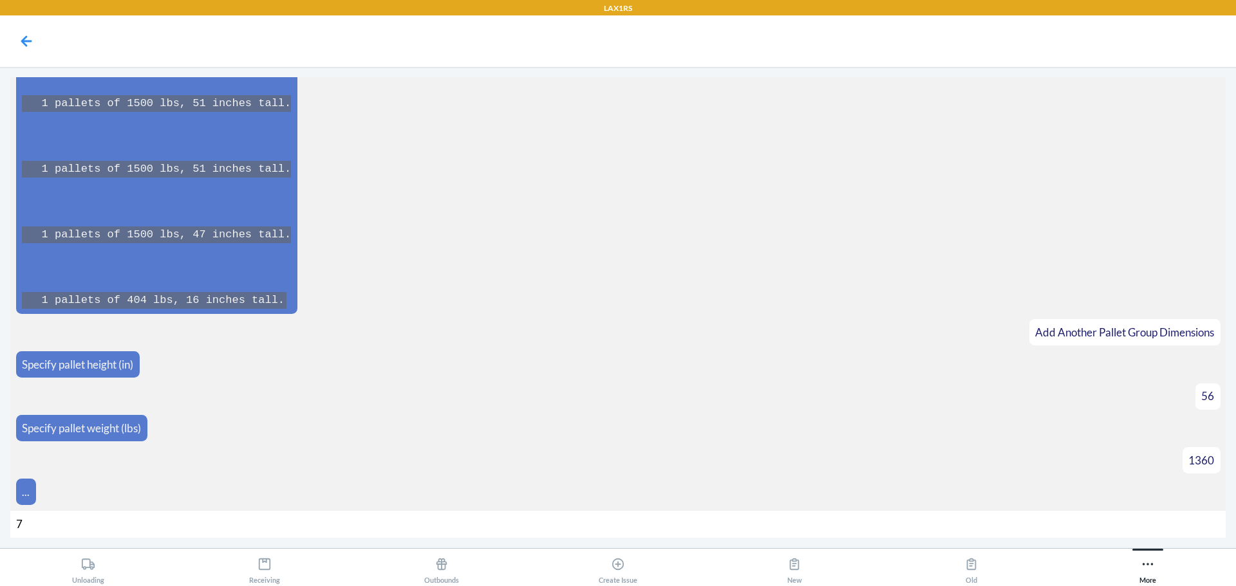
type input "78"
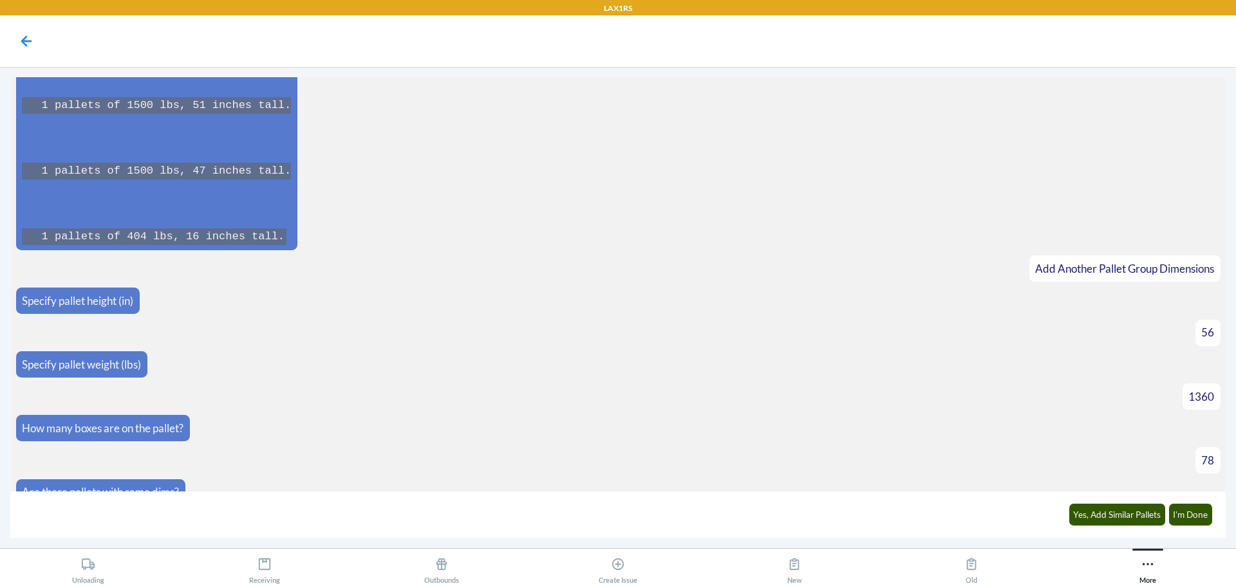
scroll to position [6695, 0]
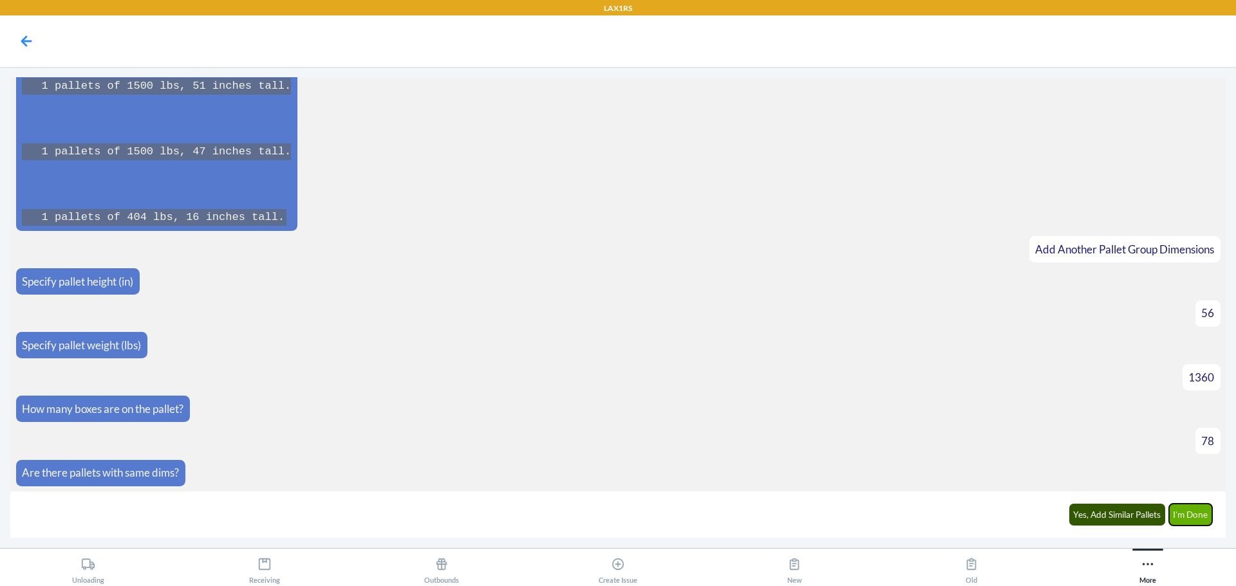
click at [1186, 512] on button "I'm Done" at bounding box center [1191, 515] width 44 height 22
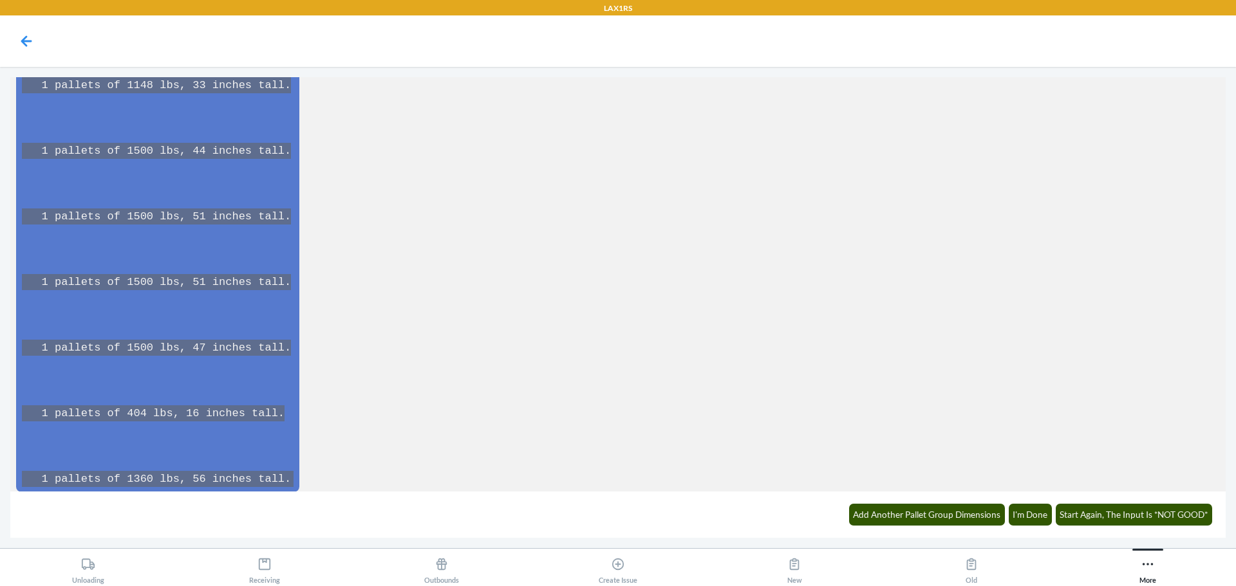
scroll to position [7465, 0]
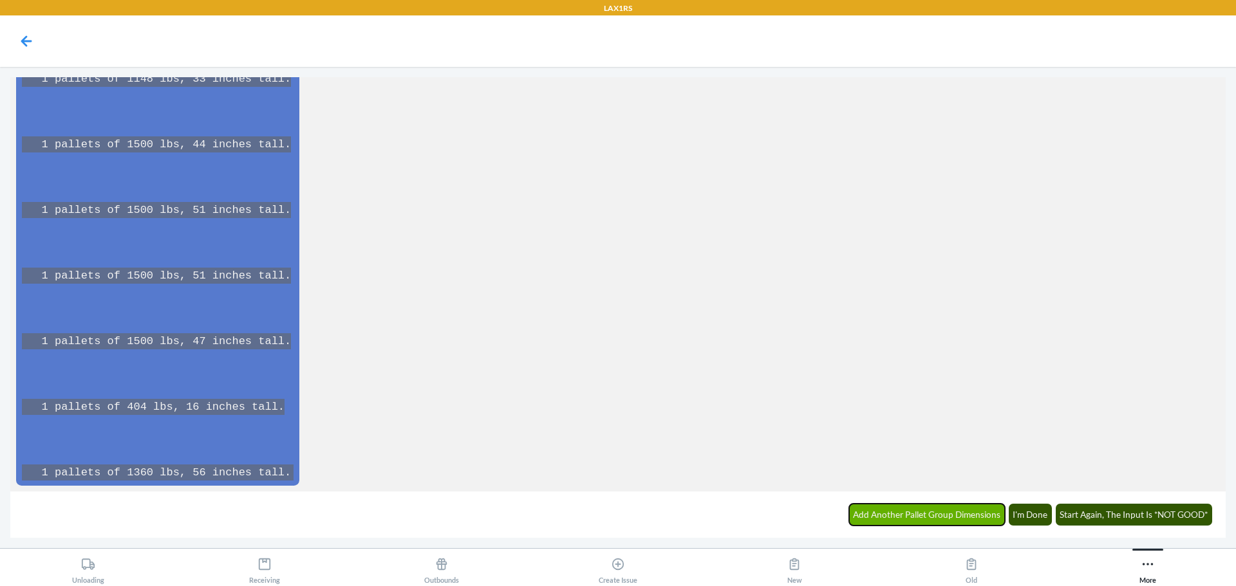
click at [913, 511] on button "Add Another Pallet Group Dimensions" at bounding box center [927, 515] width 156 height 22
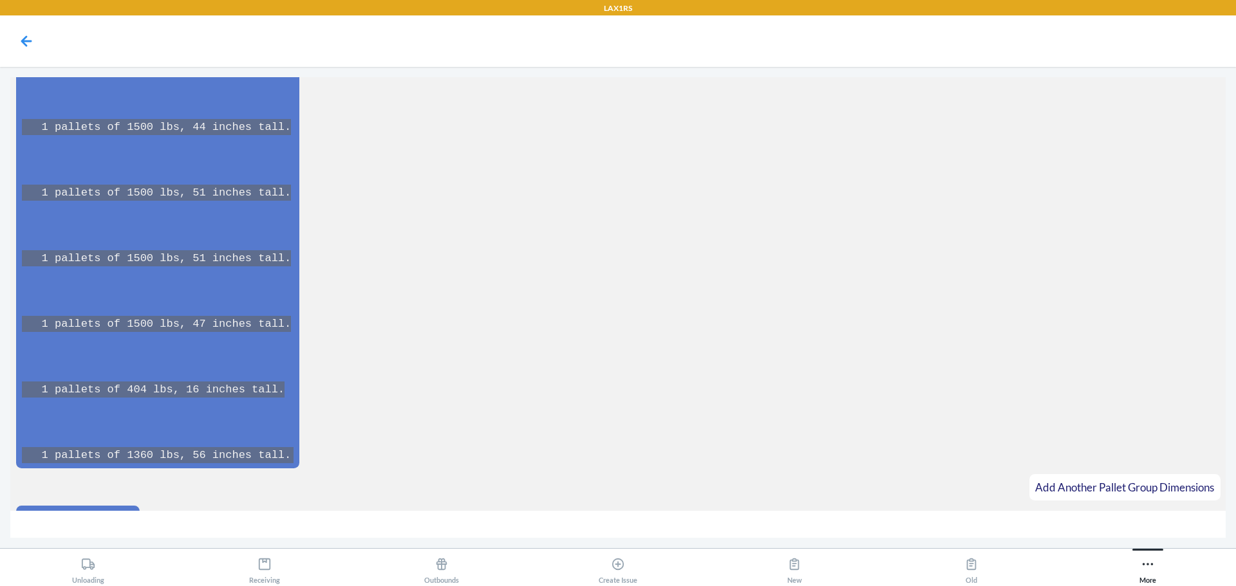
scroll to position [7510, 0]
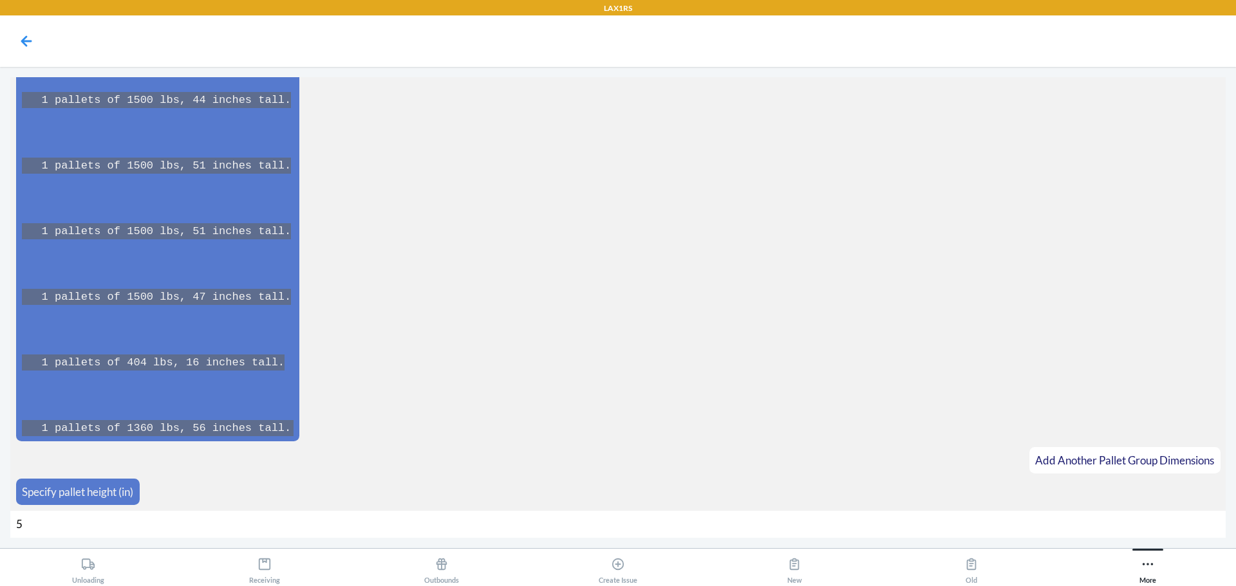
type input "56"
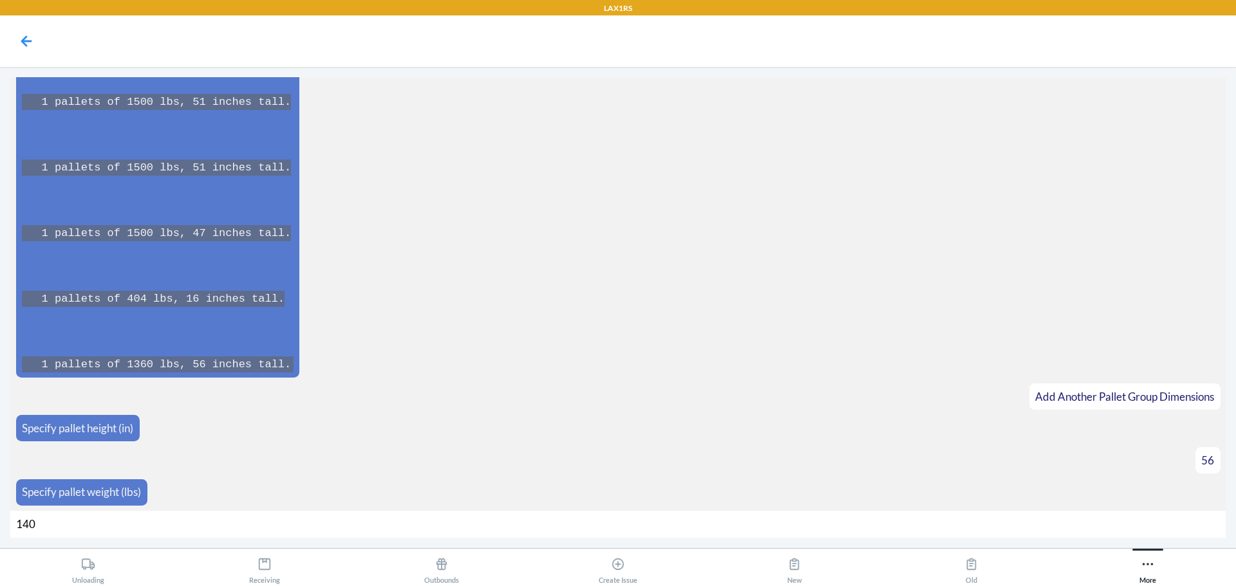
type input "1406"
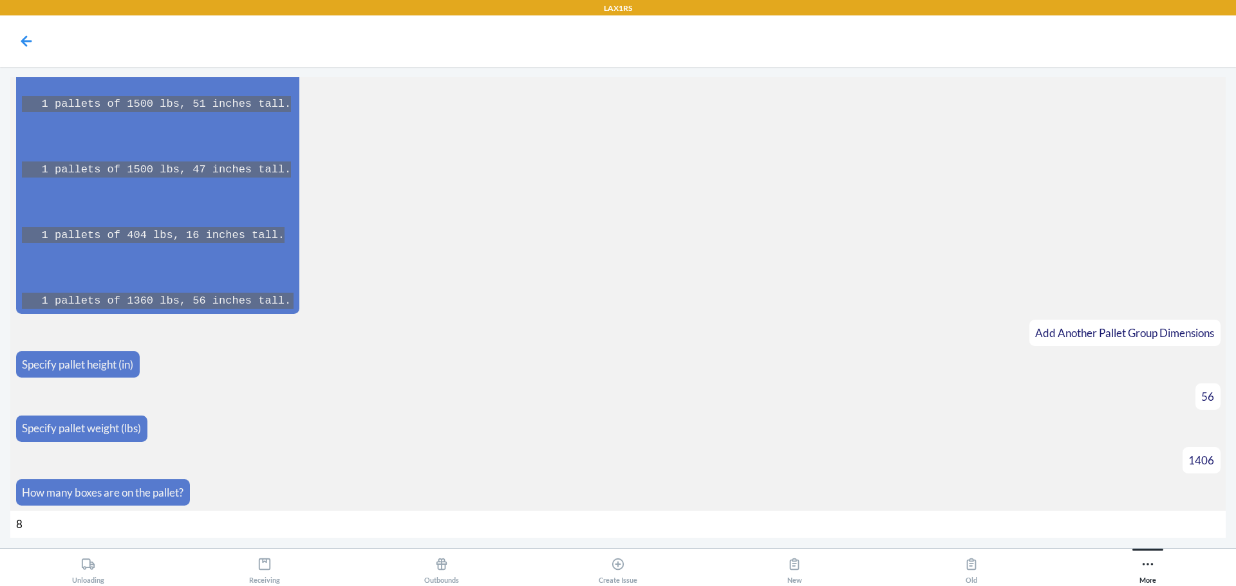
type input "81"
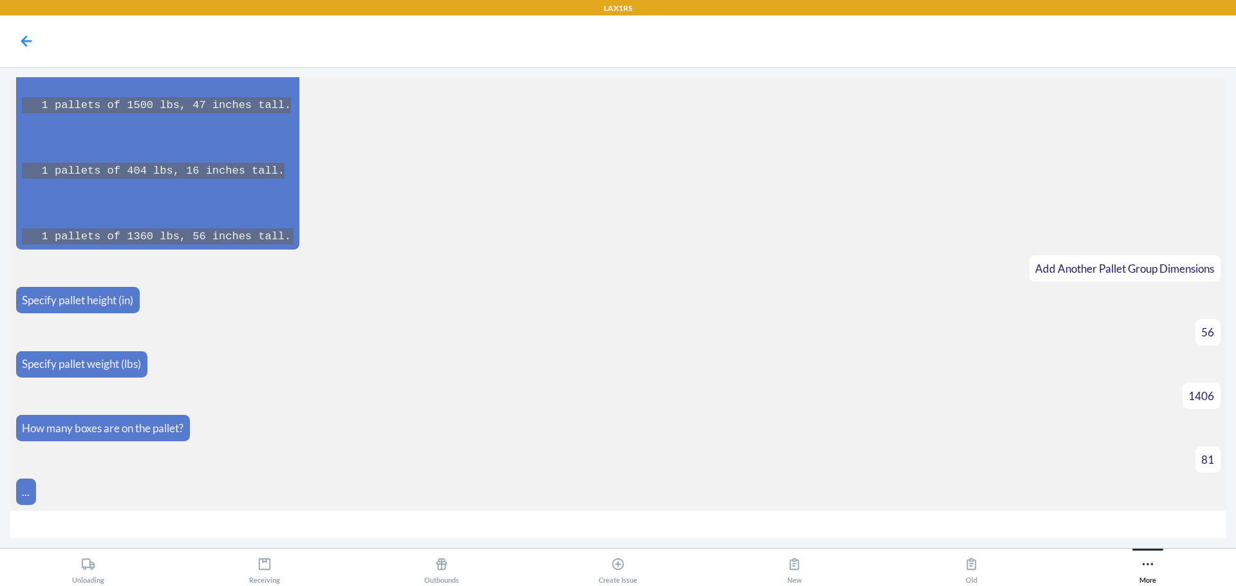
scroll to position [7721, 0]
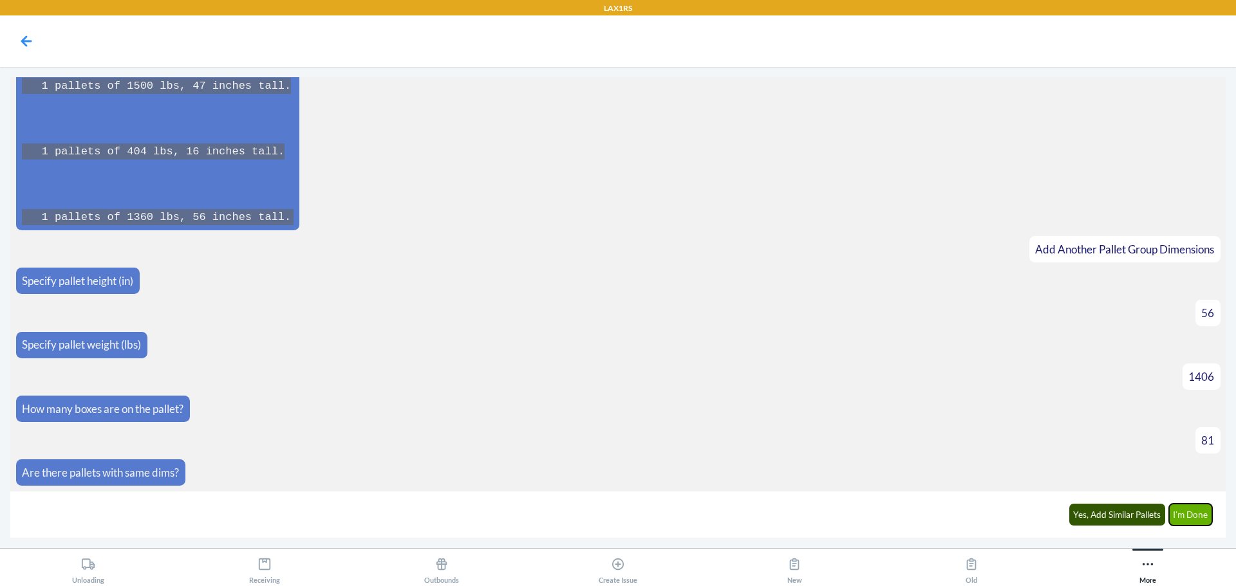
click at [1203, 516] on button "I'm Done" at bounding box center [1191, 515] width 44 height 22
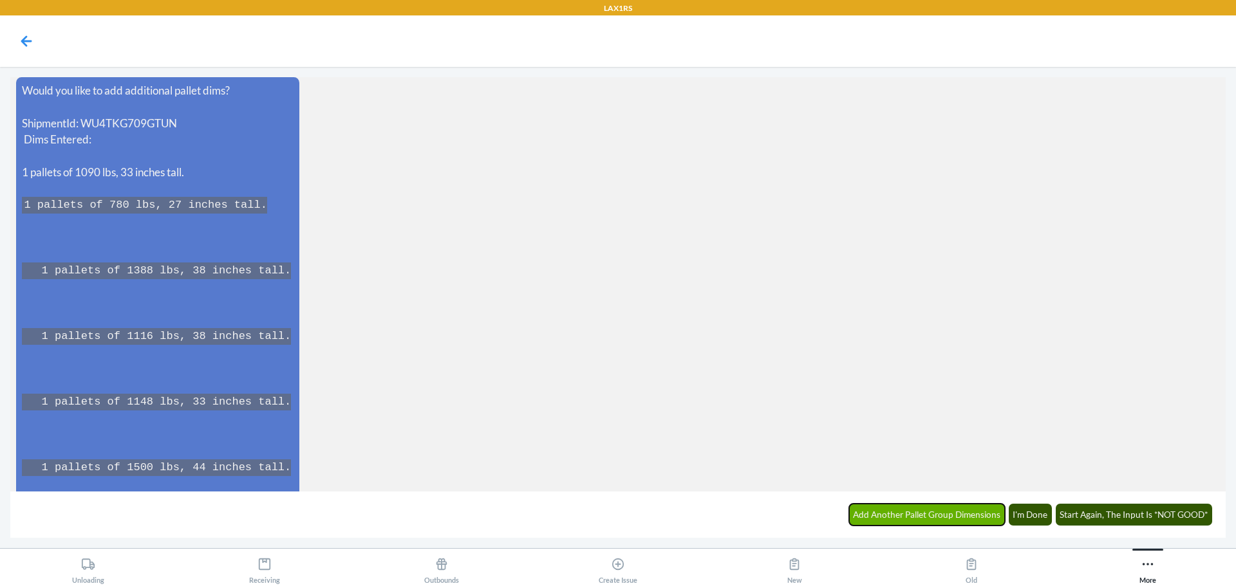
click at [955, 521] on button "Add Another Pallet Group Dimensions" at bounding box center [927, 515] width 156 height 22
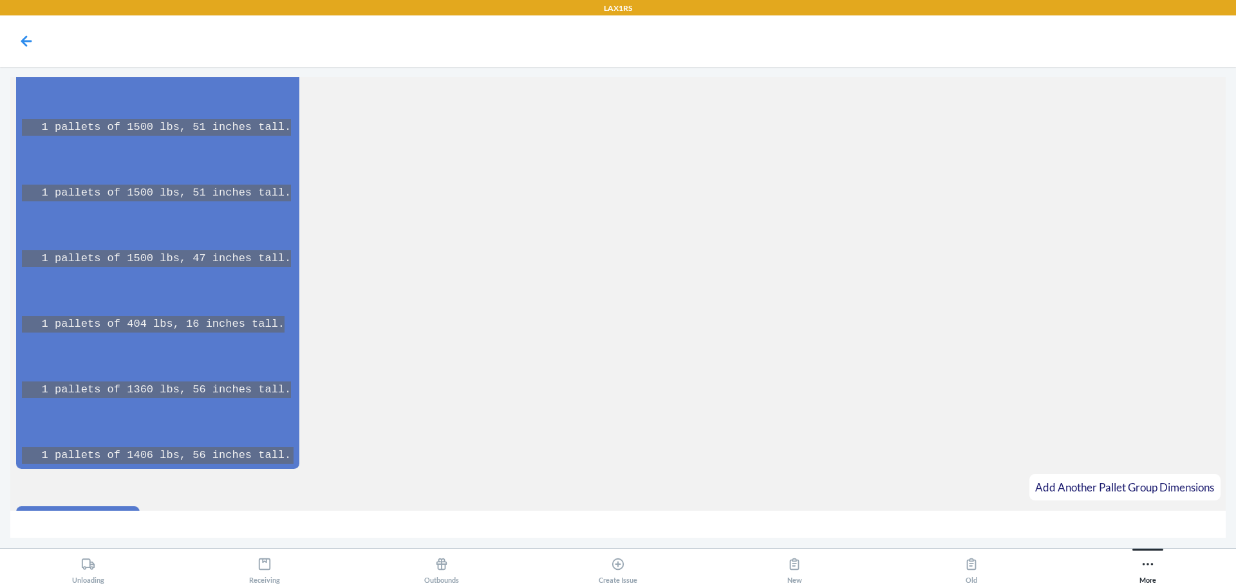
scroll to position [8600, 0]
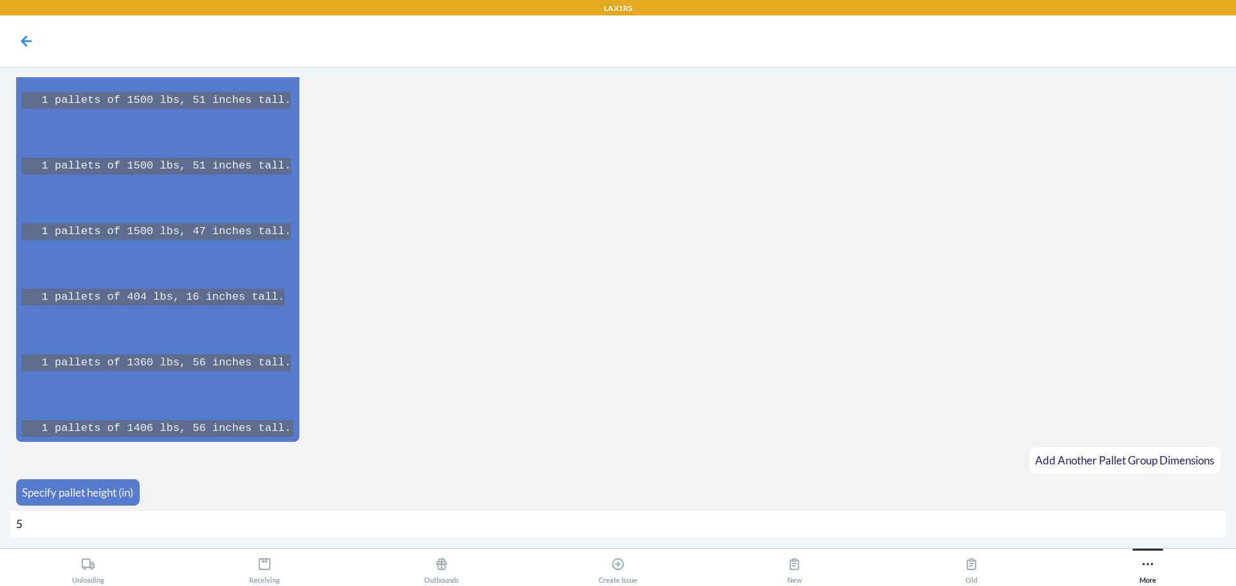
type input "50"
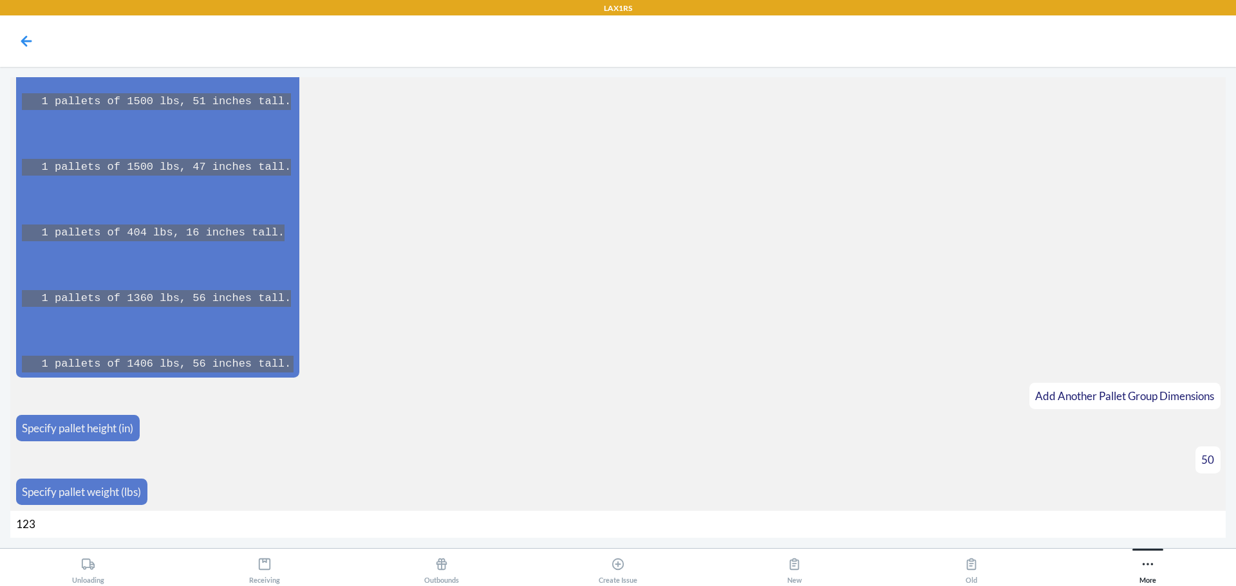
type input "1234"
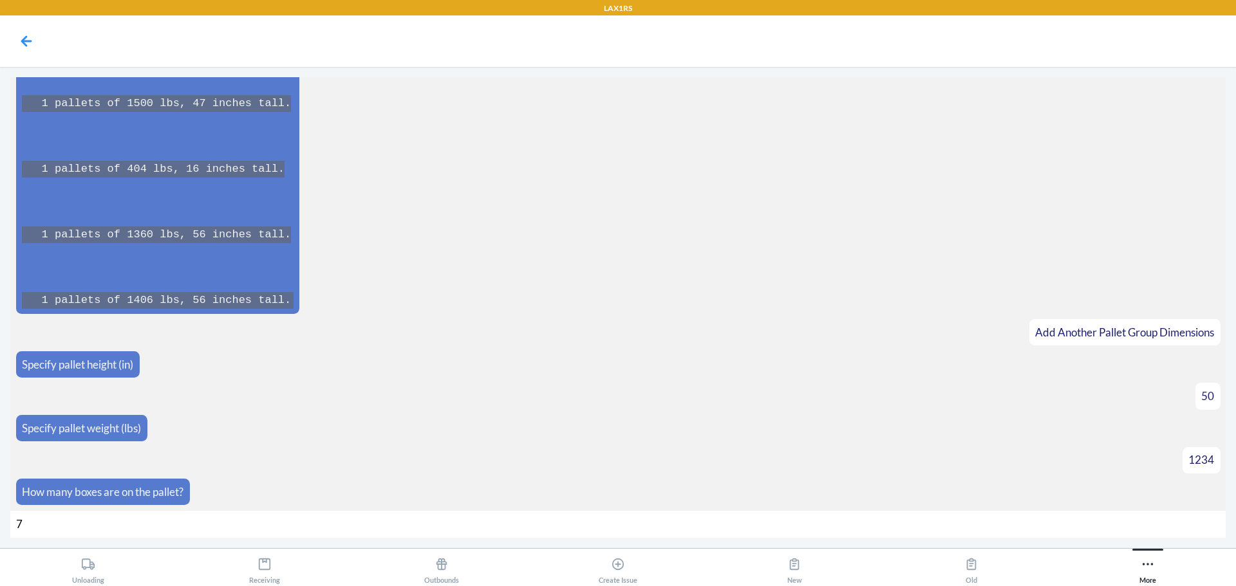
type input "72"
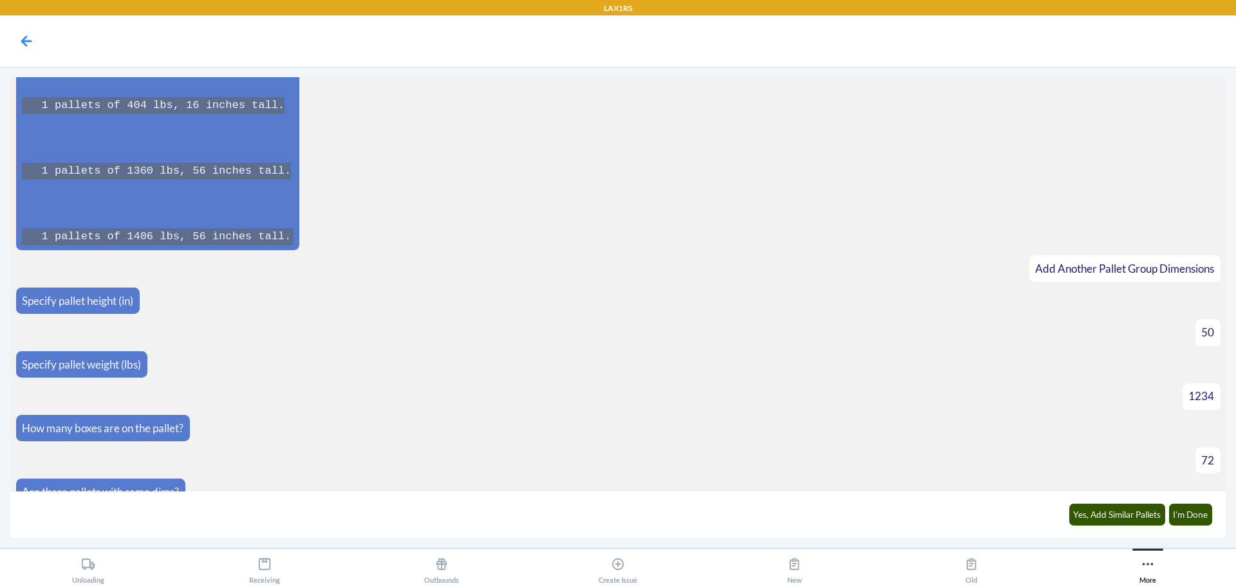
scroll to position [8811, 0]
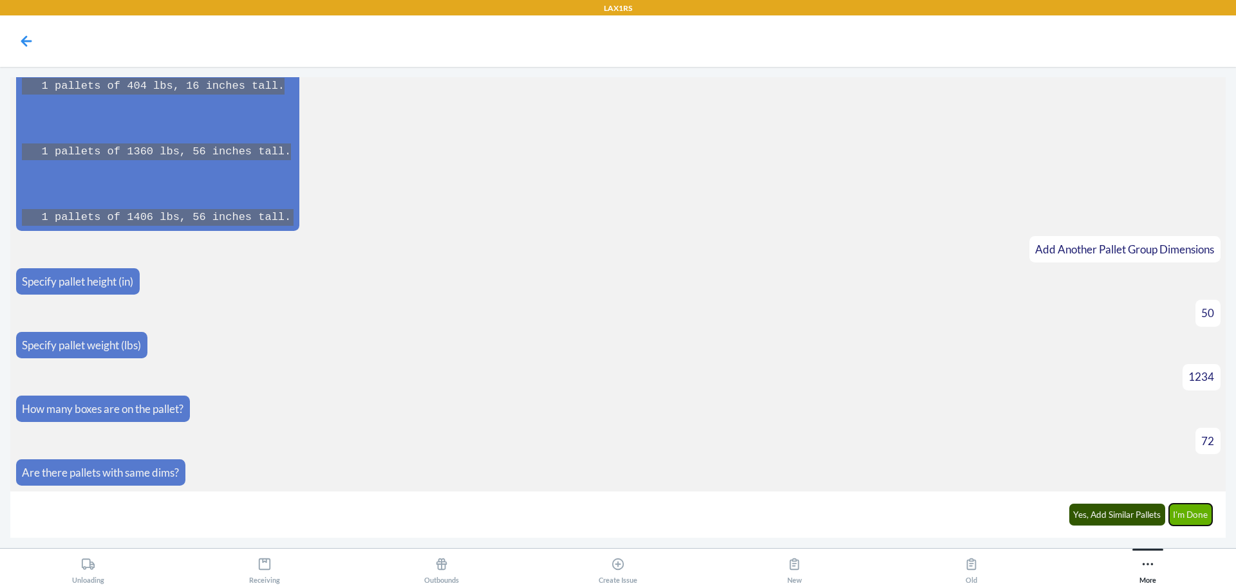
click at [1199, 516] on button "I'm Done" at bounding box center [1191, 515] width 44 height 22
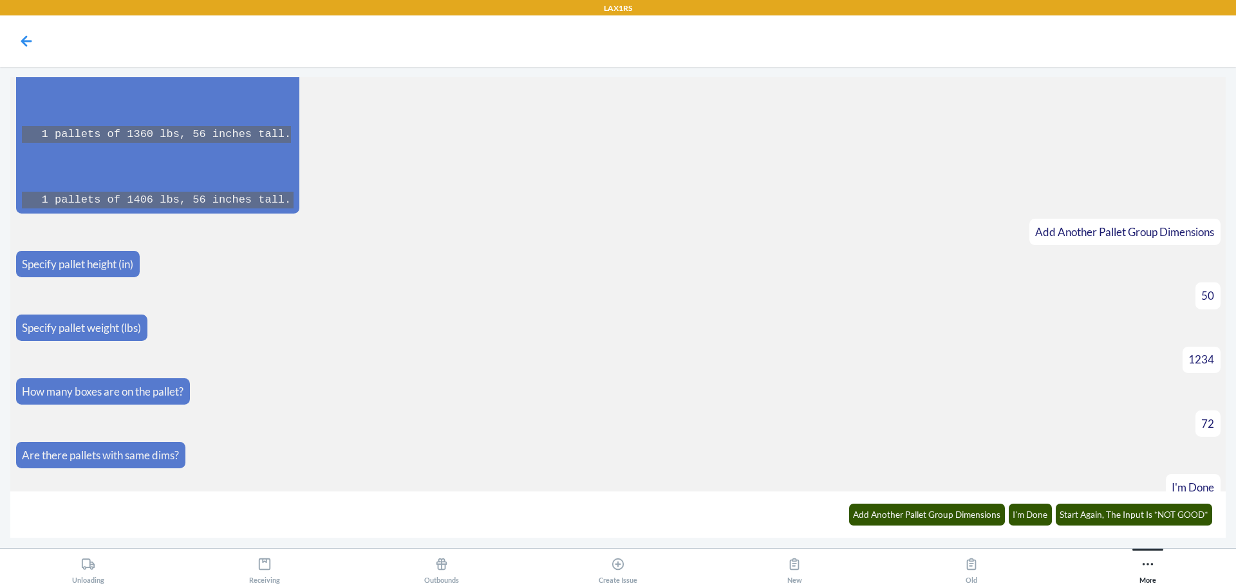
scroll to position [9258, 0]
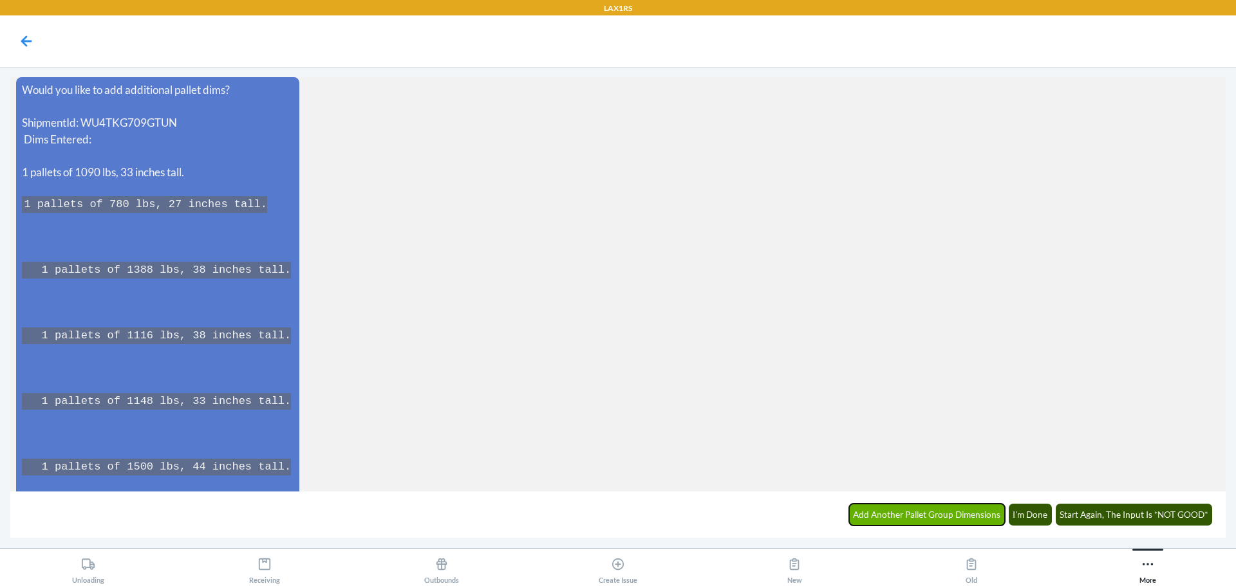
click at [963, 514] on button "Add Another Pallet Group Dimensions" at bounding box center [927, 515] width 156 height 22
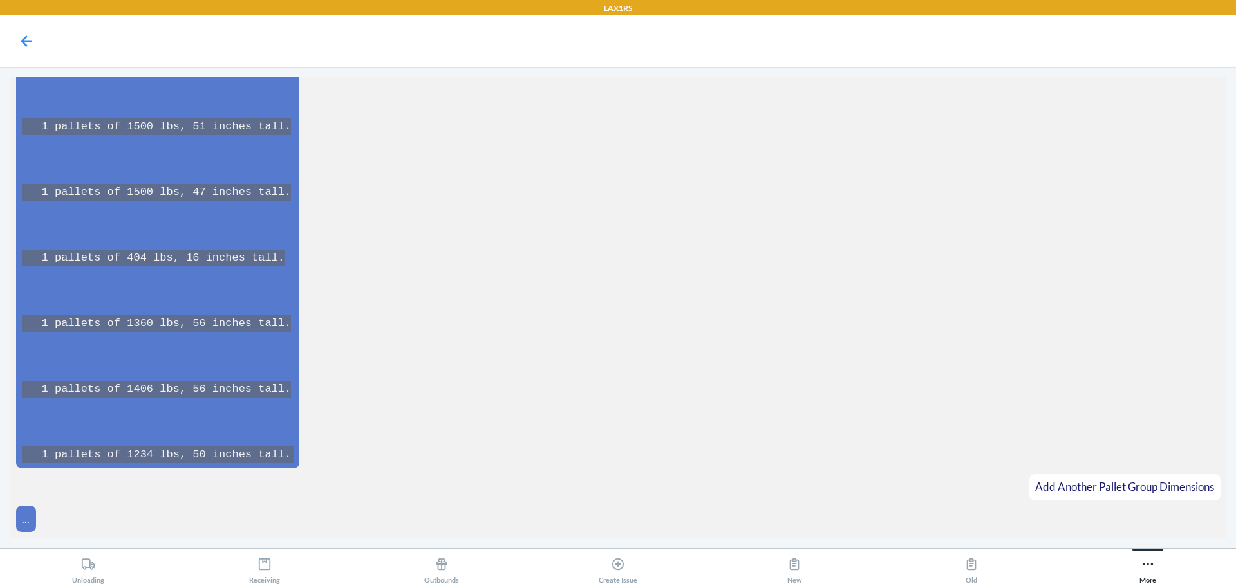
scroll to position [9757, 0]
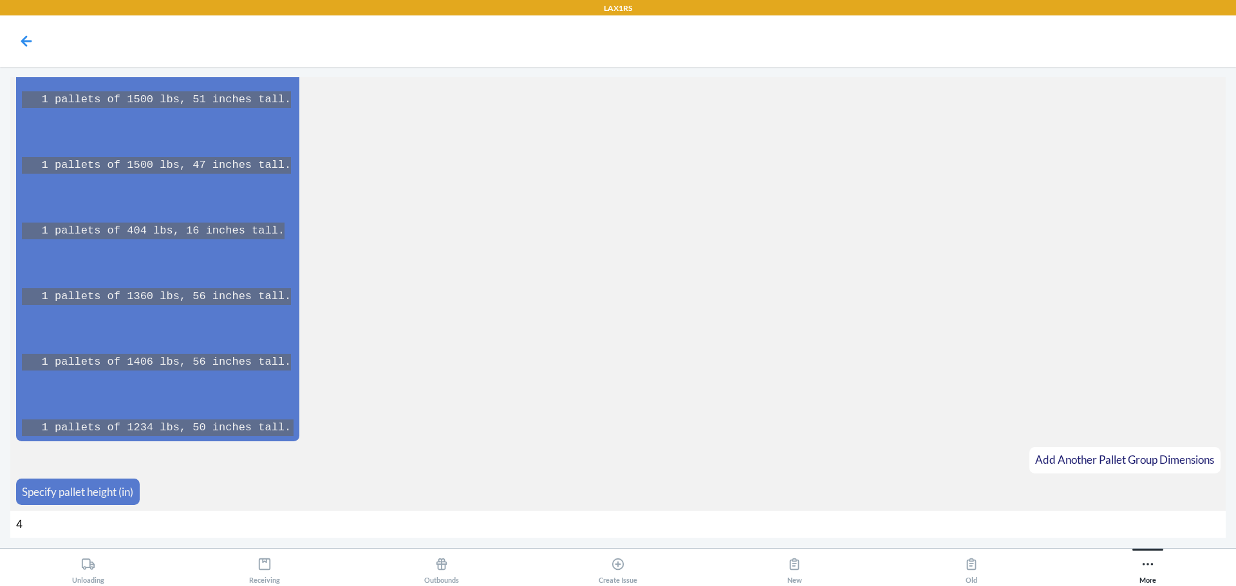
type input "49"
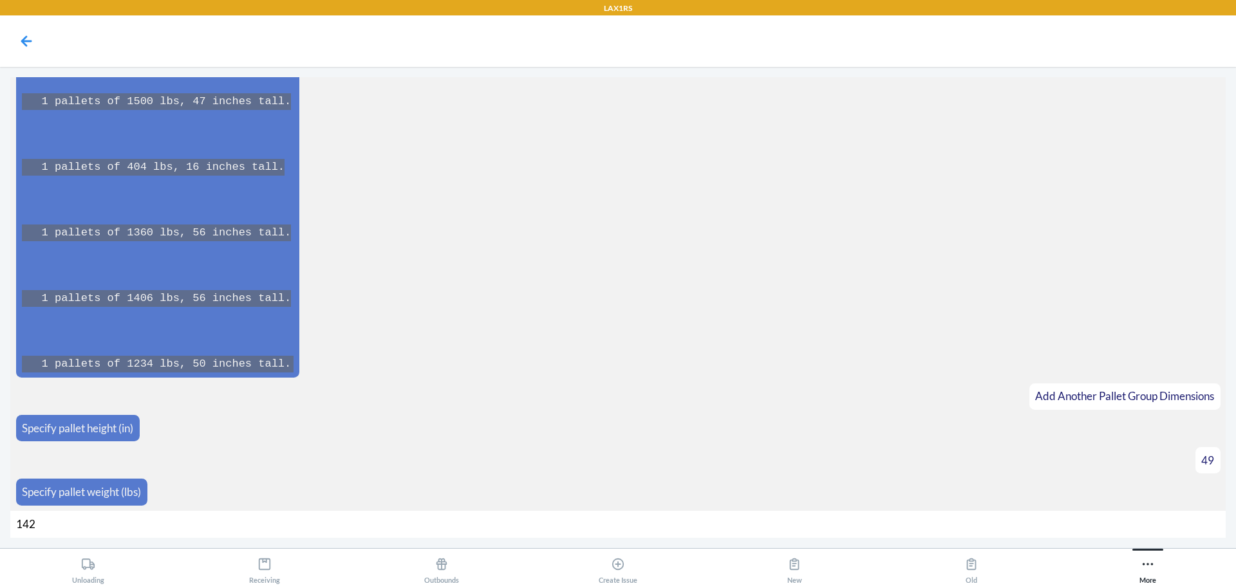
type input "1428"
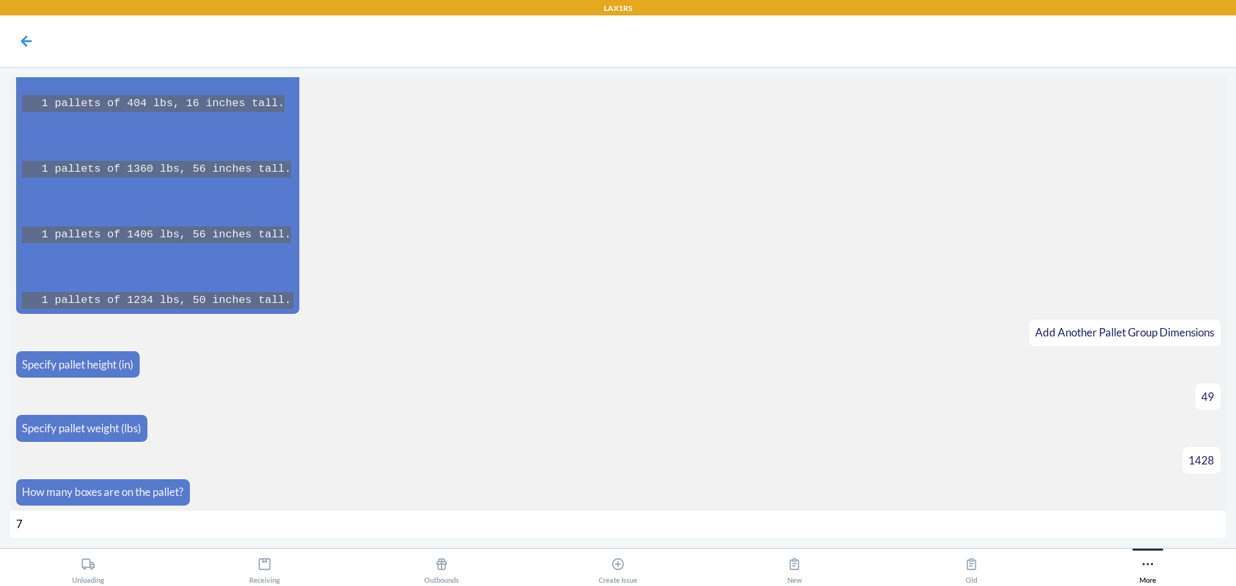
type input "72"
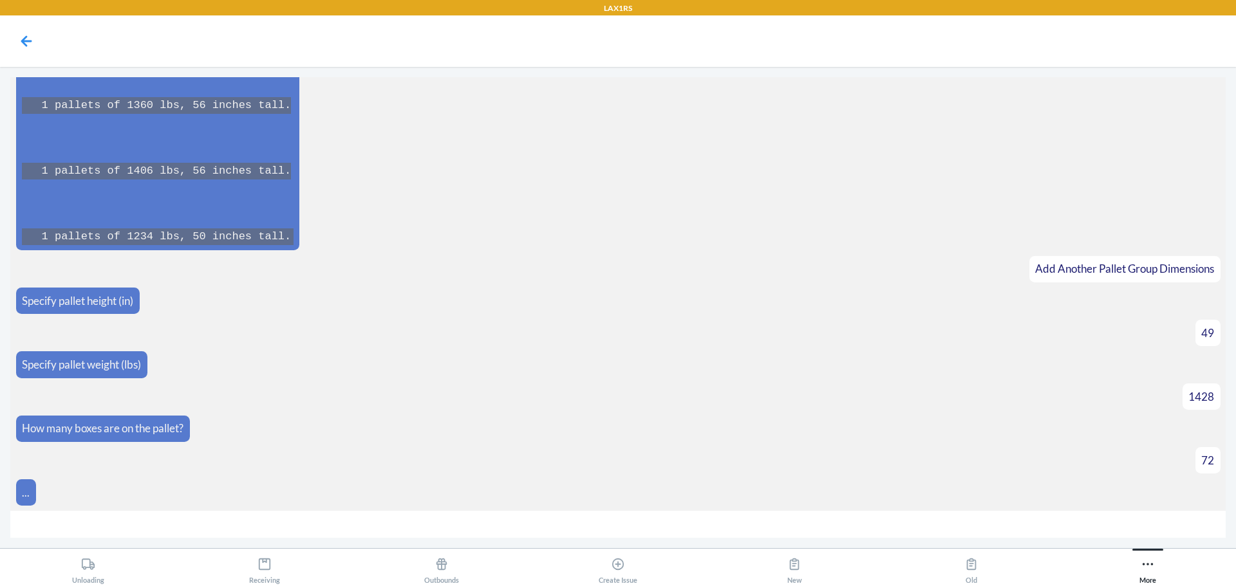
scroll to position [9968, 0]
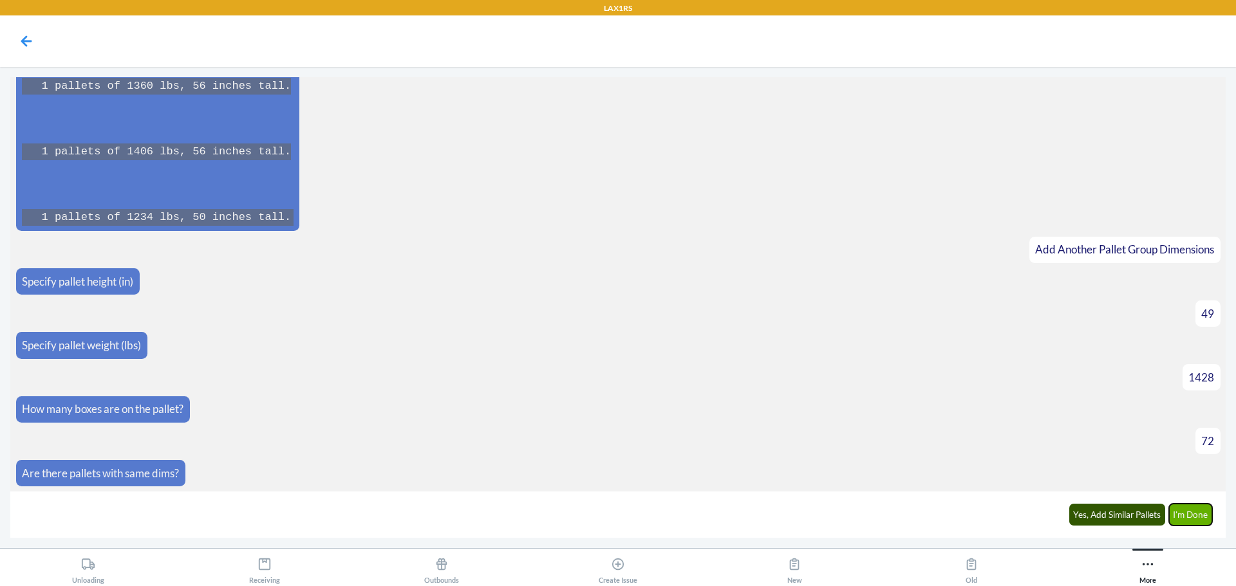
click at [1196, 516] on button "I'm Done" at bounding box center [1191, 515] width 44 height 22
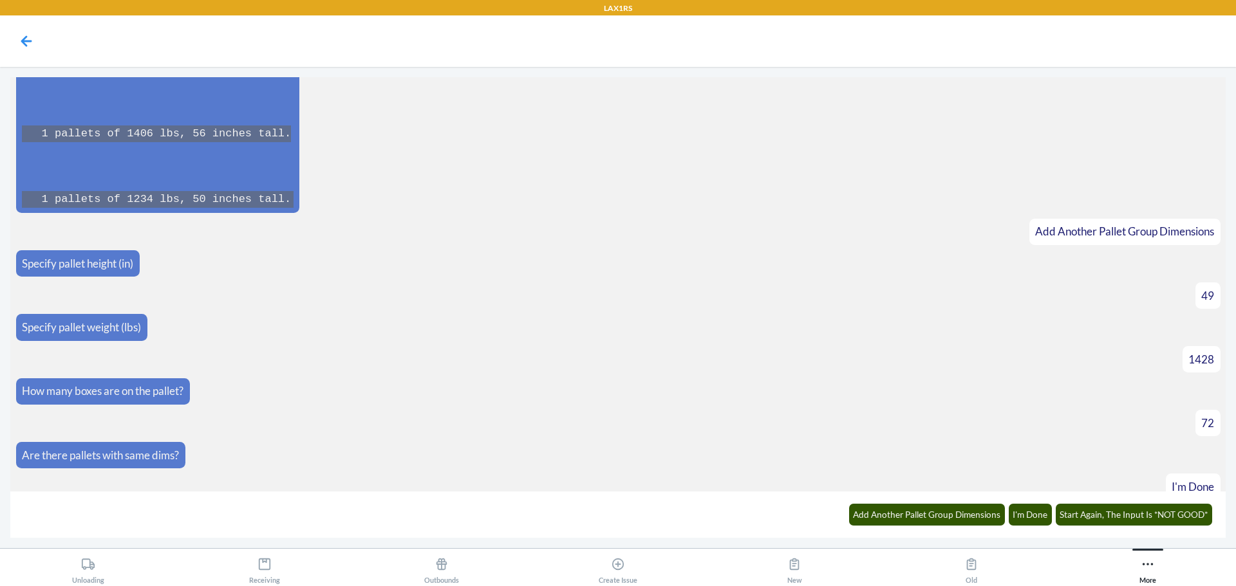
scroll to position [10414, 0]
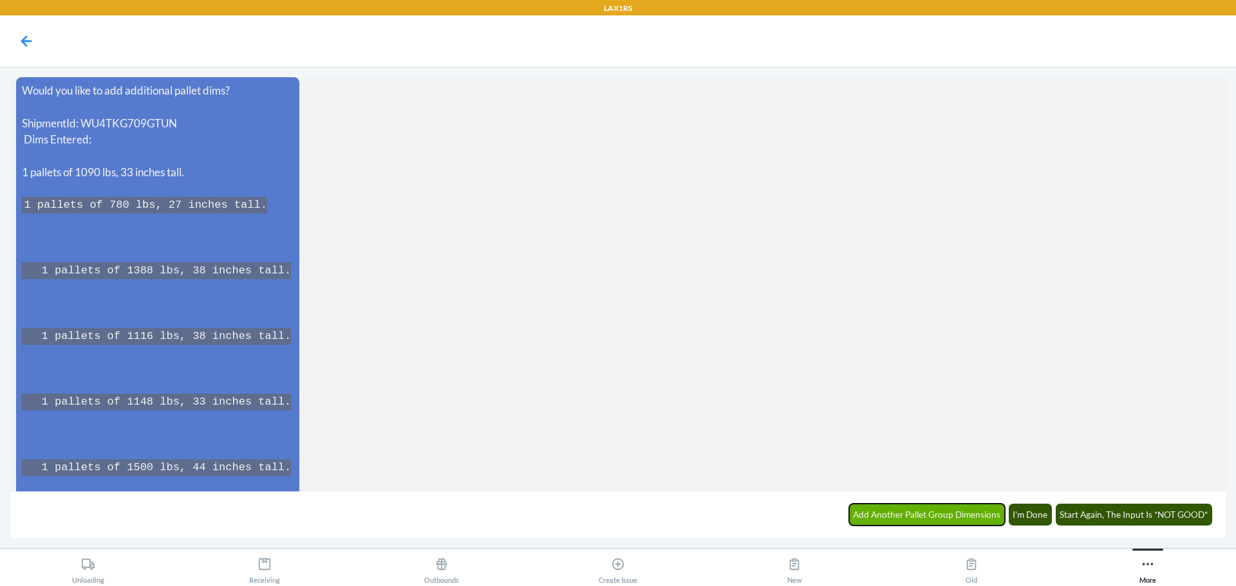
click at [949, 521] on button "Add Another Pallet Group Dimensions" at bounding box center [927, 515] width 156 height 22
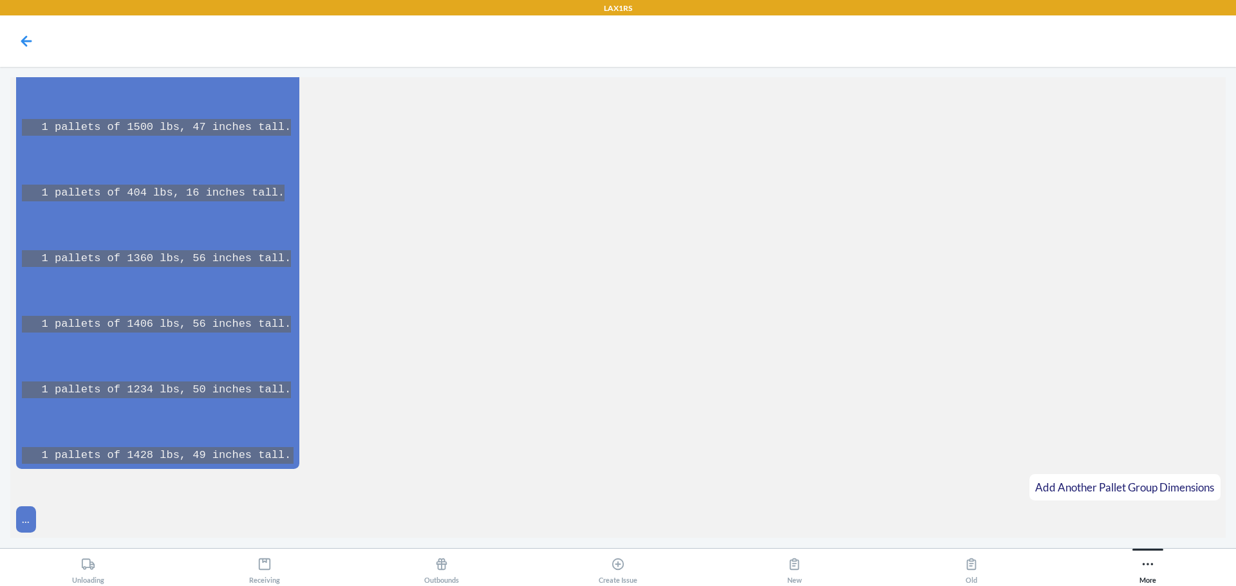
scroll to position [10979, 0]
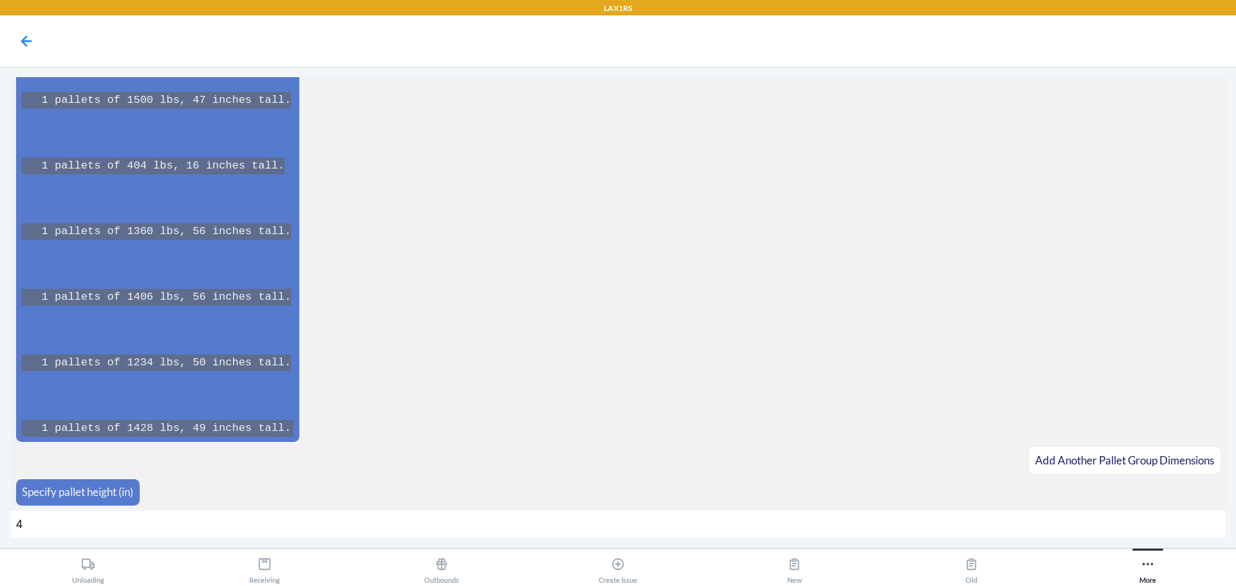
type input "49"
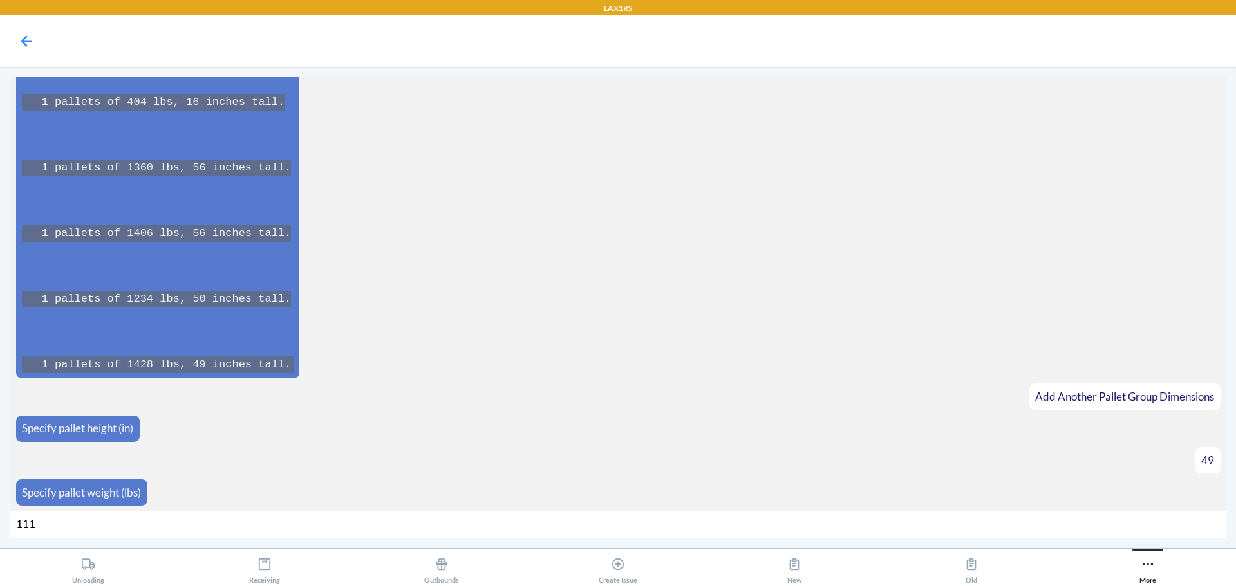
type input "1114"
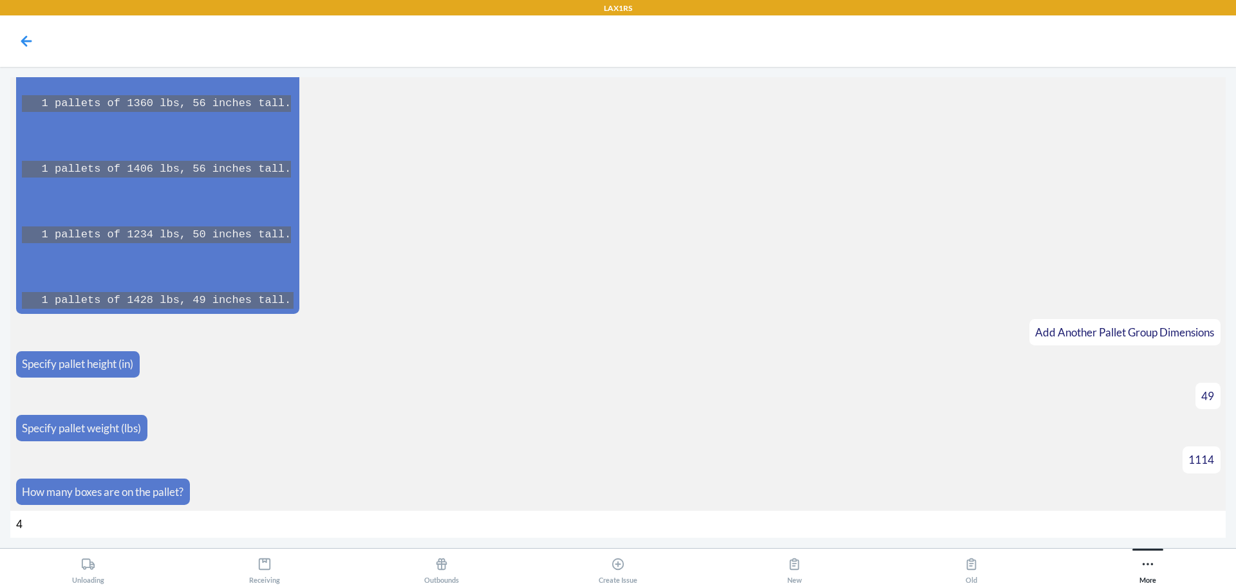
type input "44"
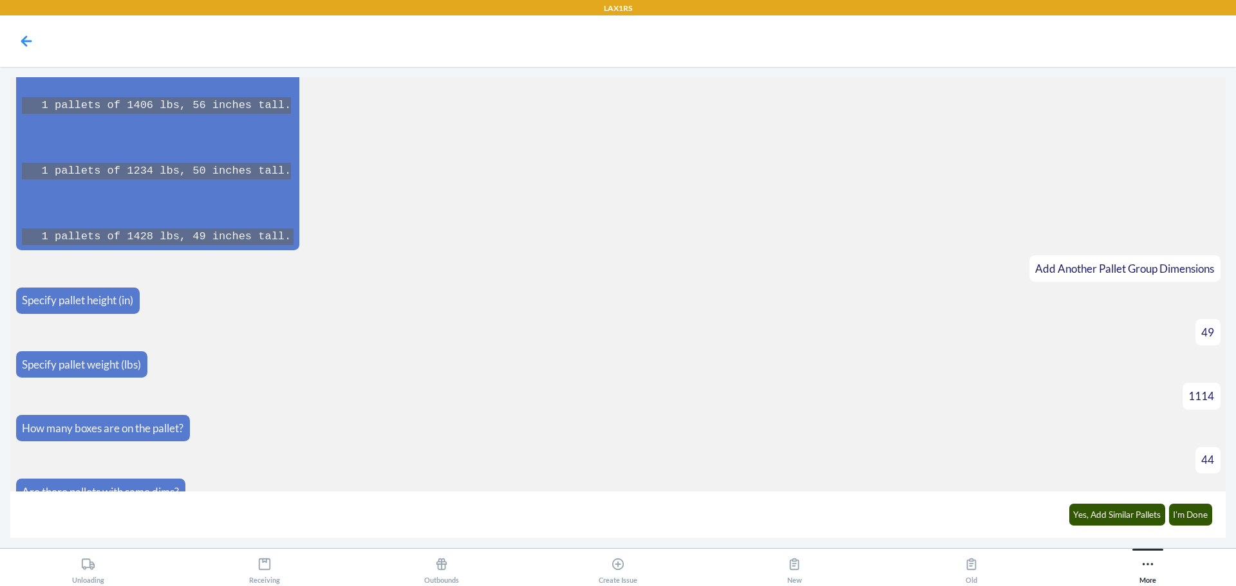
scroll to position [11190, 0]
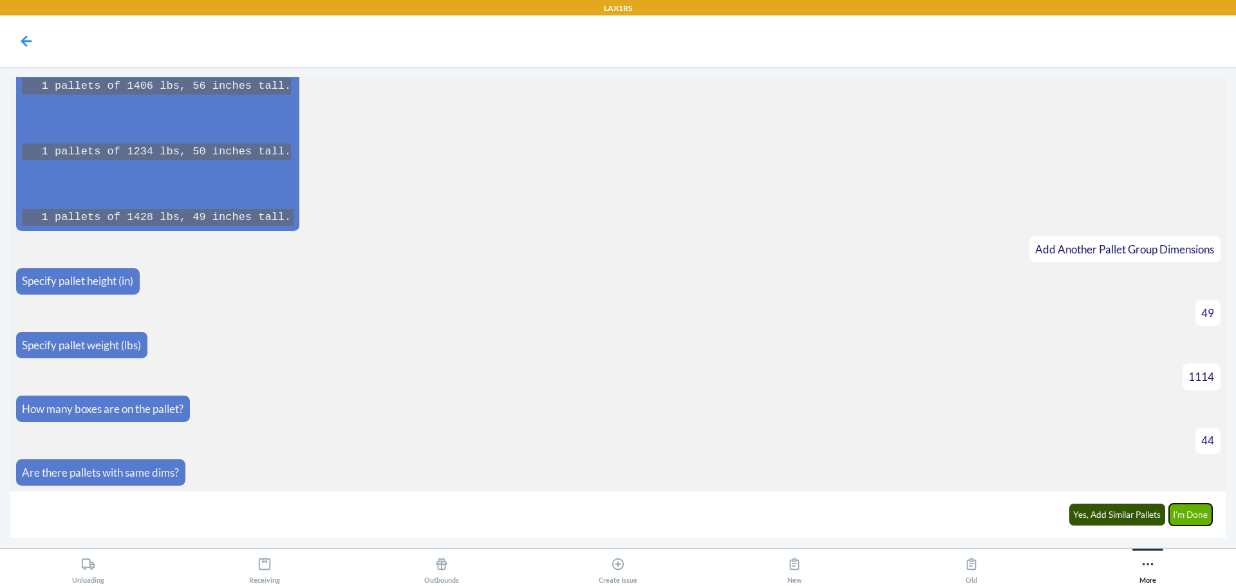
click at [1196, 515] on button "I'm Done" at bounding box center [1191, 515] width 44 height 22
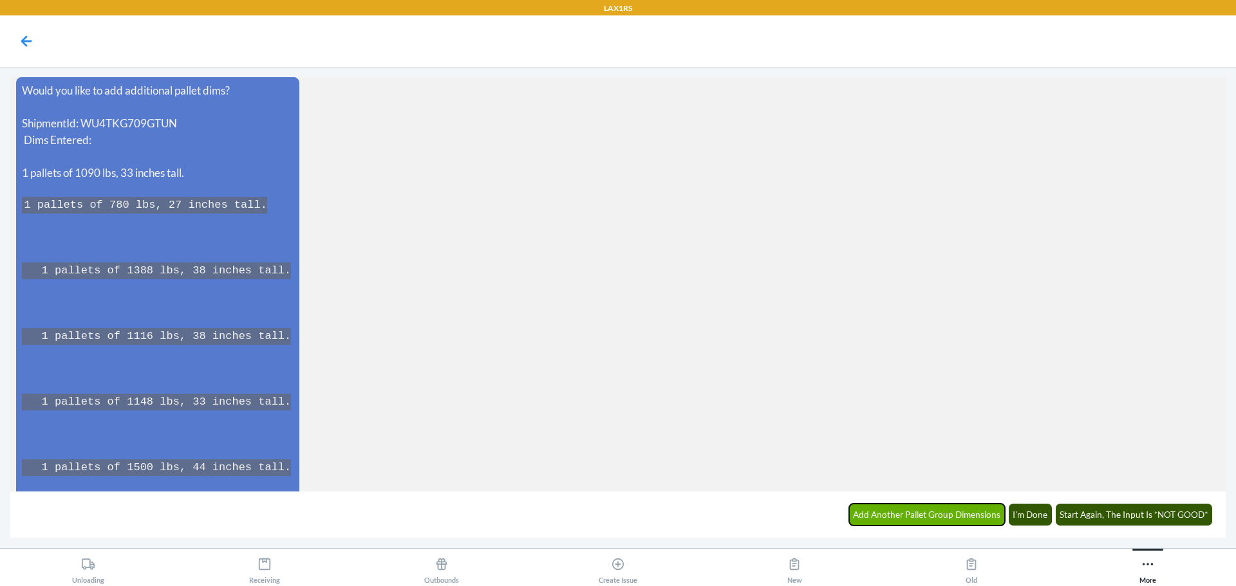
click at [941, 516] on button "Add Another Pallet Group Dimensions" at bounding box center [927, 515] width 156 height 22
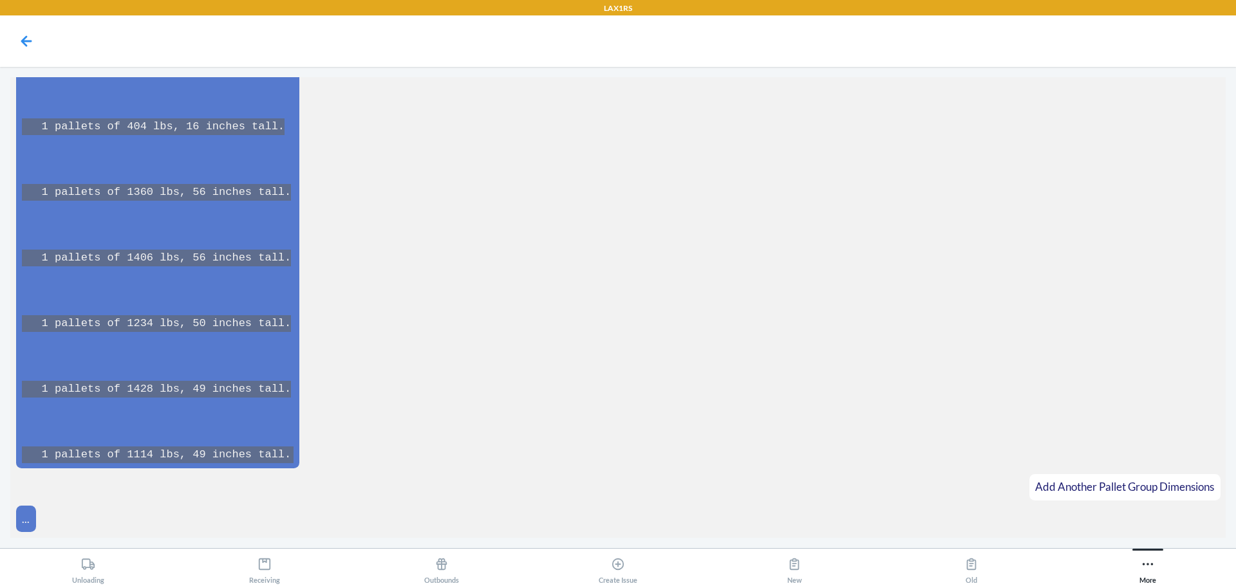
scroll to position [12267, 0]
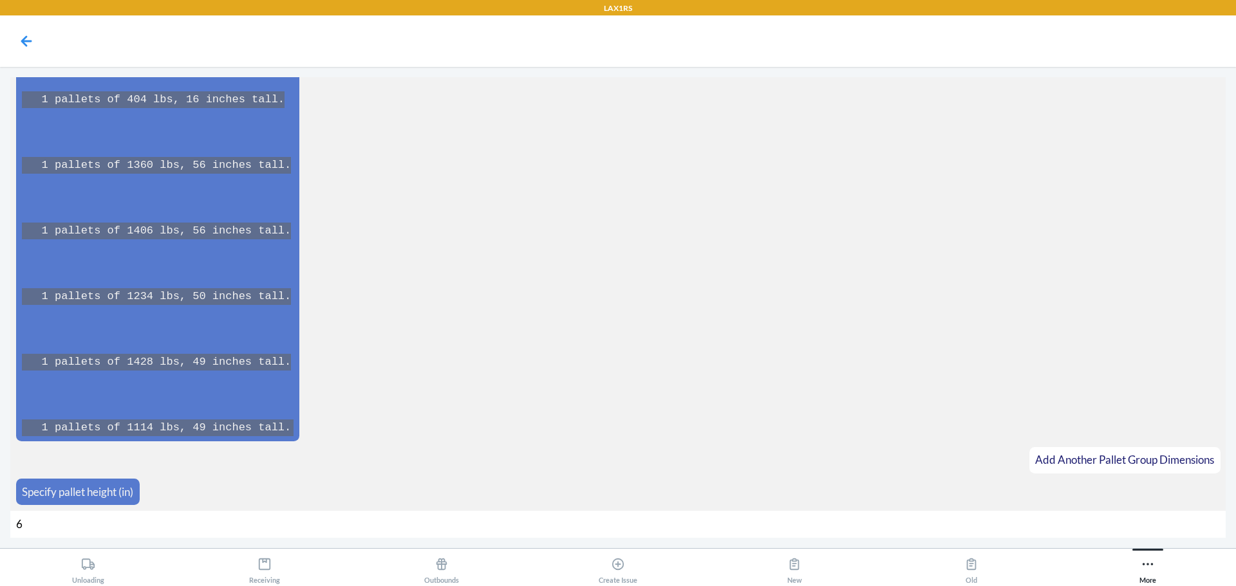
type input "61"
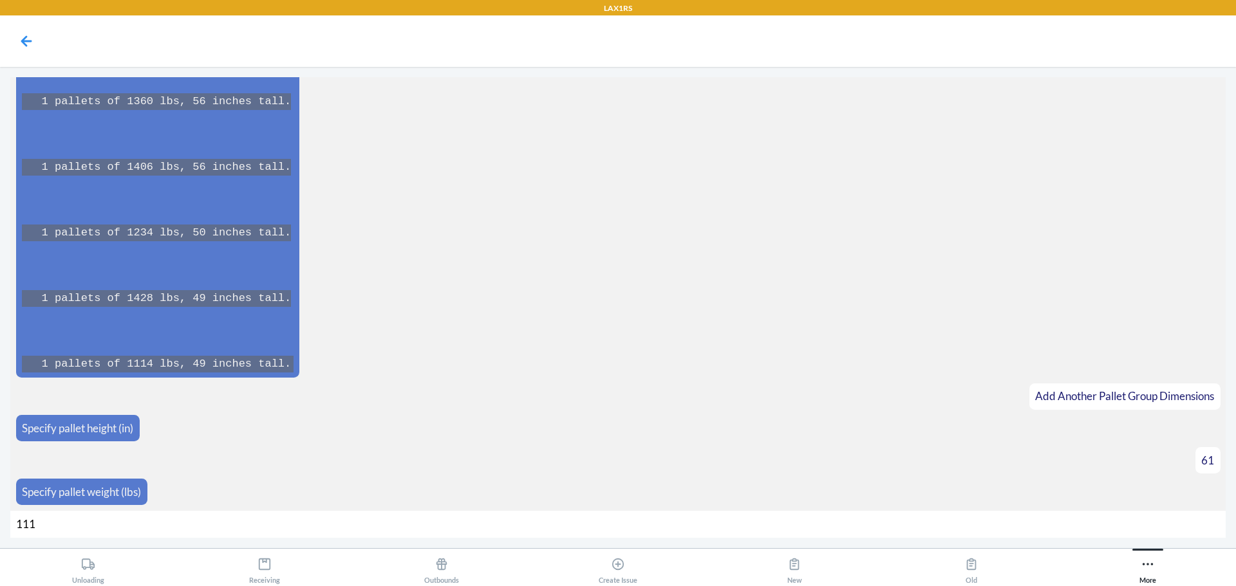
type input "1116"
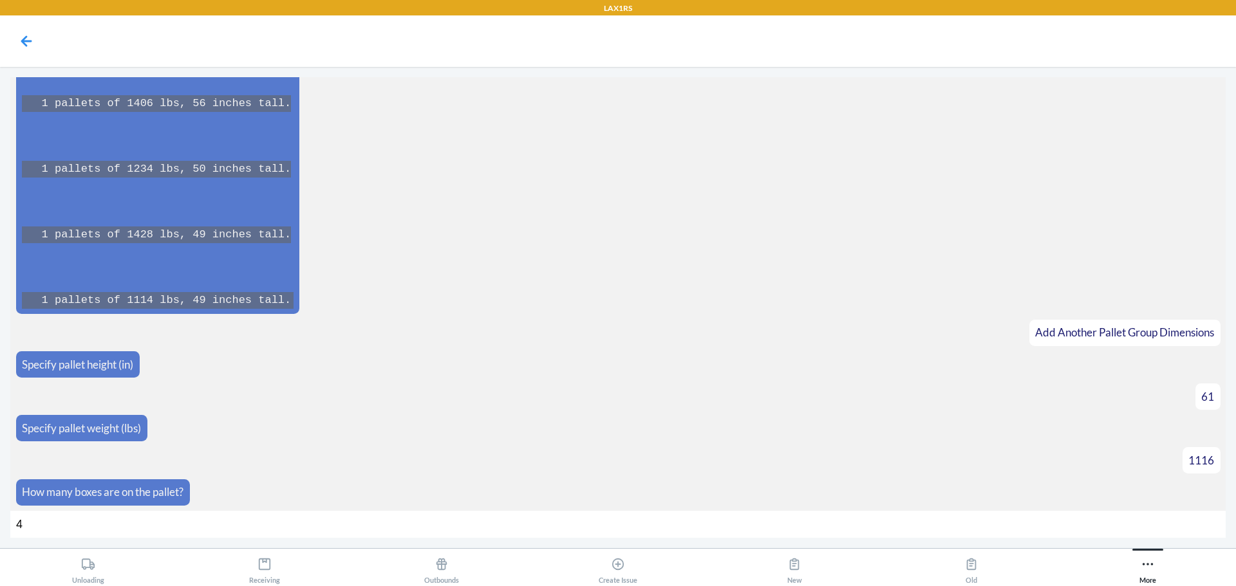
type input "44"
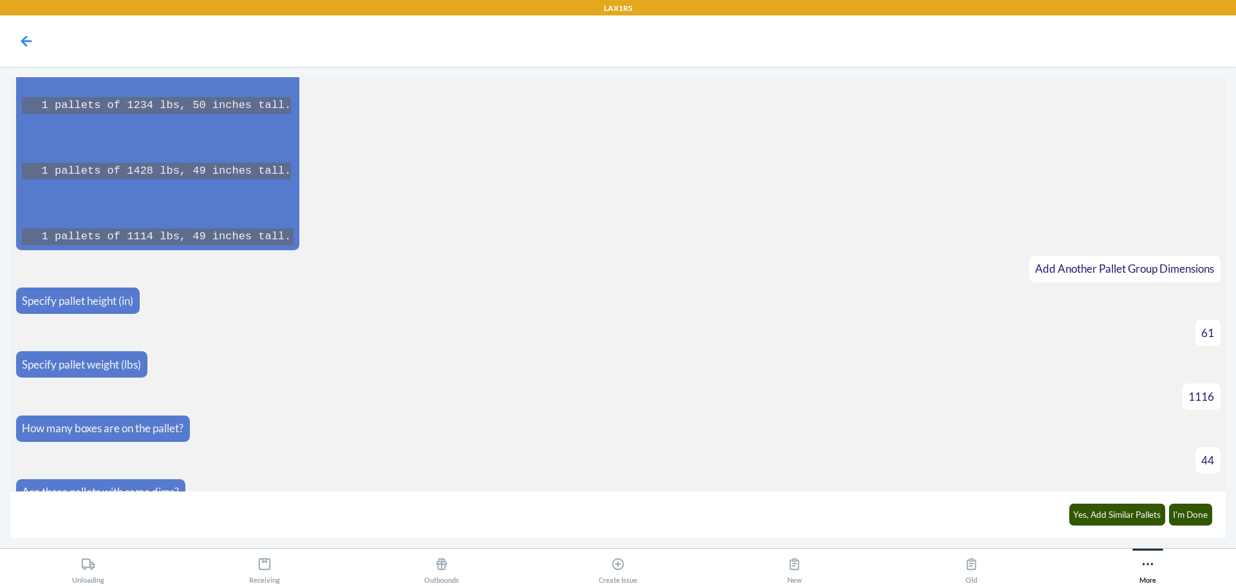
scroll to position [12478, 0]
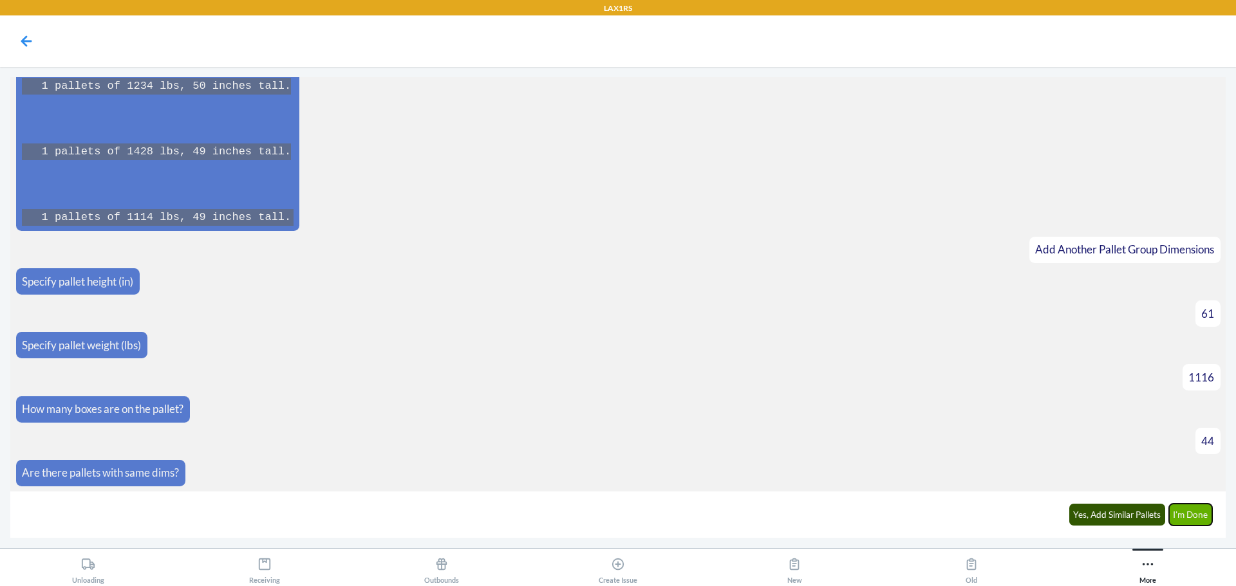
click at [1203, 517] on button "I'm Done" at bounding box center [1191, 515] width 44 height 22
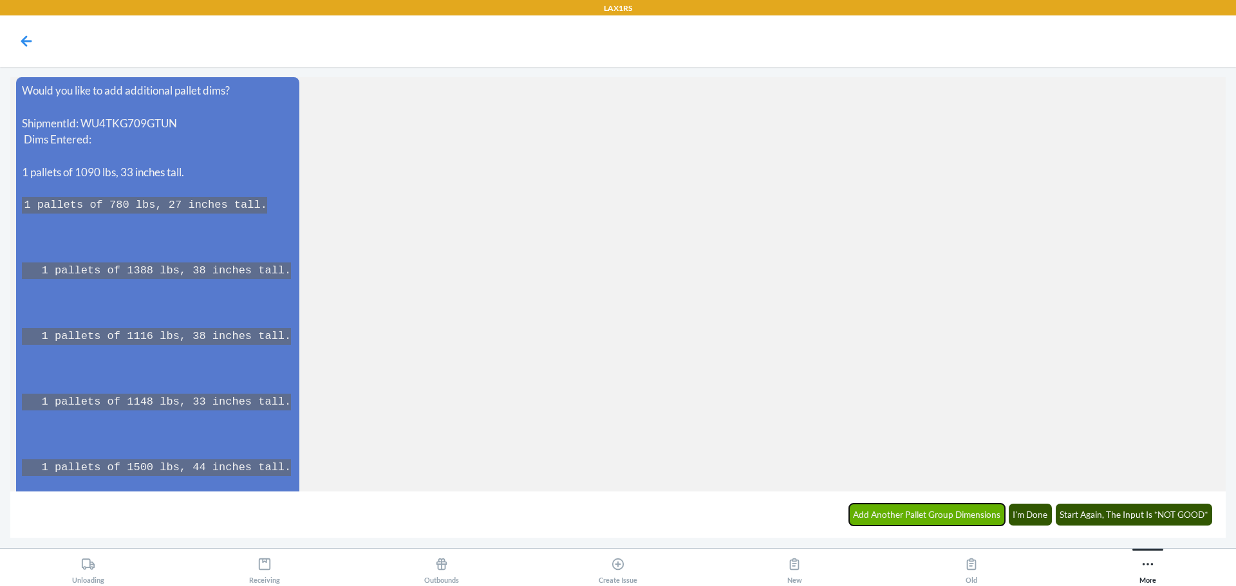
click at [942, 507] on button "Add Another Pallet Group Dimensions" at bounding box center [927, 515] width 156 height 22
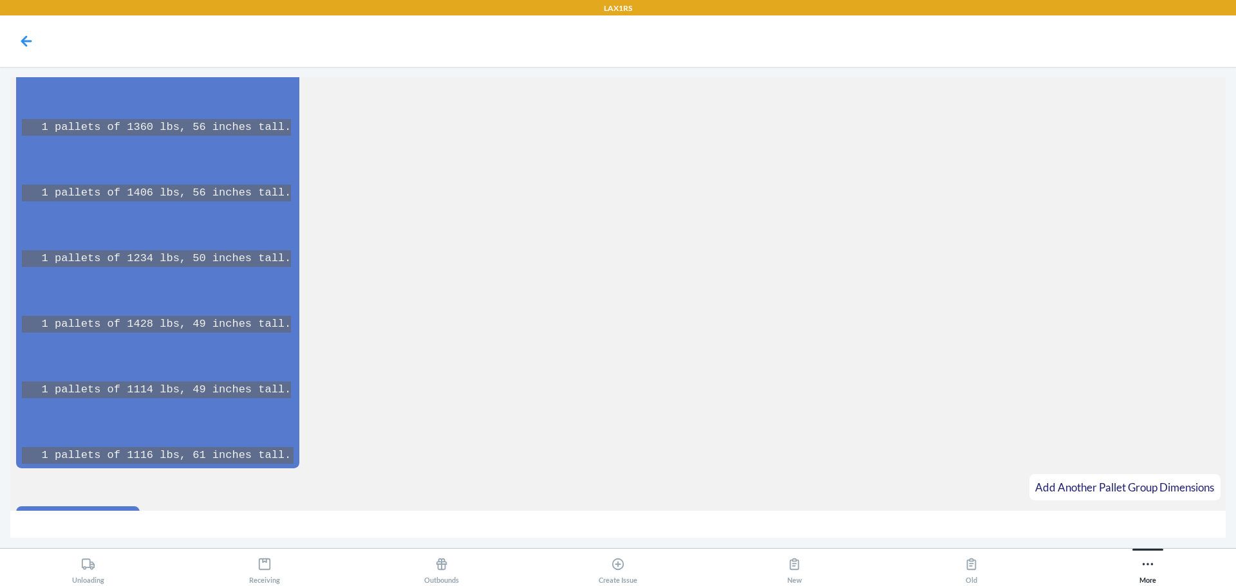
scroll to position [13621, 0]
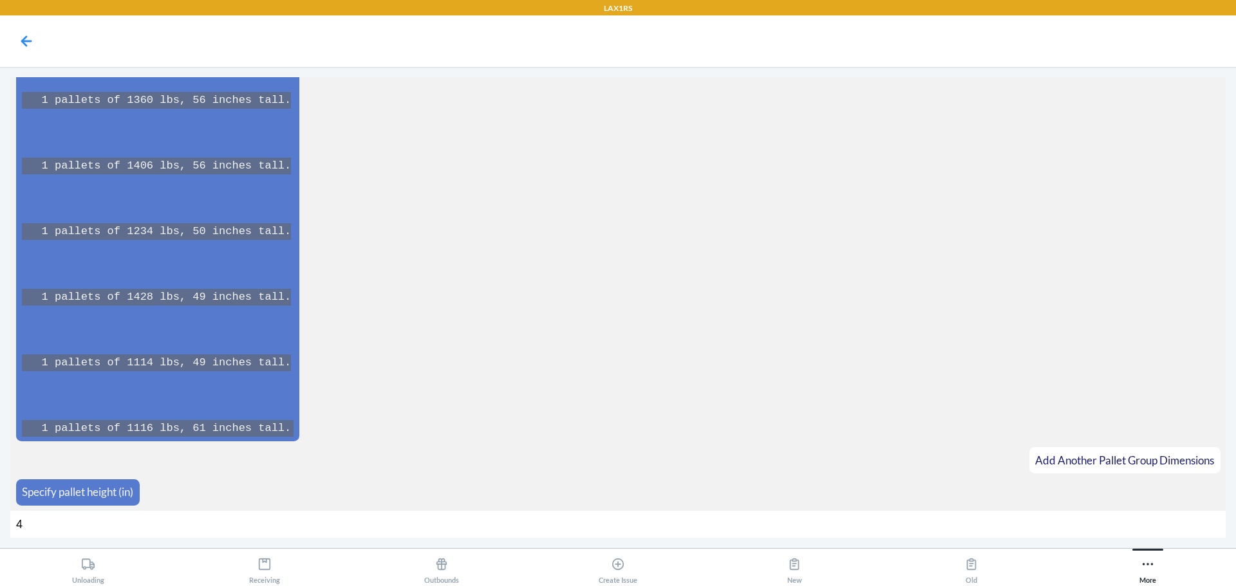
type input "49"
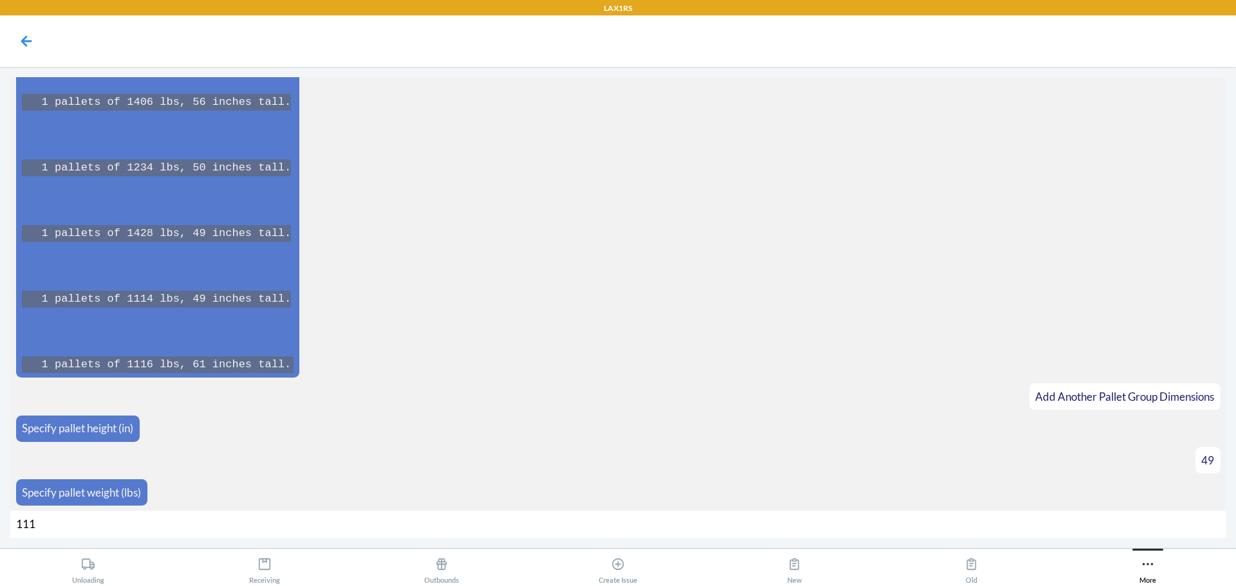
type input "1116"
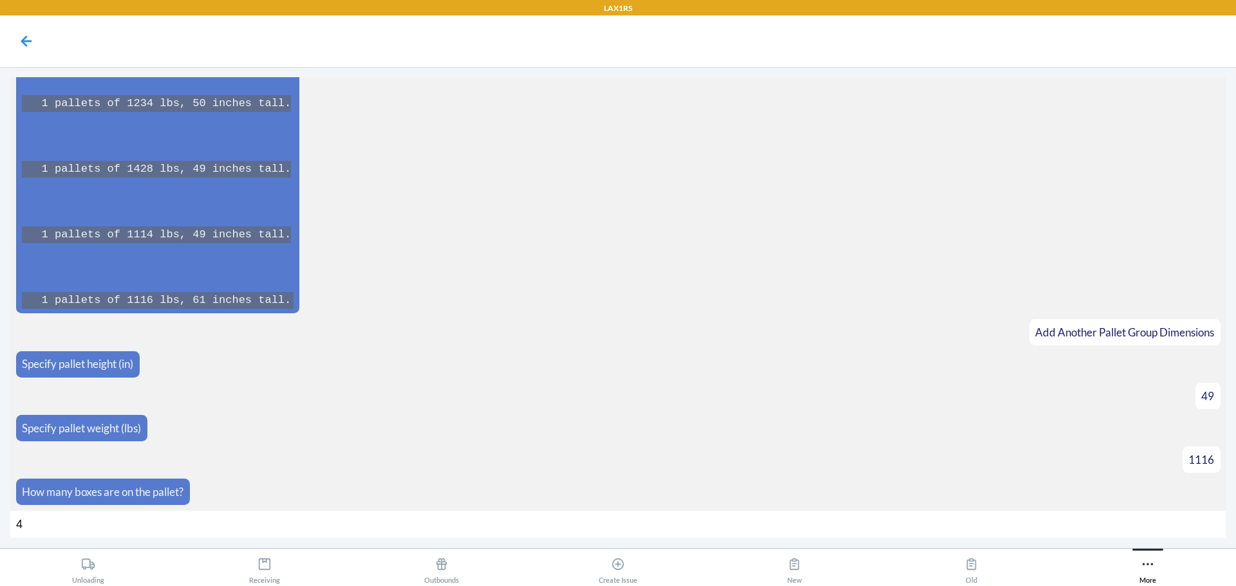
type input "44"
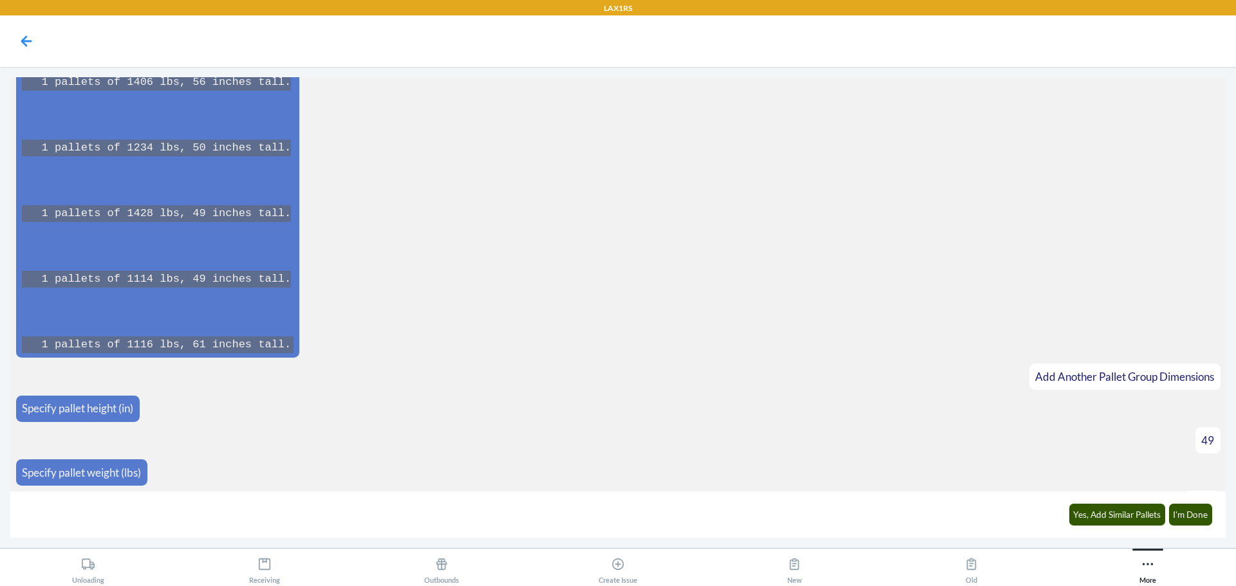
scroll to position [13703, 0]
click at [1209, 516] on button "I'm Done" at bounding box center [1191, 515] width 44 height 22
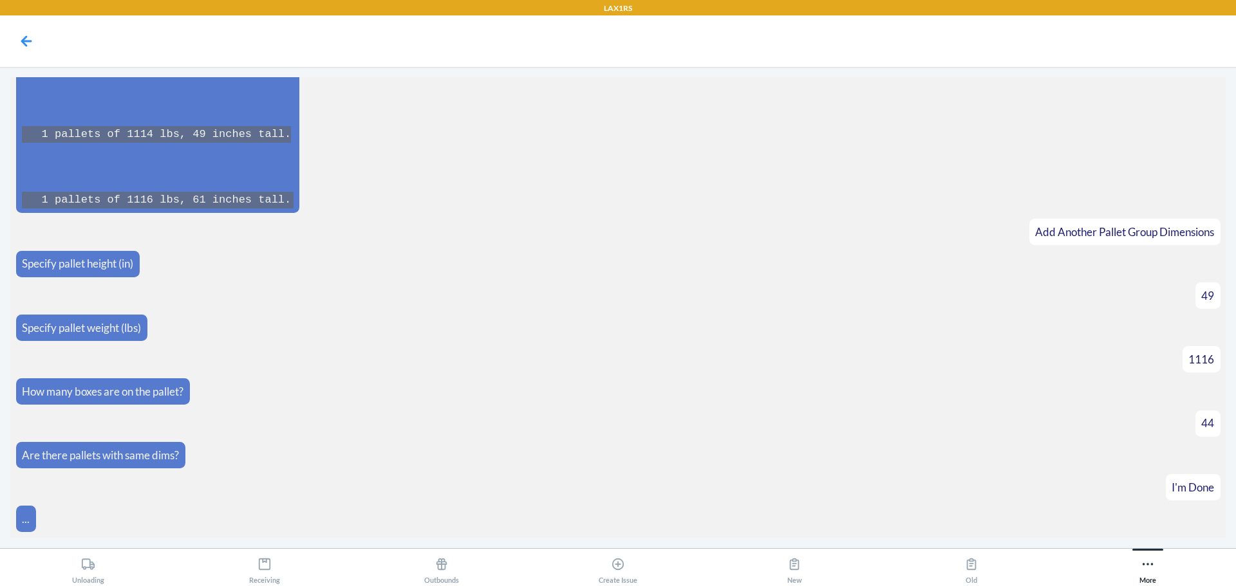
scroll to position [14278, 0]
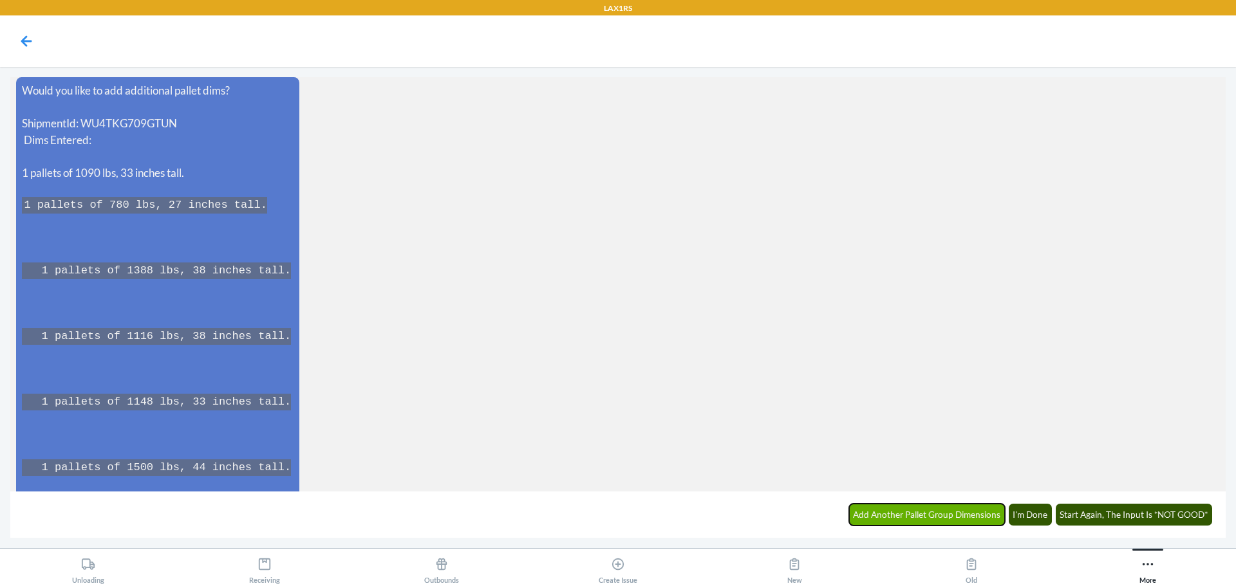
click at [926, 511] on button "Add Another Pallet Group Dimensions" at bounding box center [927, 515] width 156 height 22
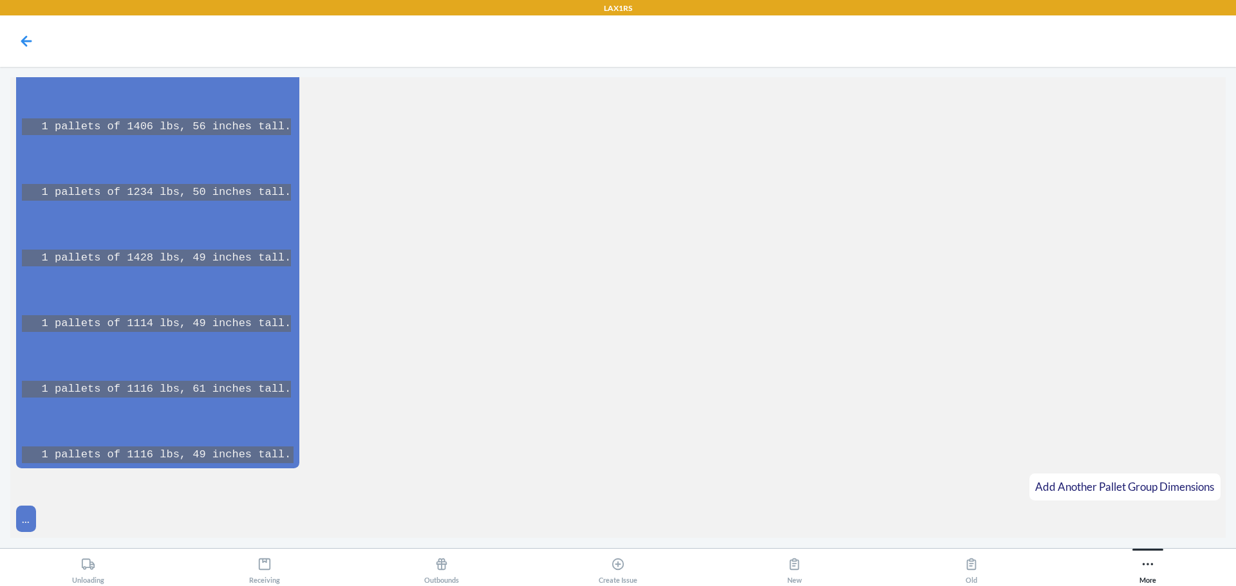
scroll to position [15040, 0]
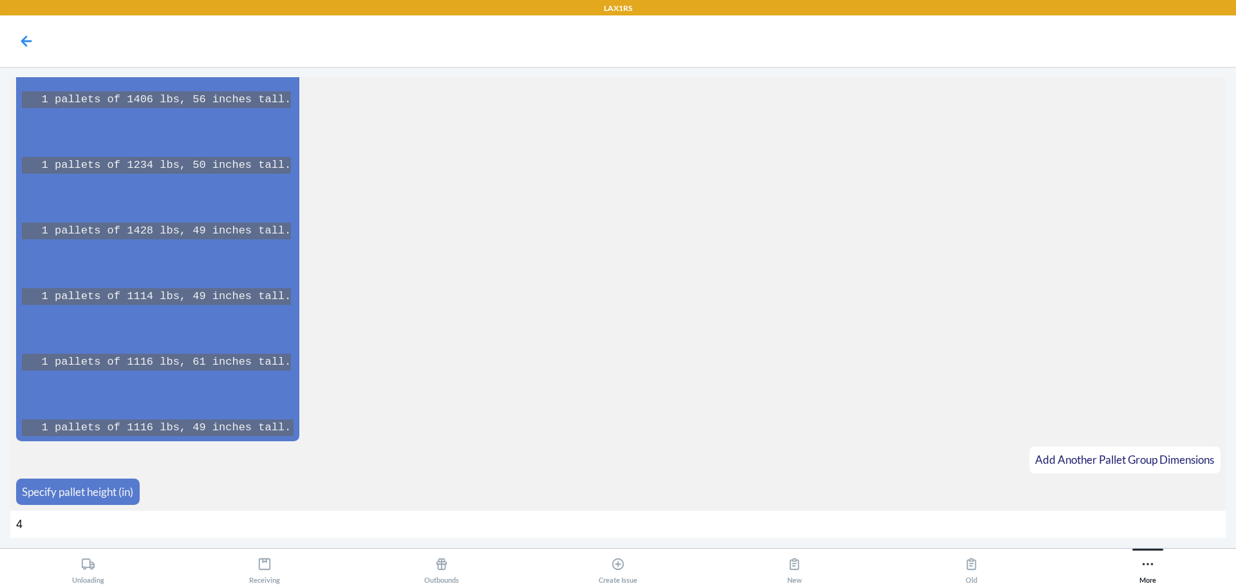
type input "49"
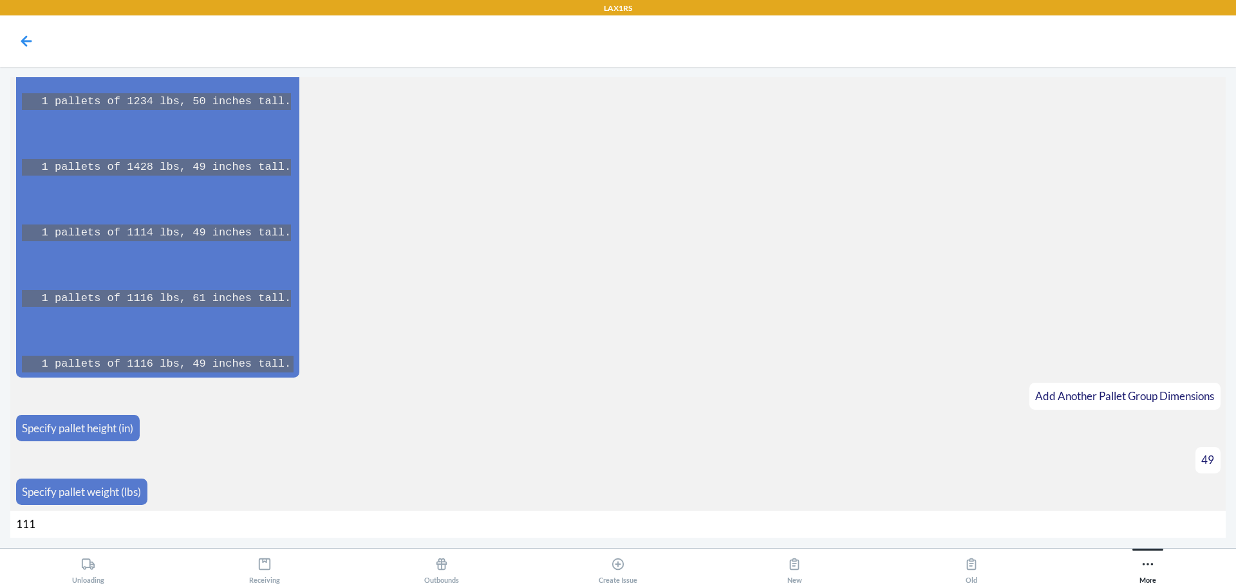
type input "1116"
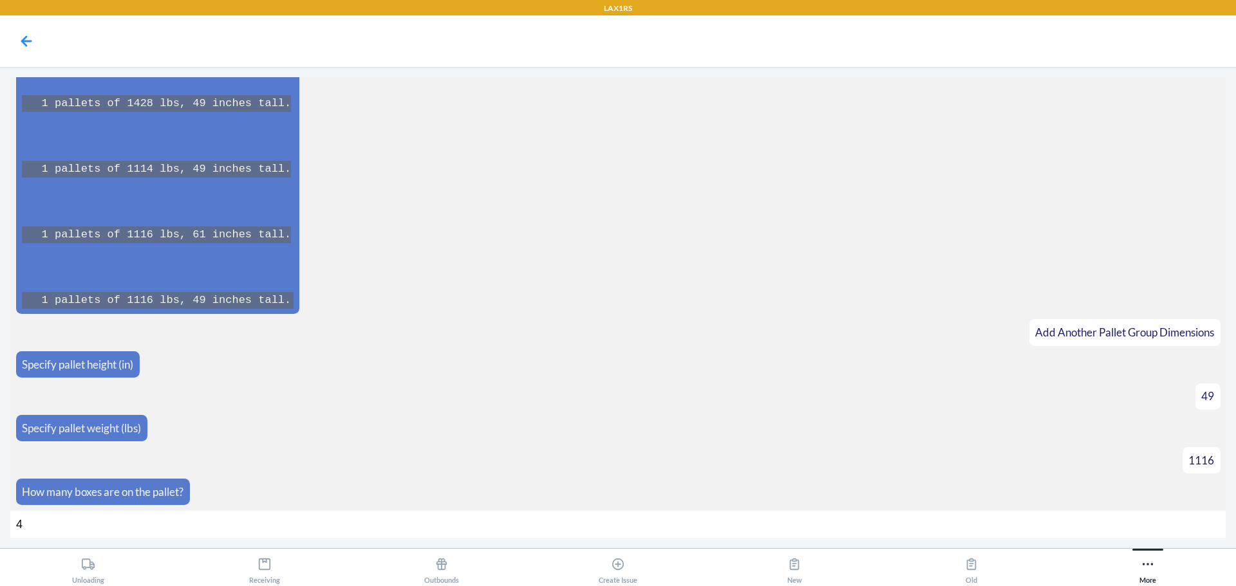
type input "44"
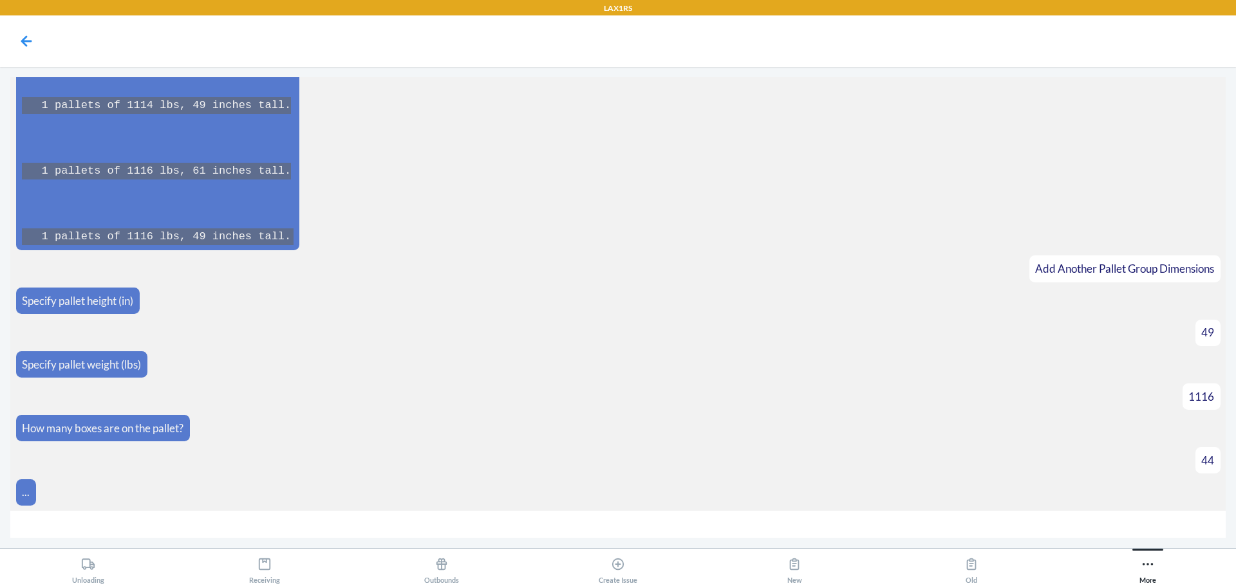
scroll to position [15251, 0]
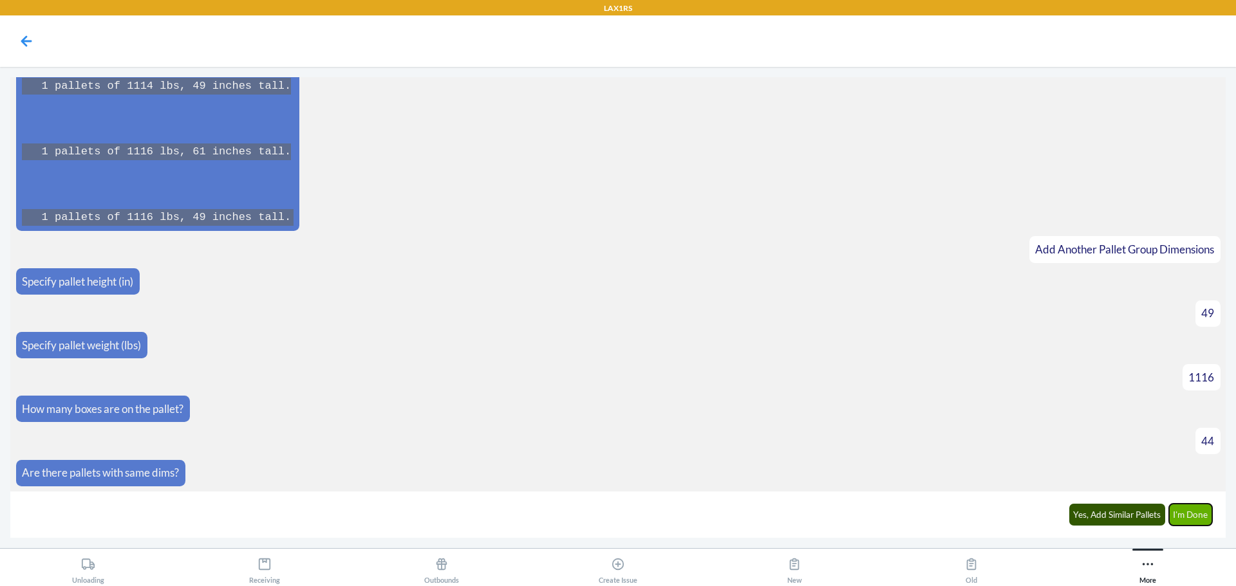
click at [1196, 521] on button "I'm Done" at bounding box center [1191, 515] width 44 height 22
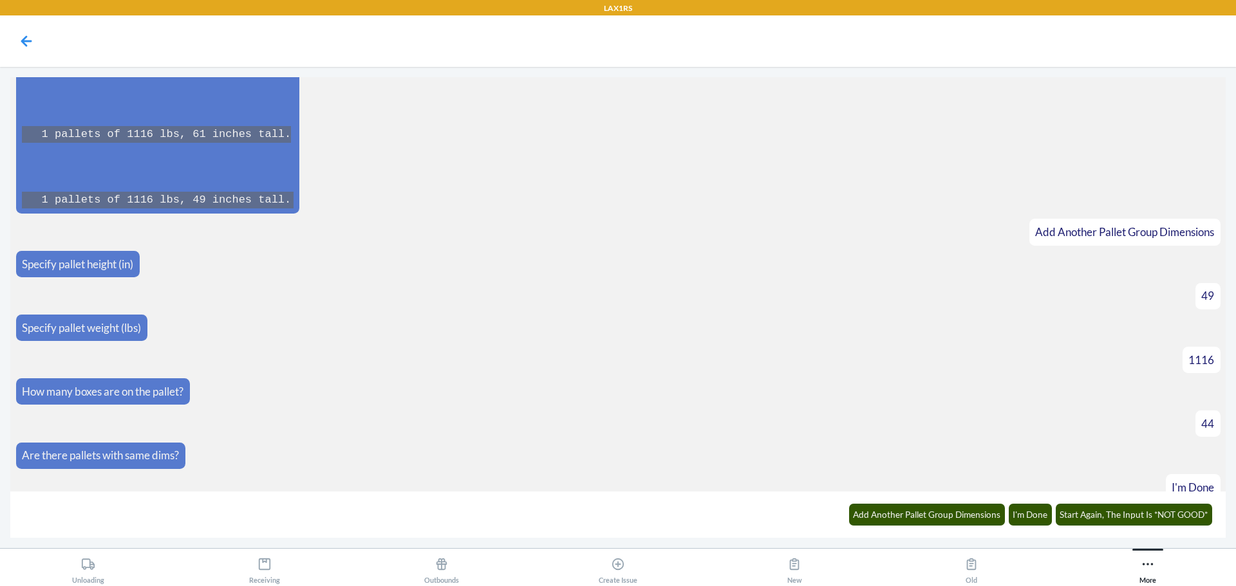
scroll to position [15697, 0]
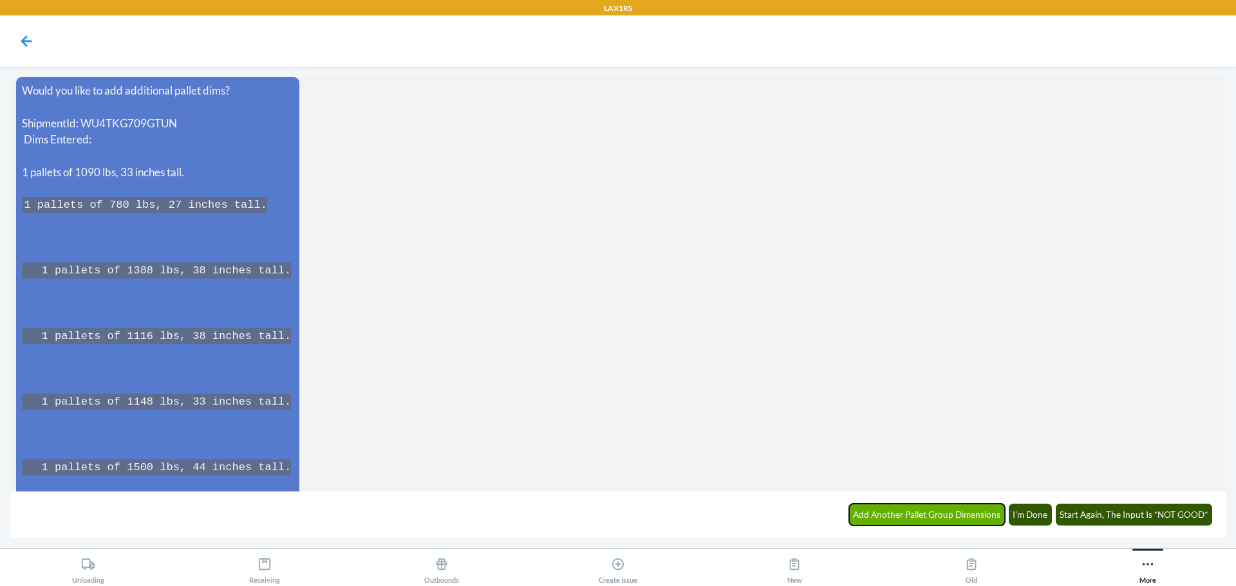
click at [937, 511] on button "Add Another Pallet Group Dimensions" at bounding box center [927, 515] width 156 height 22
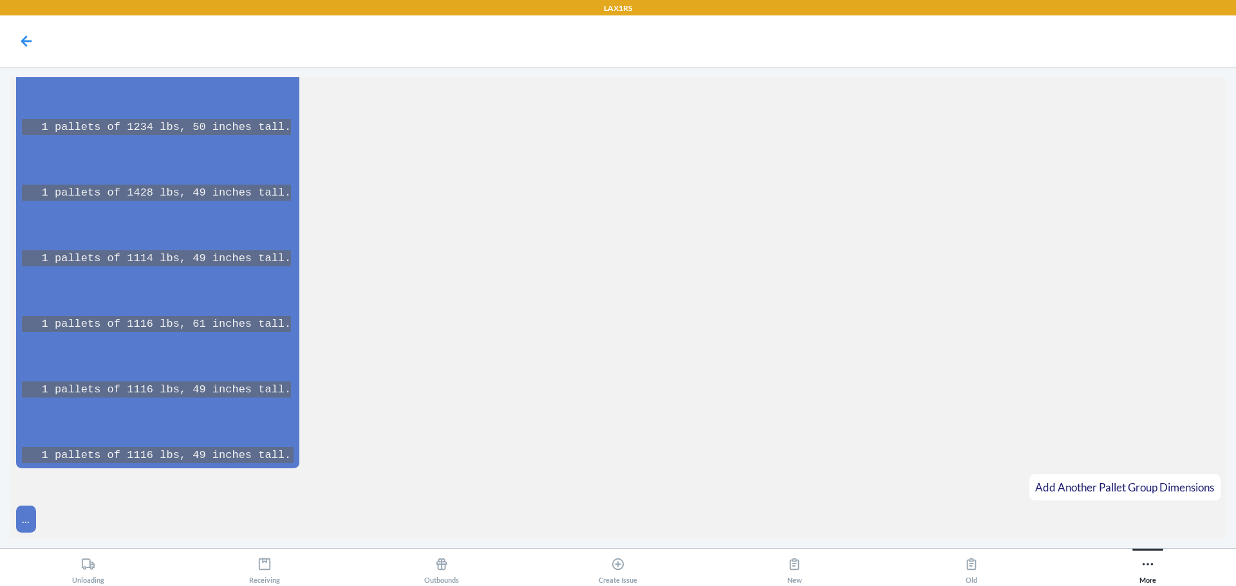
scroll to position [16525, 0]
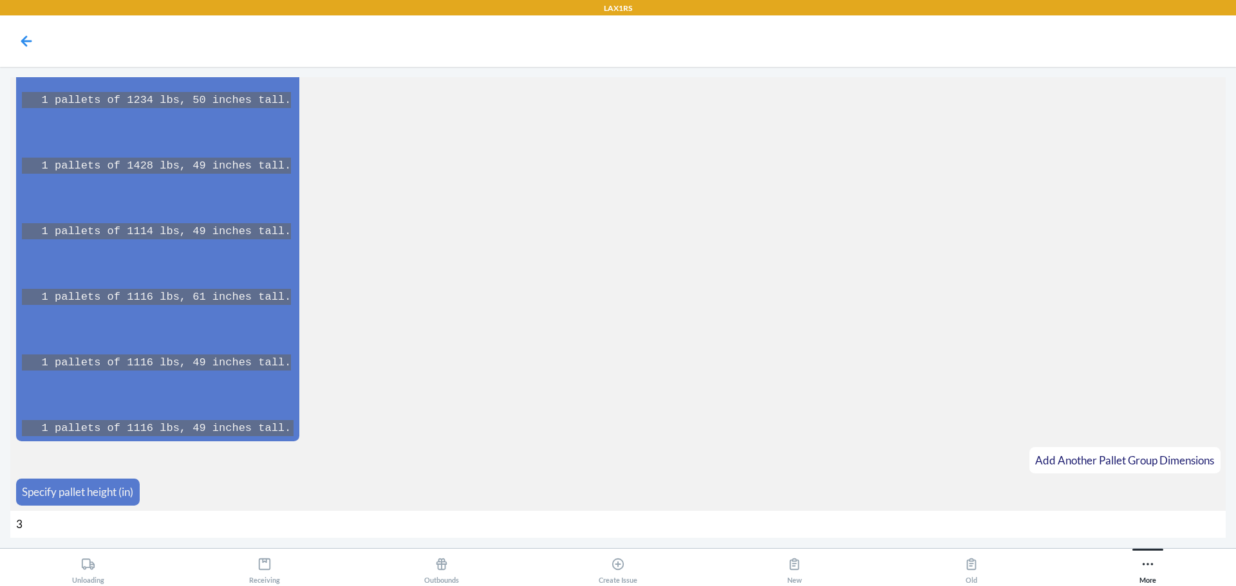
type input "38"
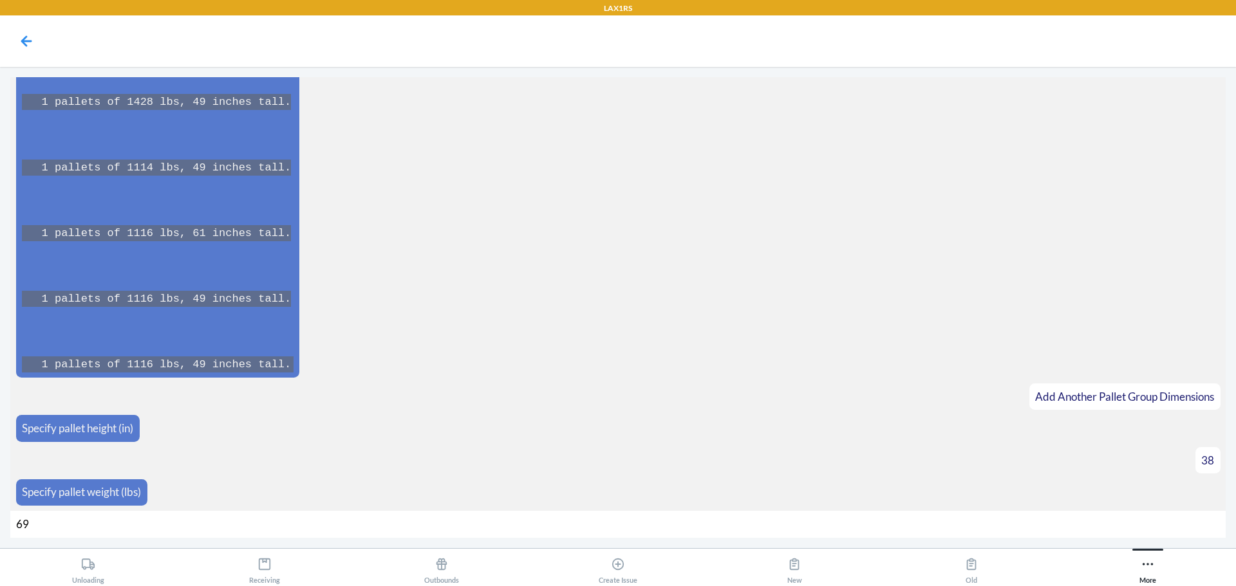
type input "694"
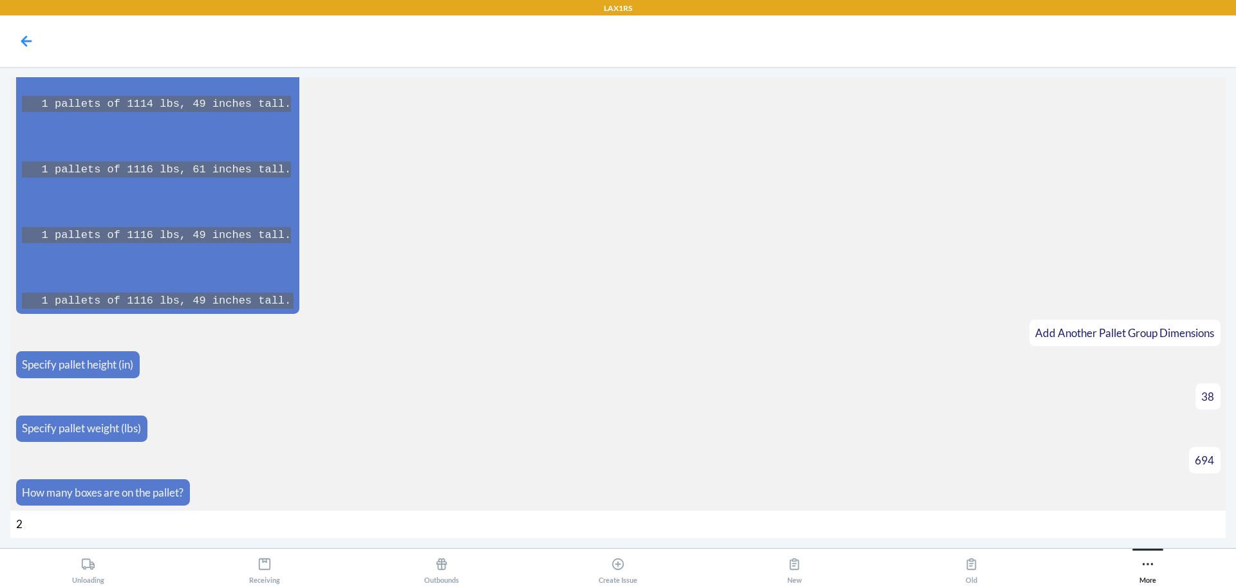
type input "27"
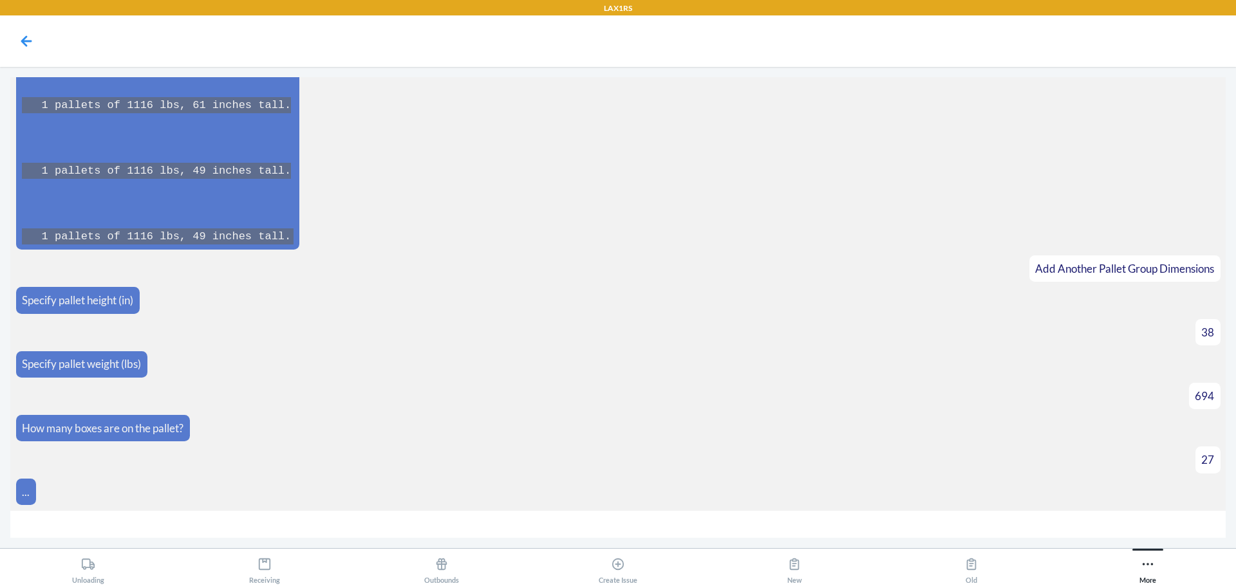
scroll to position [16736, 0]
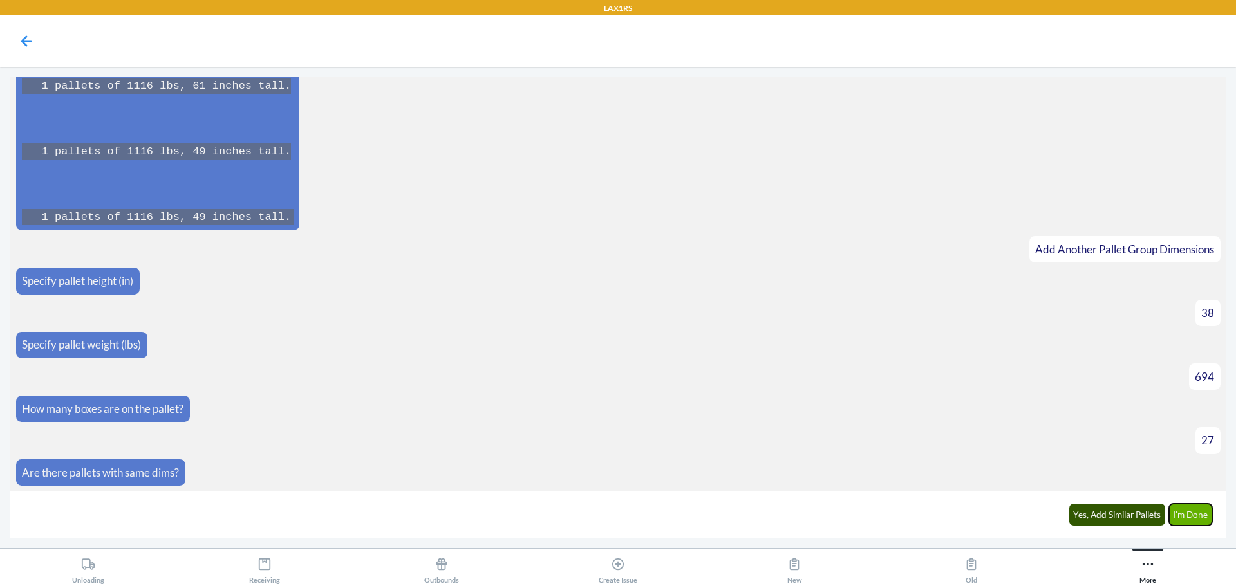
click at [1205, 516] on button "I'm Done" at bounding box center [1191, 515] width 44 height 22
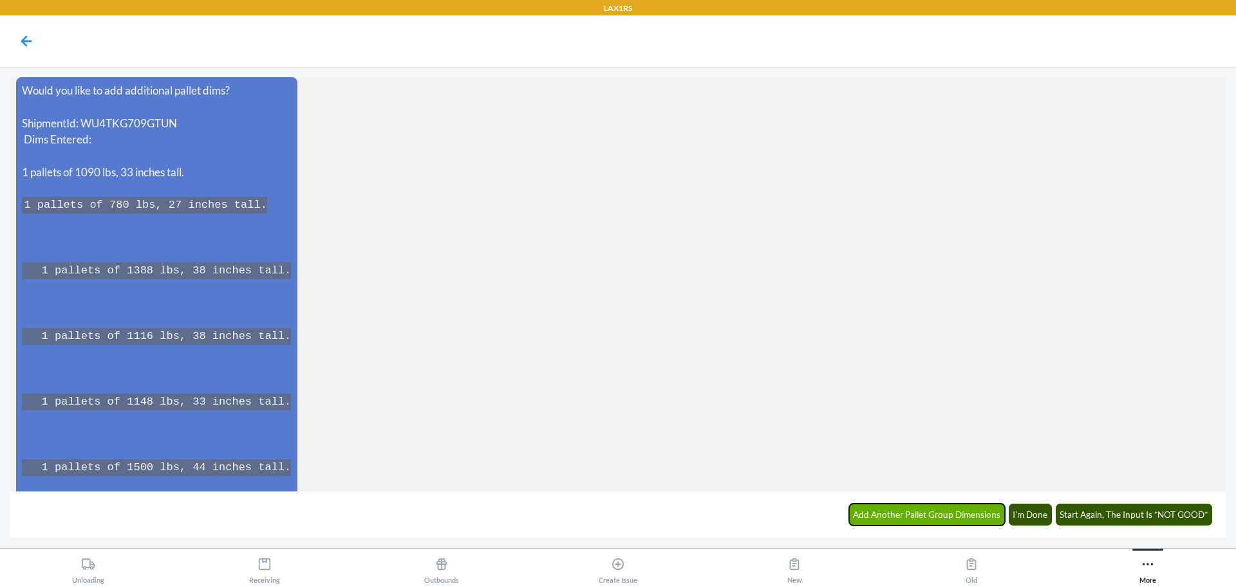
click at [934, 522] on button "Add Another Pallet Group Dimensions" at bounding box center [927, 515] width 156 height 22
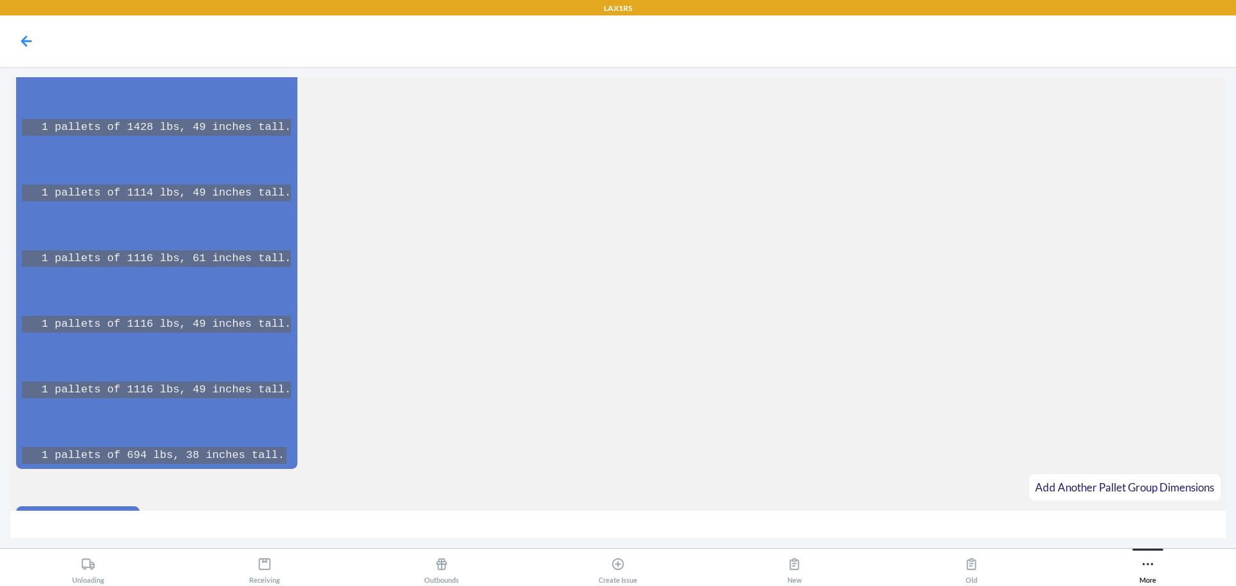
scroll to position [18075, 0]
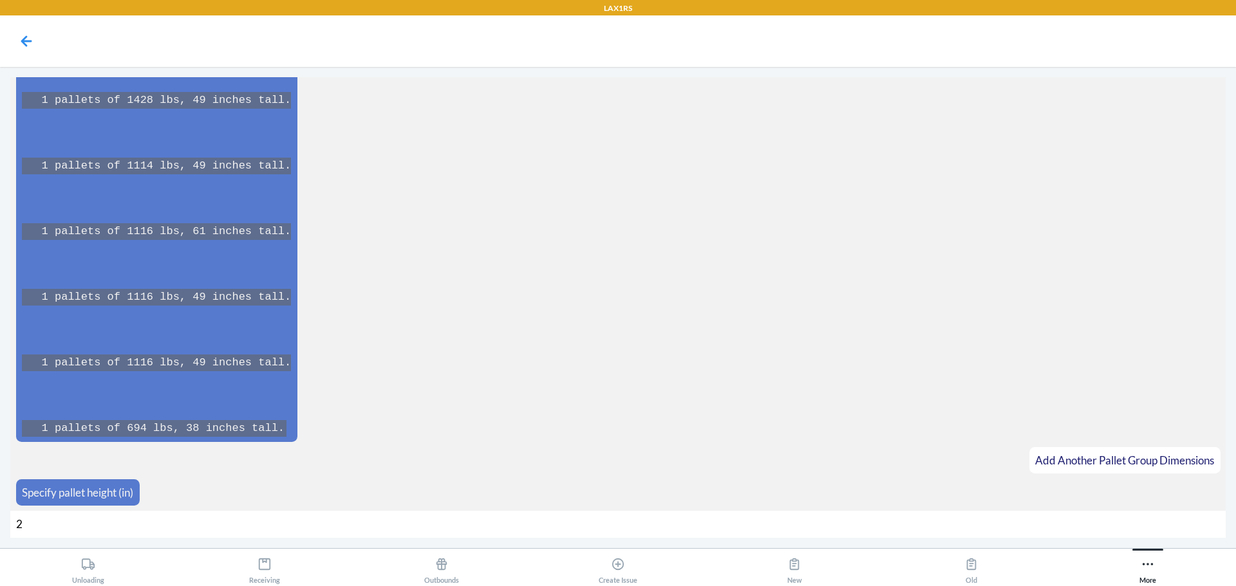
type input "27"
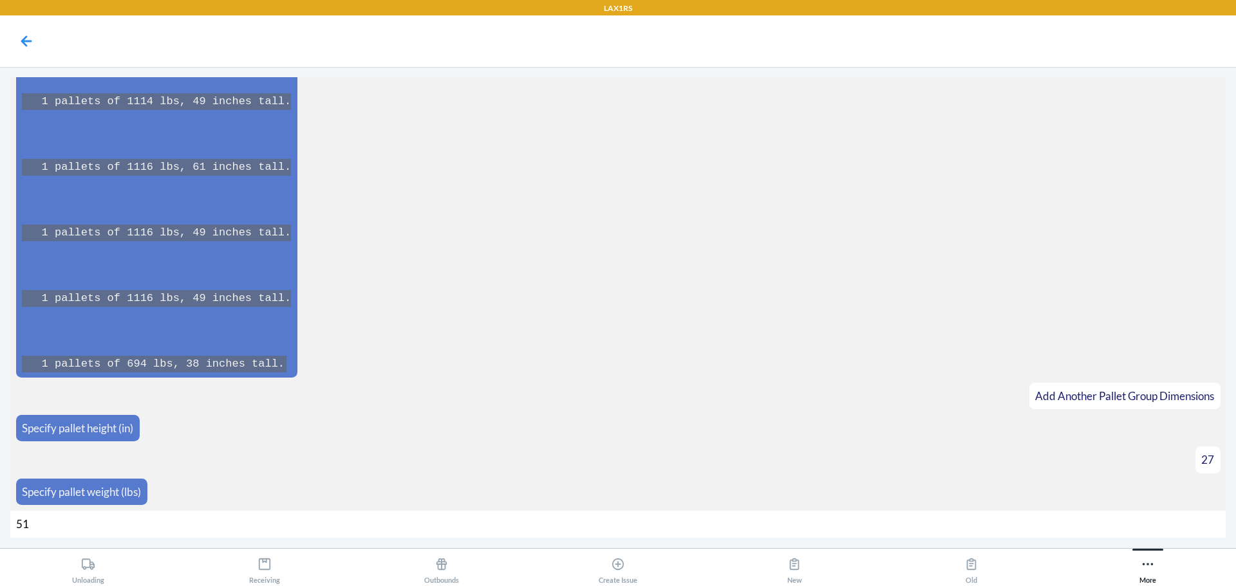
type input "518"
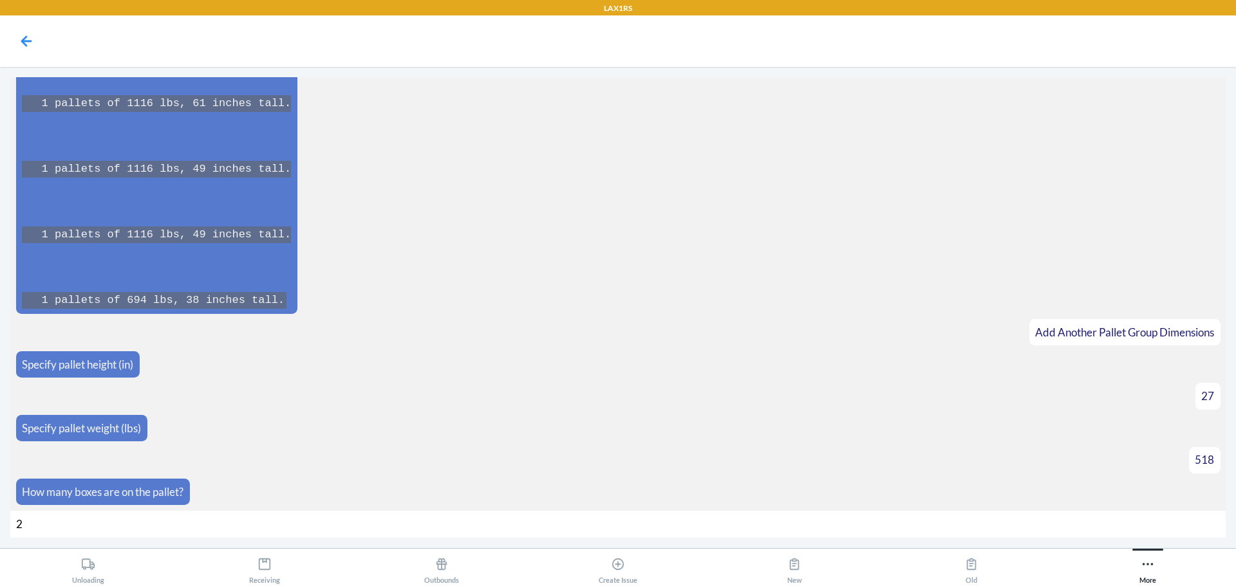
type input "20"
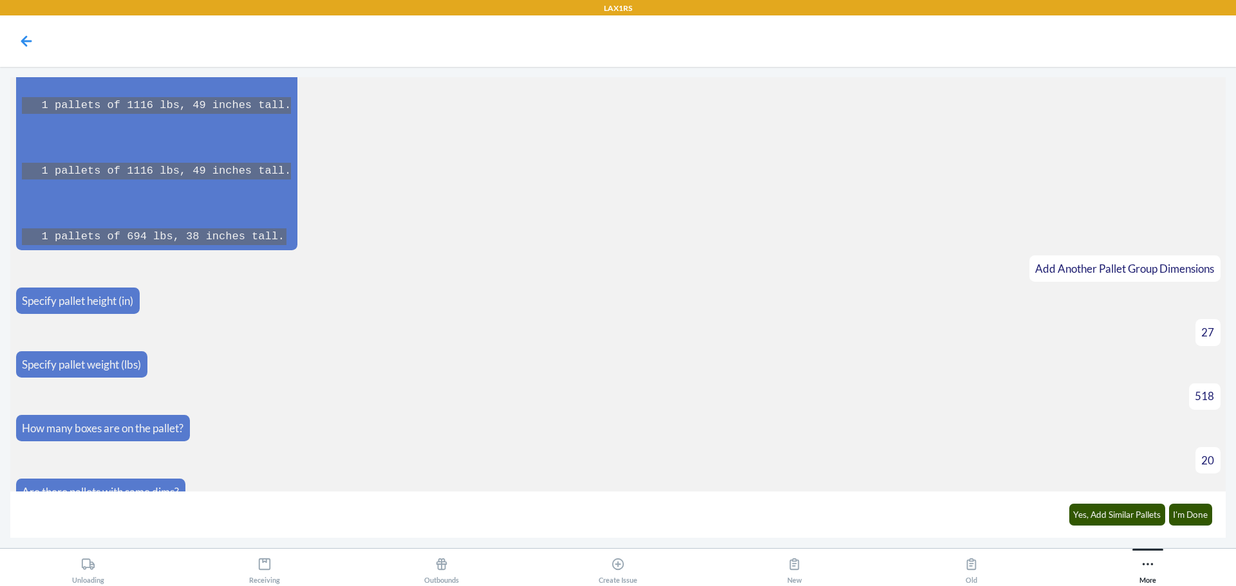
scroll to position [18286, 0]
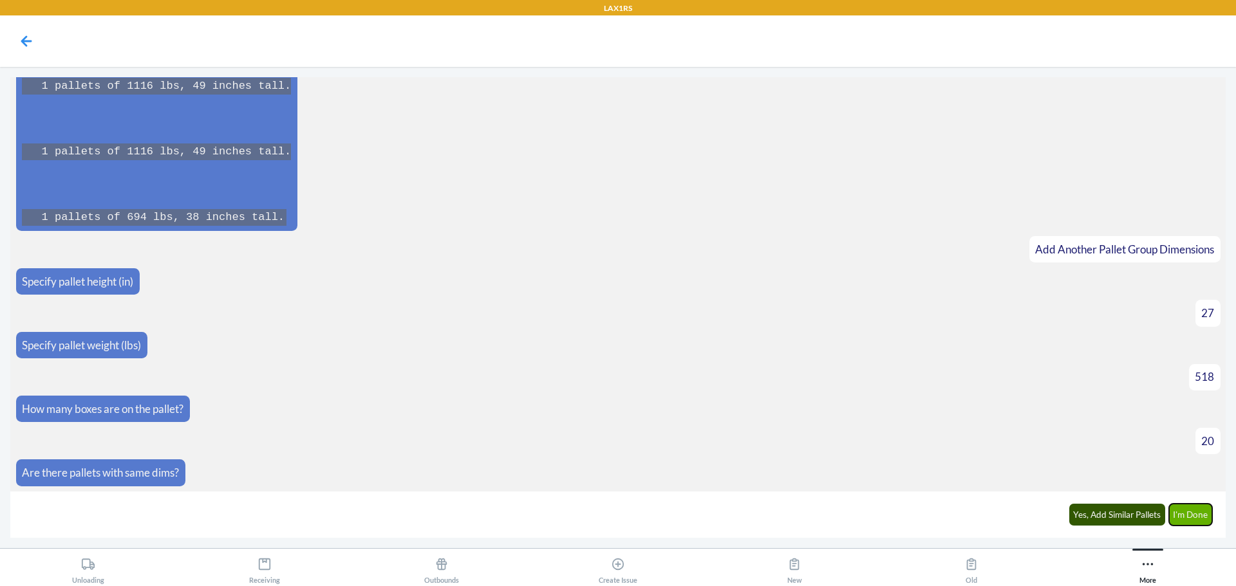
click at [1200, 518] on button "I'm Done" at bounding box center [1191, 515] width 44 height 22
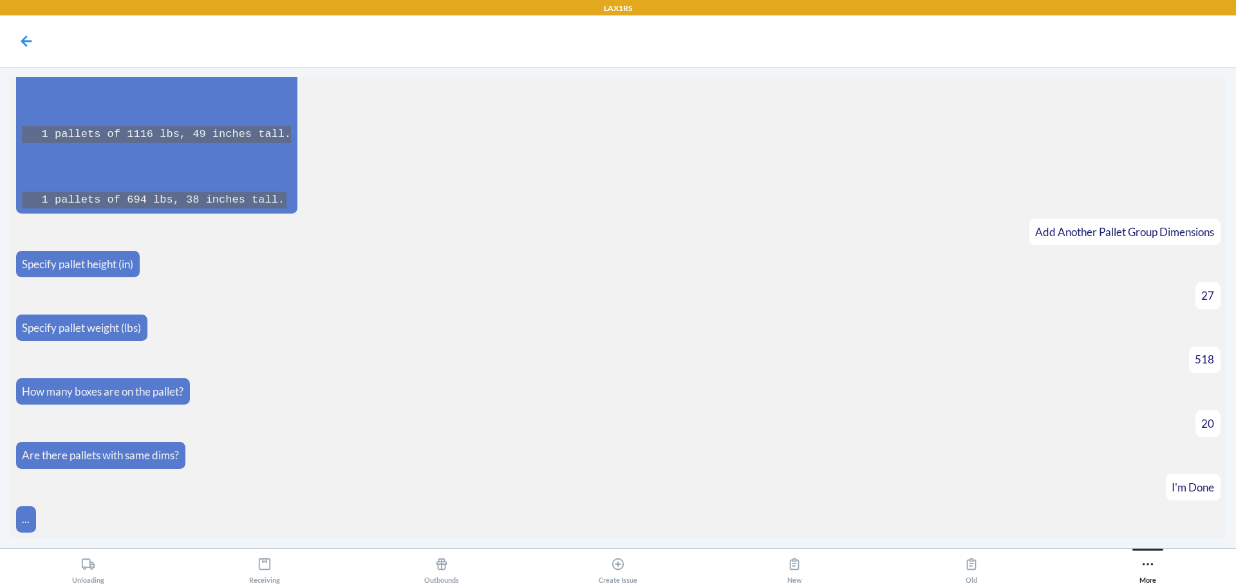
scroll to position [18733, 0]
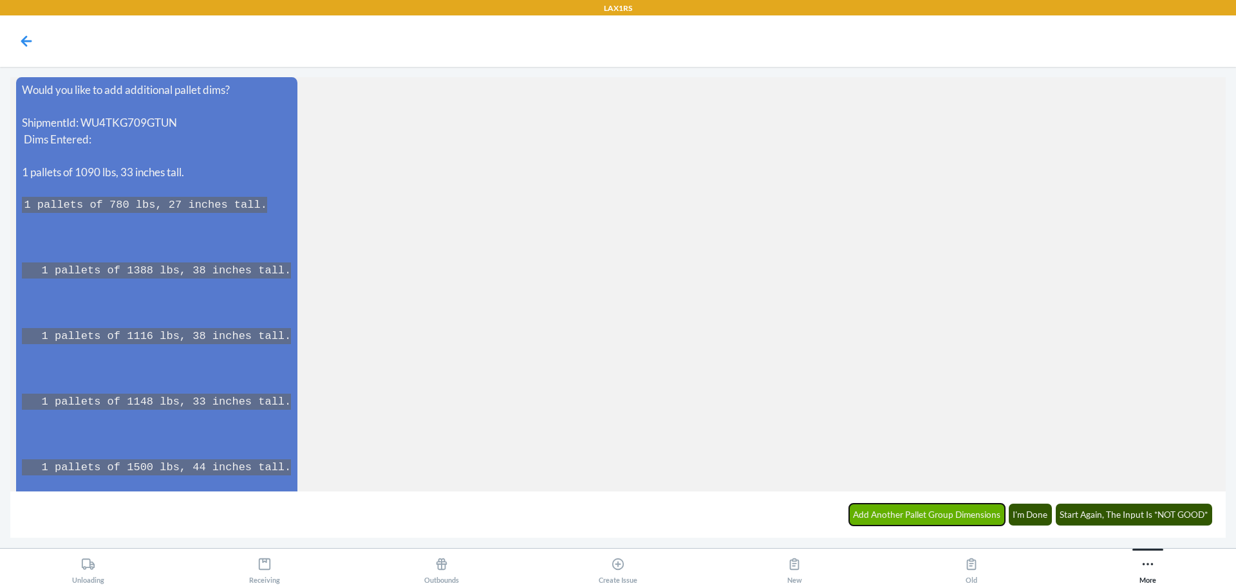
click at [950, 506] on button "Add Another Pallet Group Dimensions" at bounding box center [927, 515] width 156 height 22
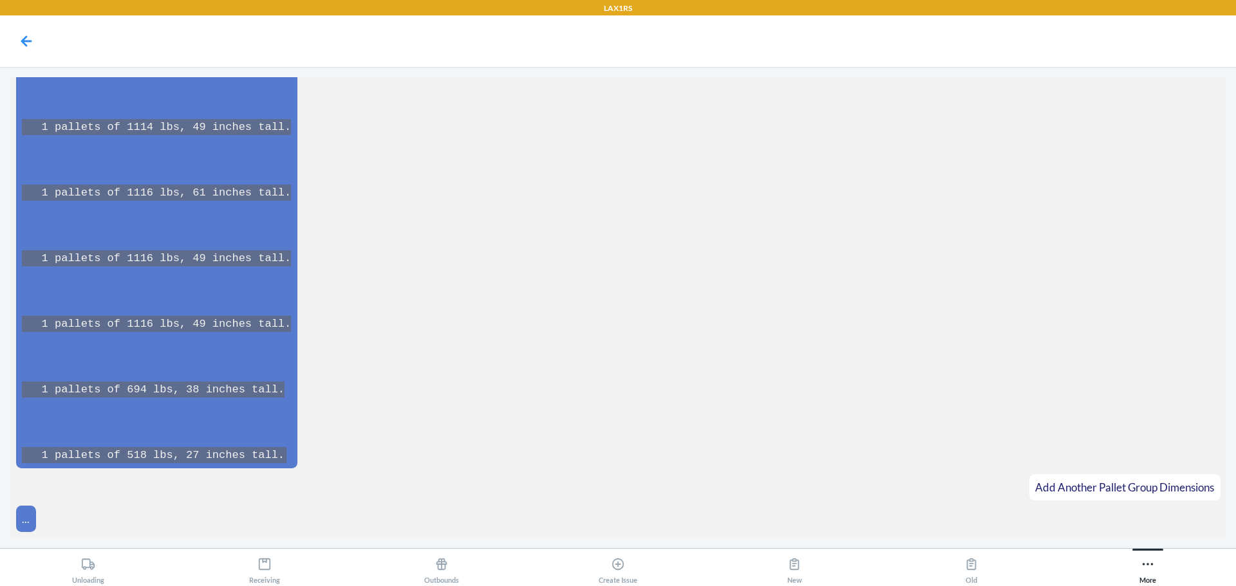
scroll to position [19691, 0]
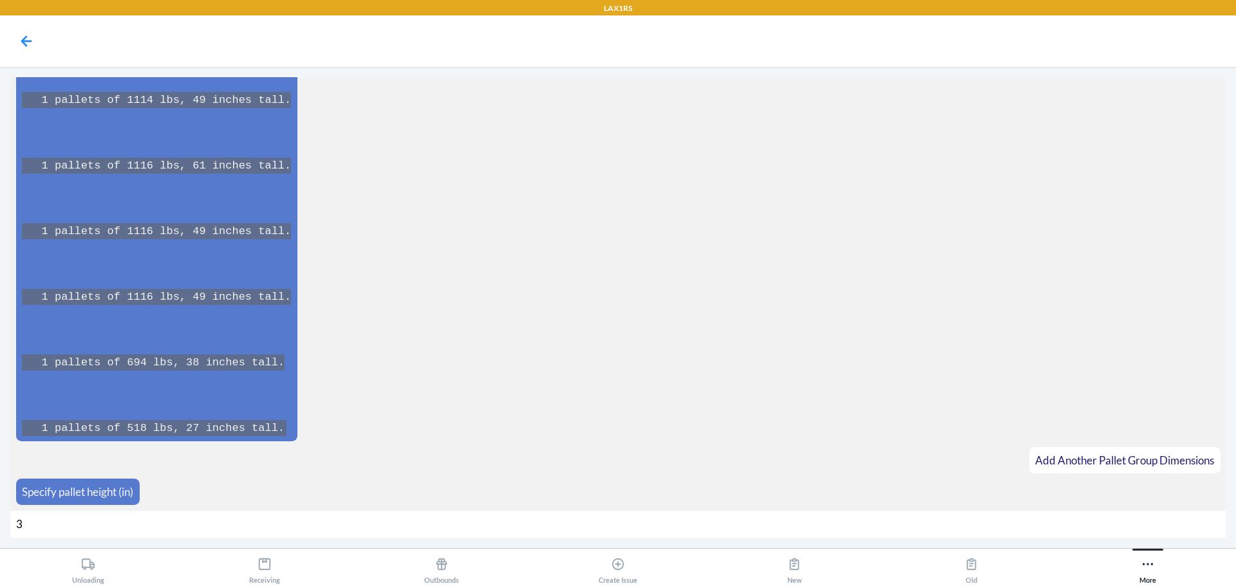
type input "32"
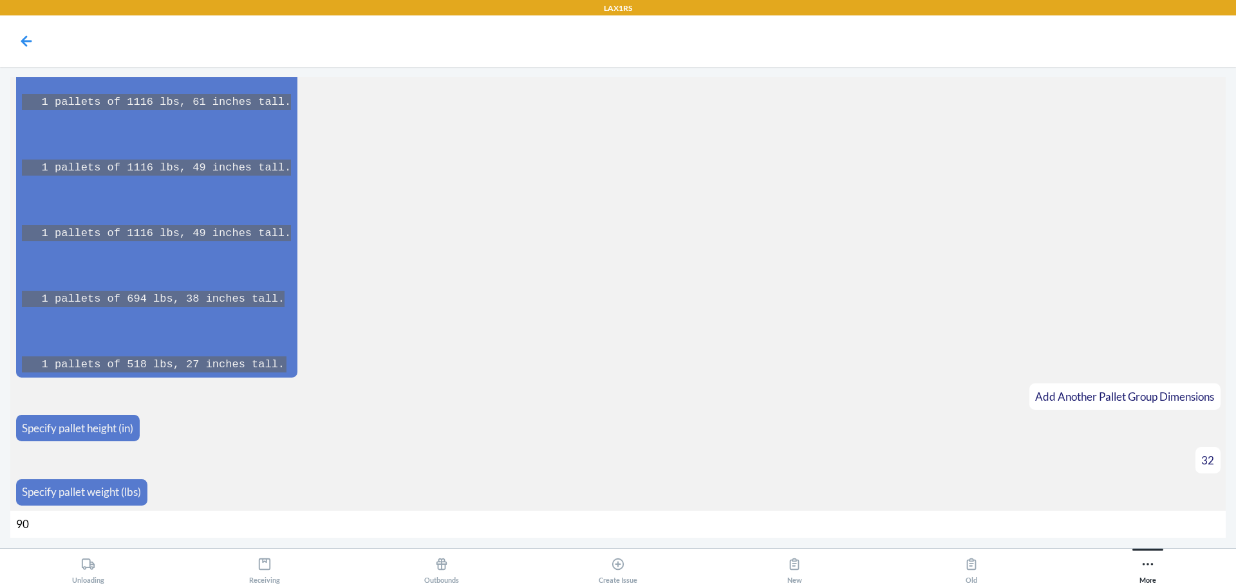
type input "906"
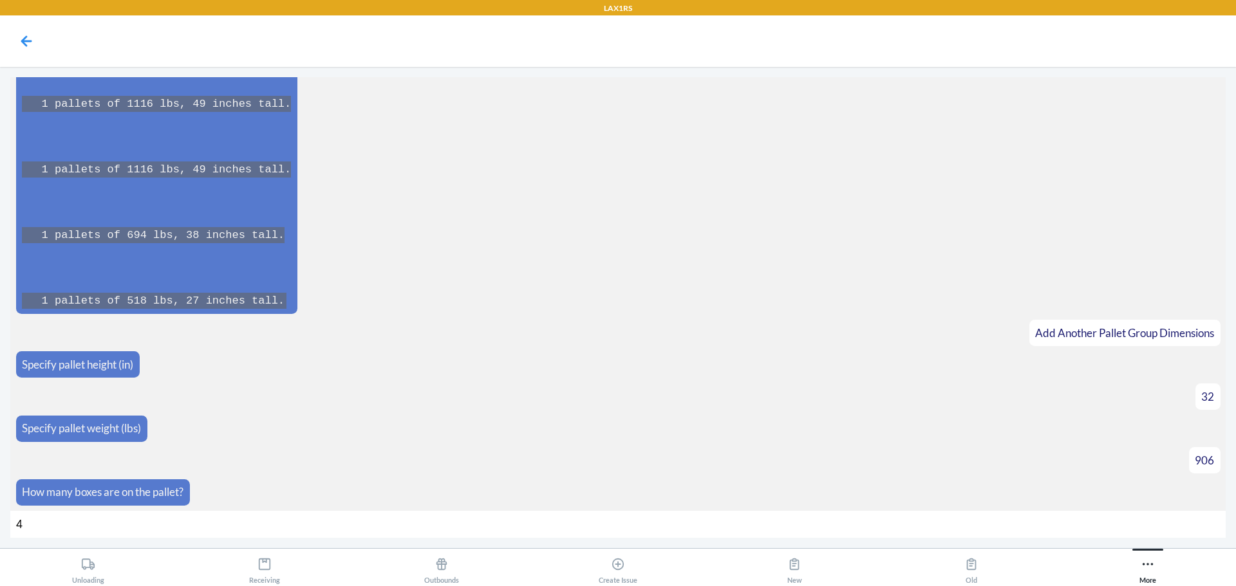
type input "45"
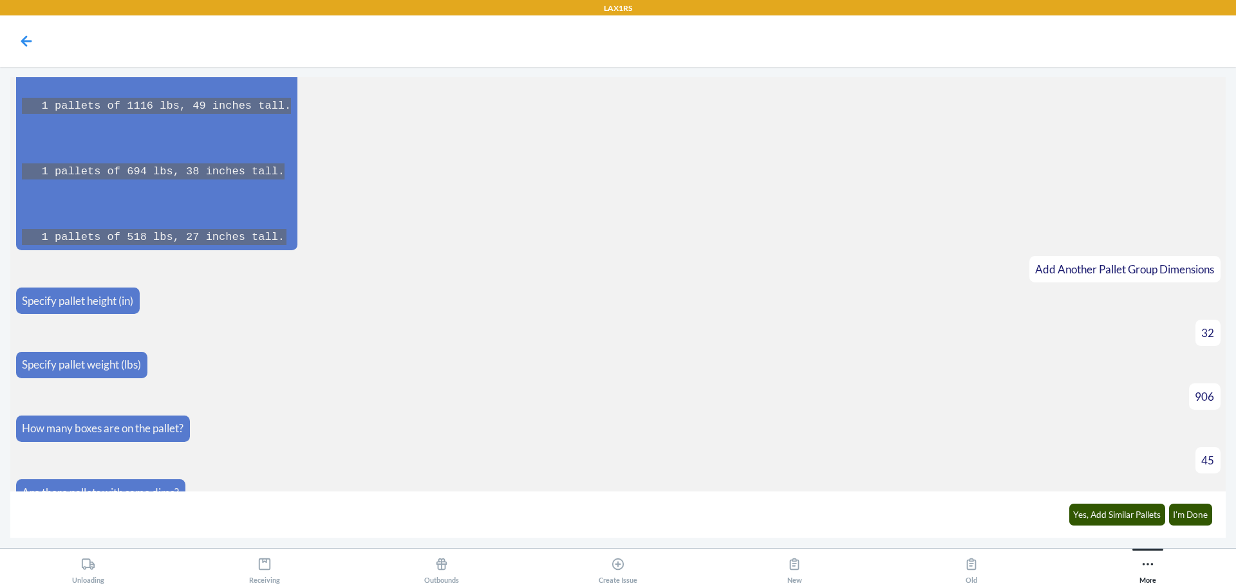
scroll to position [19902, 0]
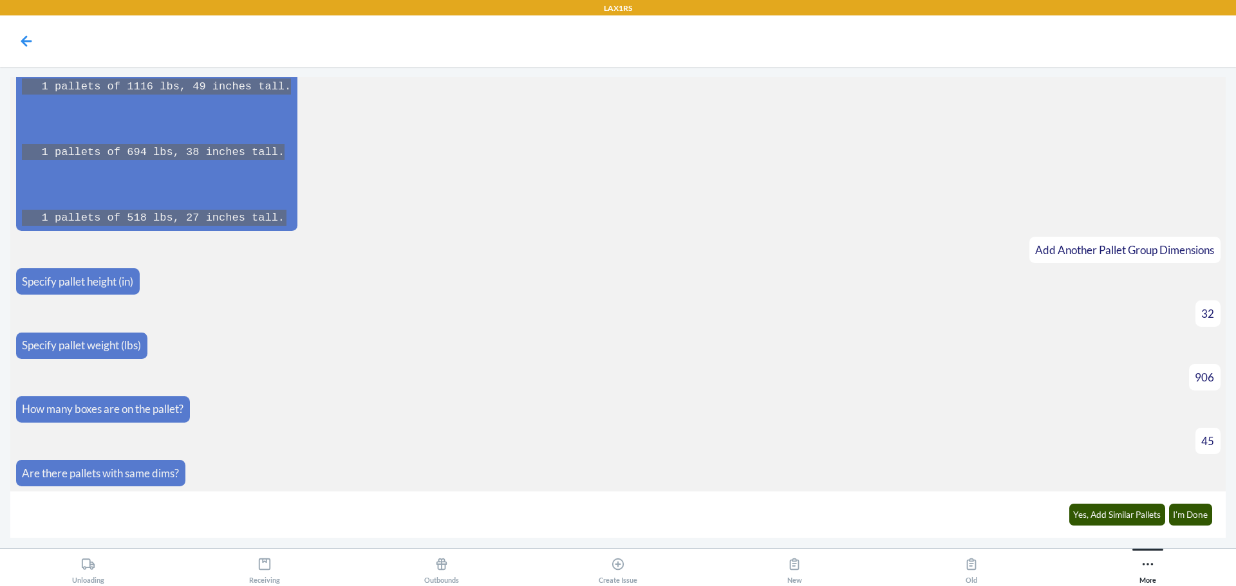
click at [1184, 530] on div "Yes, Add Similar Pallets I'm Done" at bounding box center [1140, 514] width 159 height 35
click at [1192, 518] on button "I'm Done" at bounding box center [1191, 515] width 44 height 22
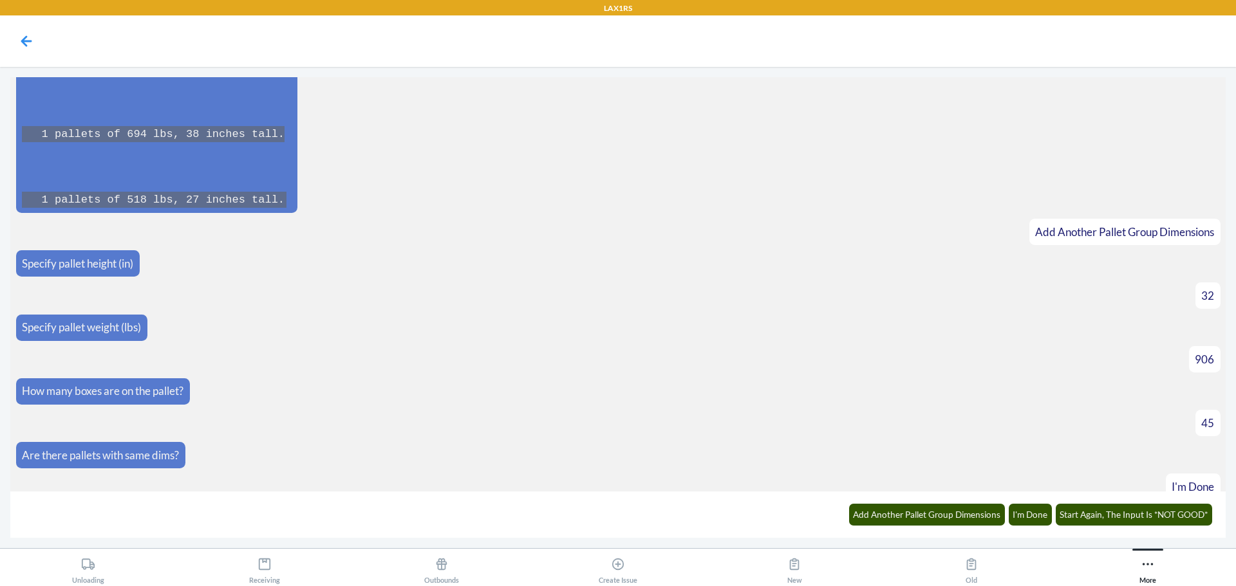
scroll to position [20349, 0]
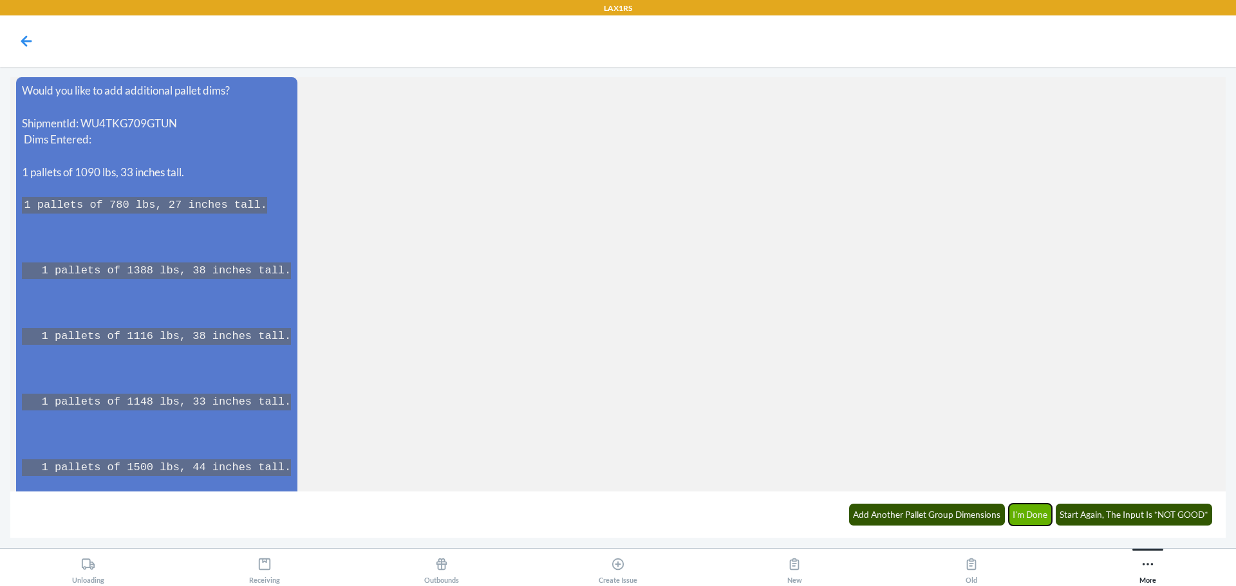
click at [1031, 519] on button "I'm Done" at bounding box center [1031, 515] width 44 height 22
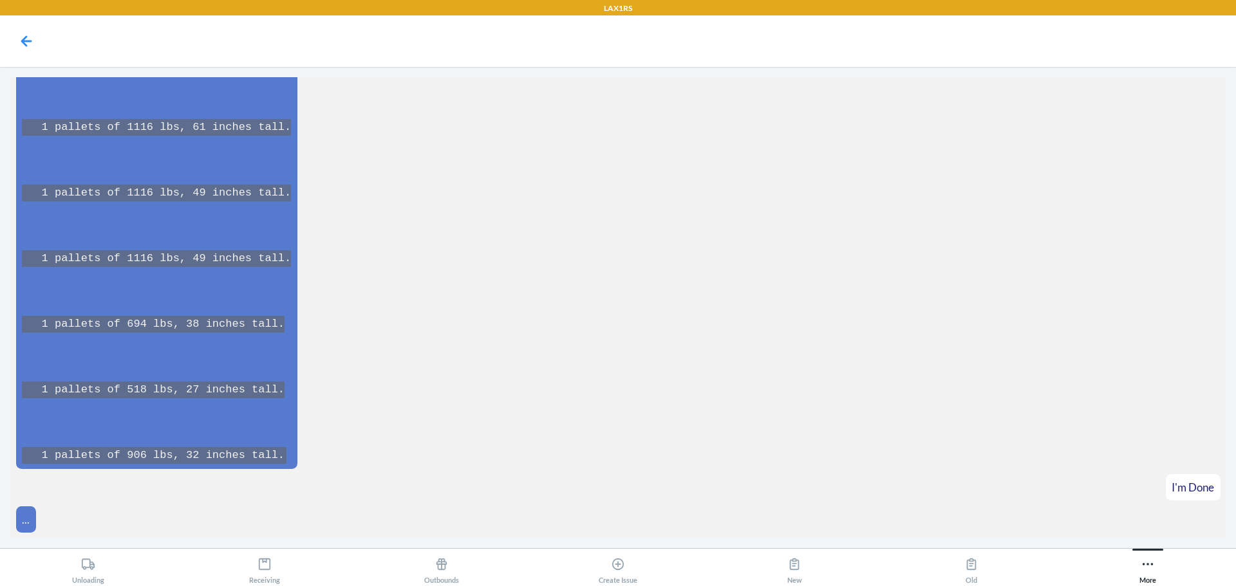
scroll to position [21392, 0]
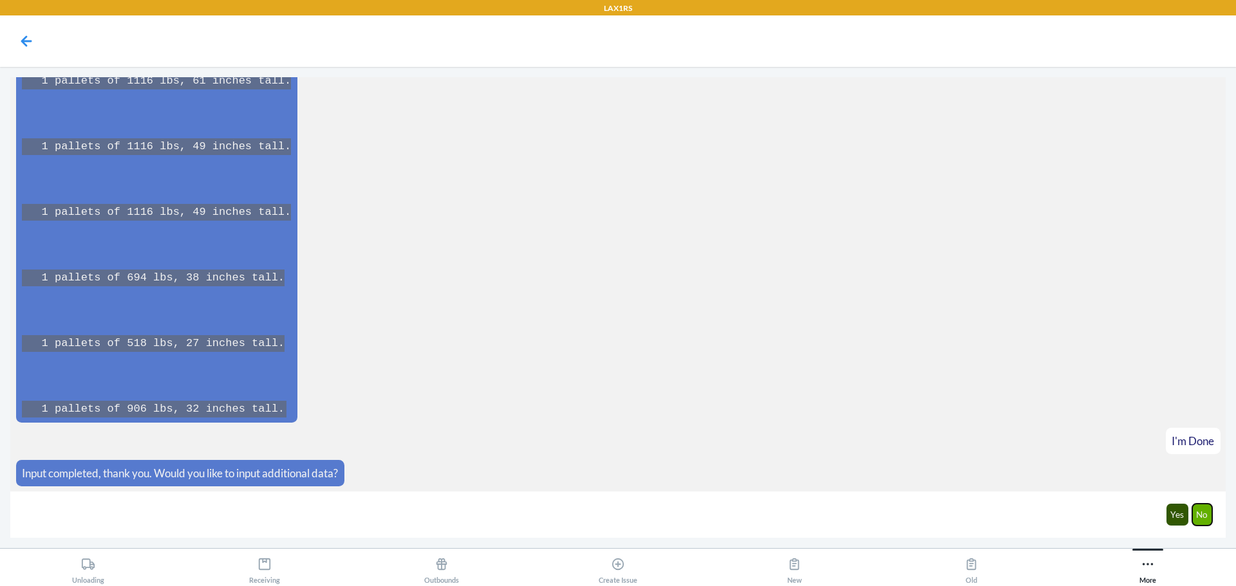
click at [1195, 513] on button "No" at bounding box center [1202, 515] width 21 height 22
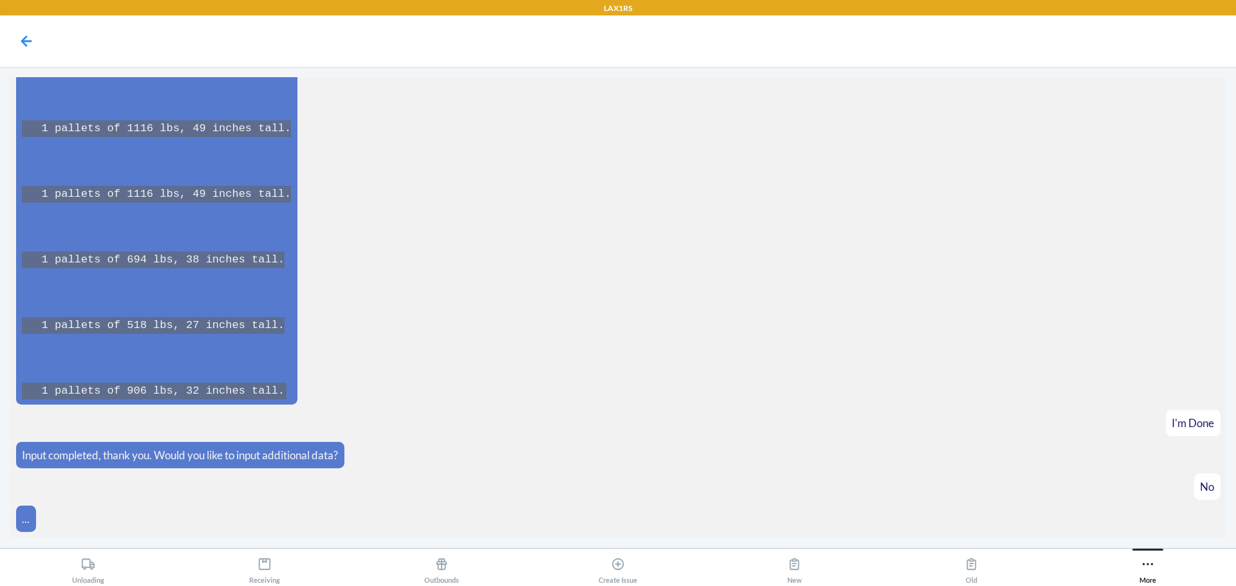
scroll to position [21457, 0]
